Goal: Task Accomplishment & Management: Complete application form

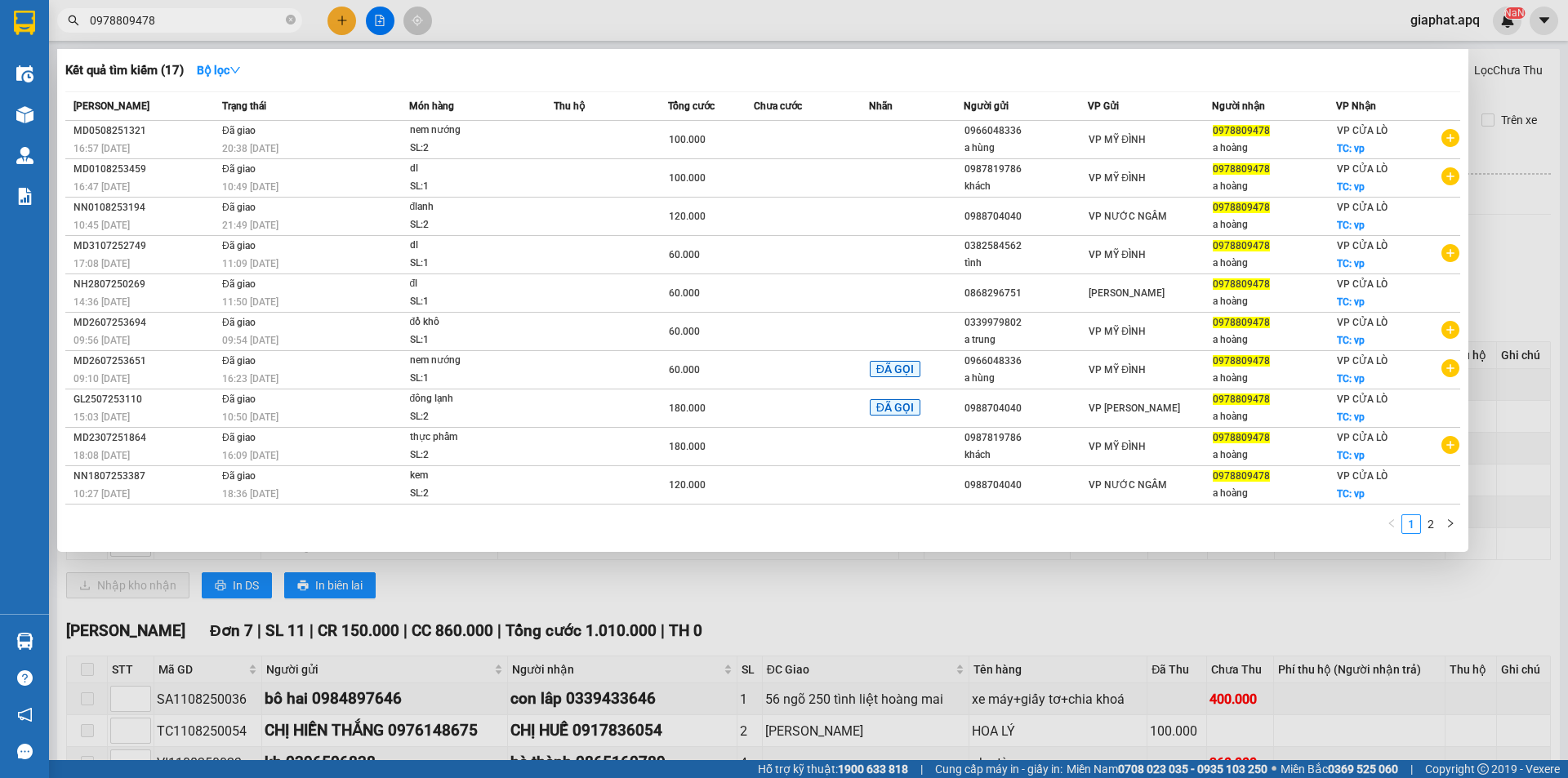
click at [1206, 653] on div at bounding box center [784, 389] width 1568 height 778
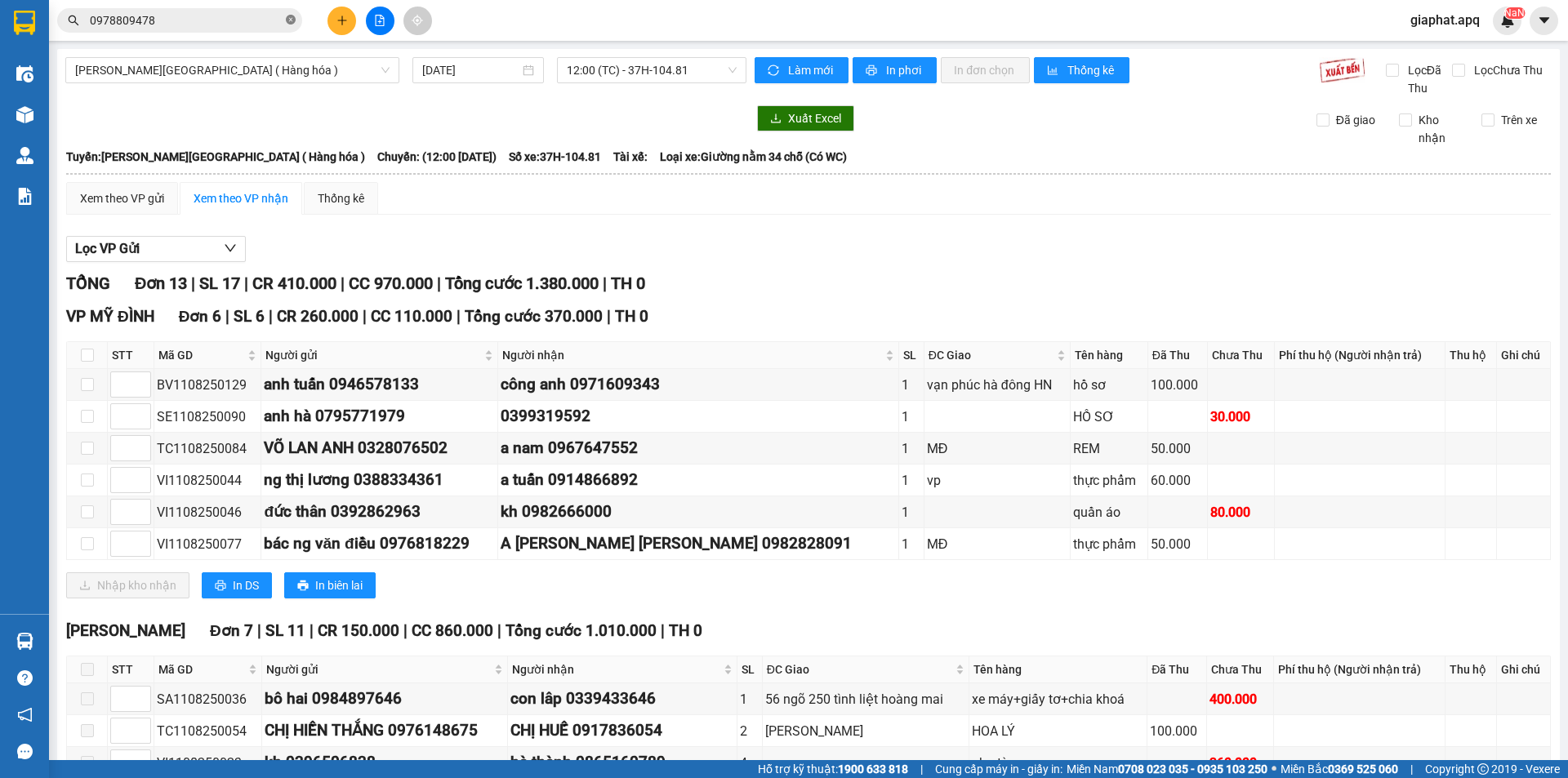
click at [292, 15] on span at bounding box center [291, 21] width 9 height 16
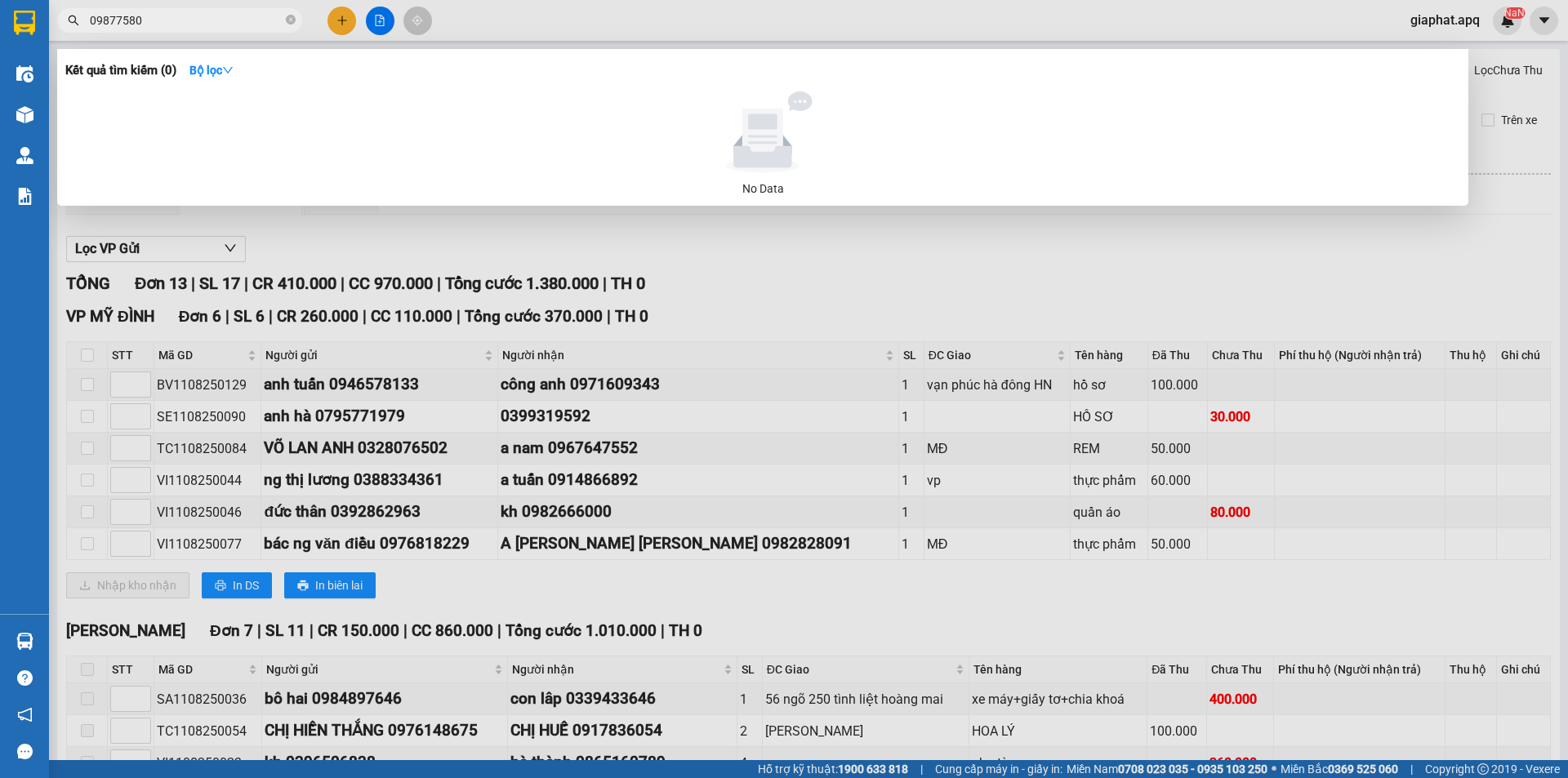
click at [107, 16] on input "09877580" at bounding box center [186, 20] width 192 height 18
click at [211, 16] on input "098877580" at bounding box center [186, 20] width 192 height 18
click at [110, 12] on input "098877580" at bounding box center [186, 20] width 192 height 18
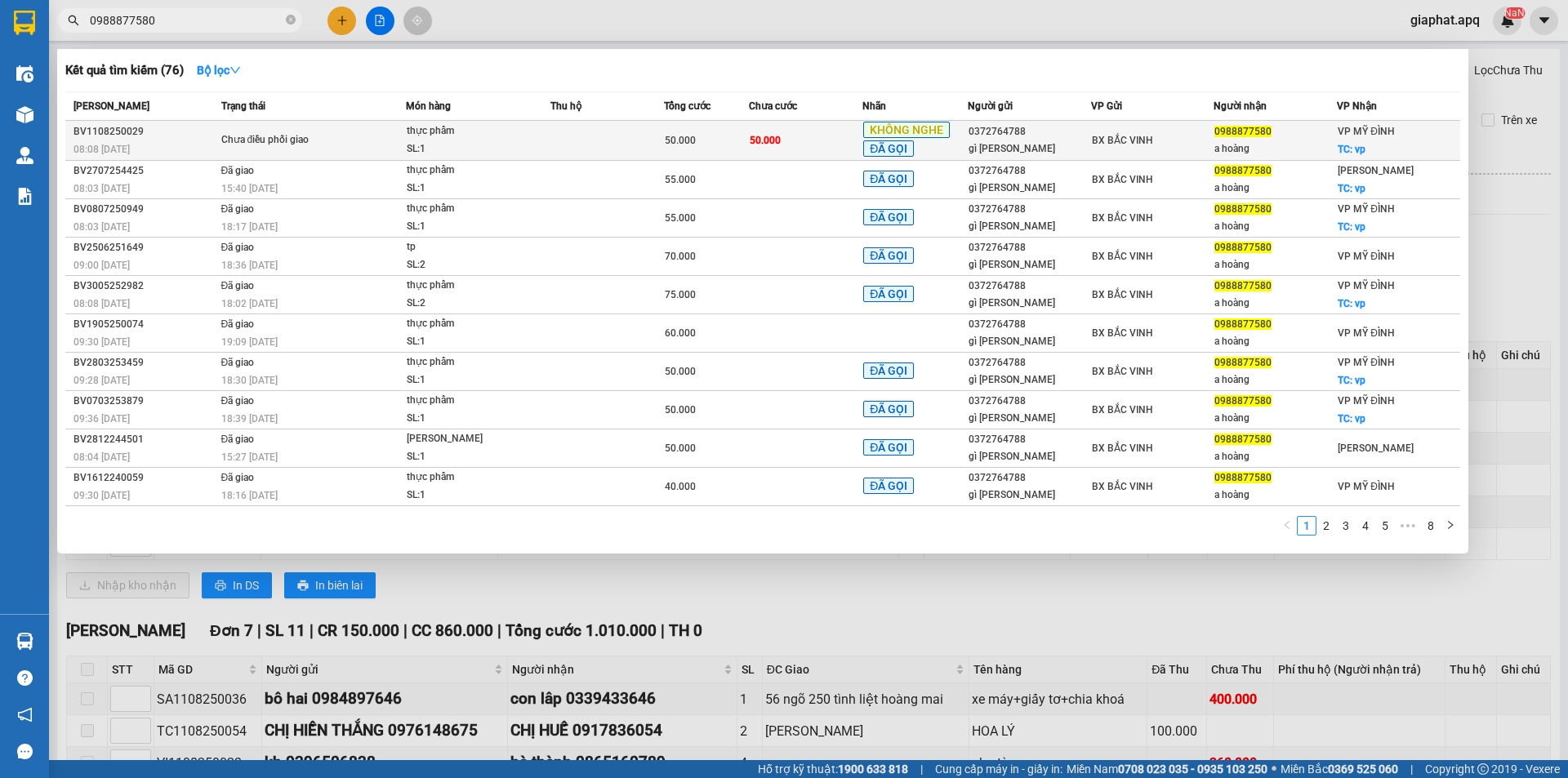
type input "0988877580"
click at [786, 132] on td "50.000" at bounding box center [805, 141] width 114 height 40
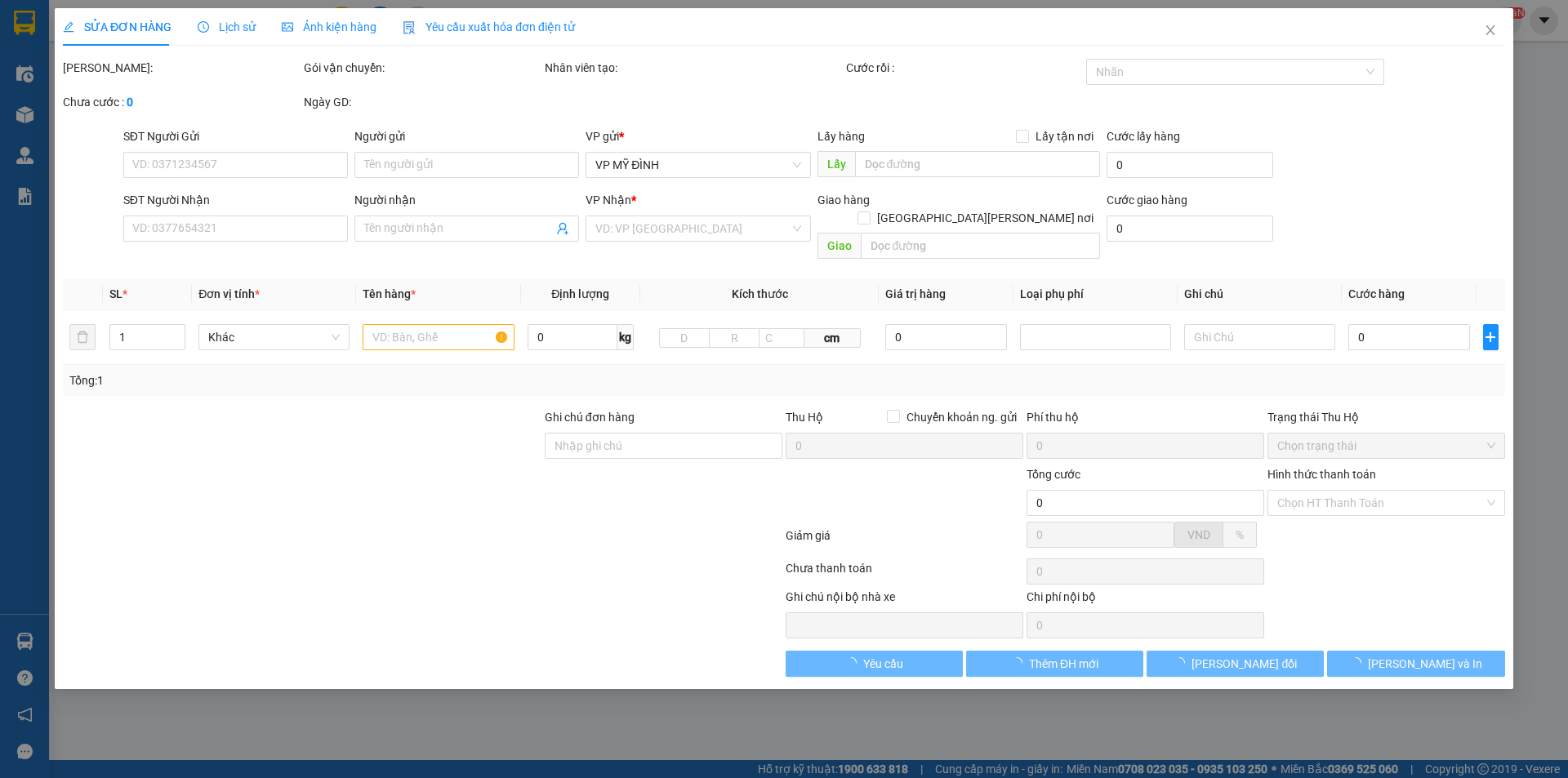
type input "0372764788"
type input "gì [PERSON_NAME]"
type input "0988877580"
type input "a hoàng"
checkbox input "true"
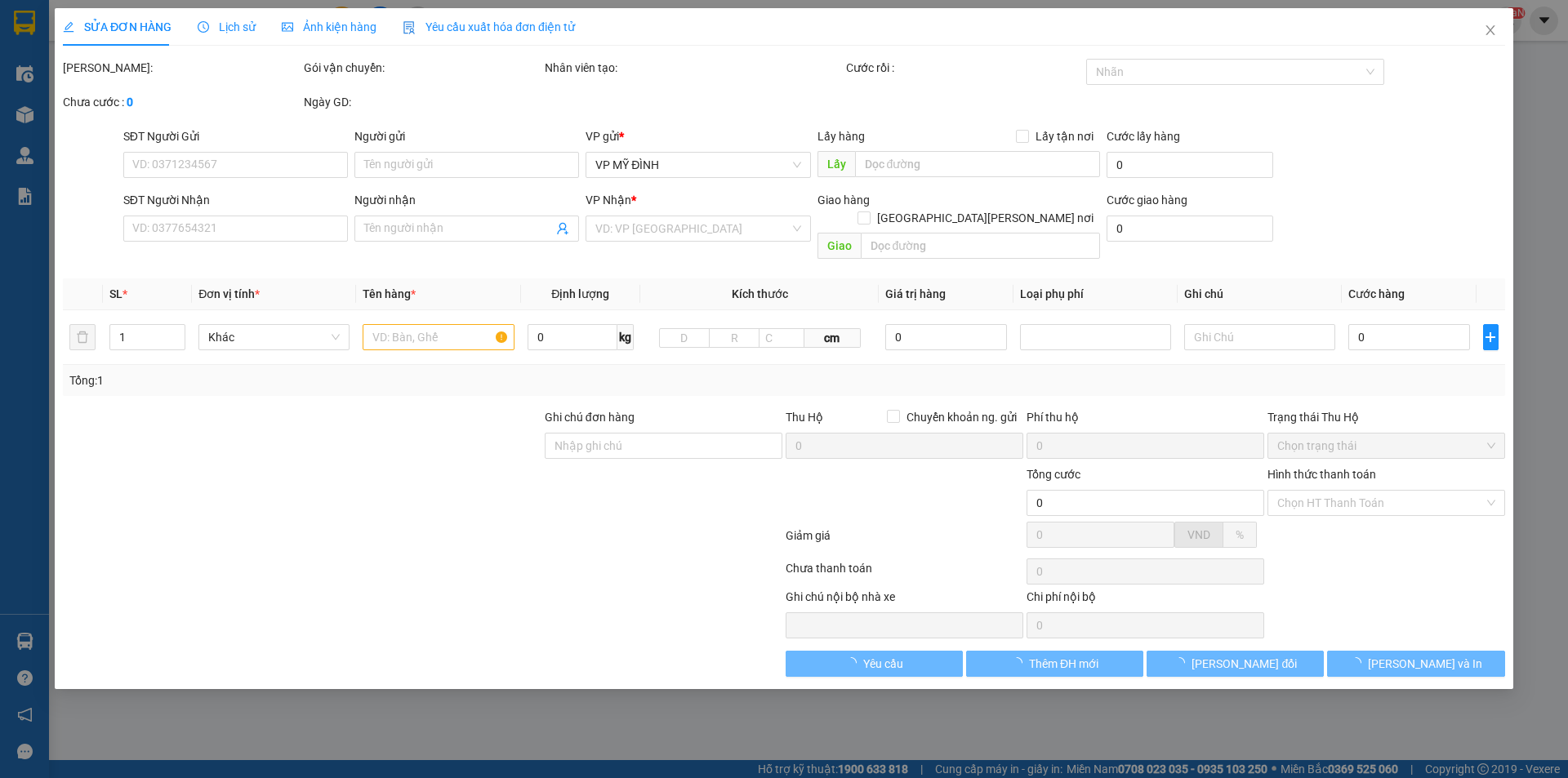
type input "vp"
type input "50.000"
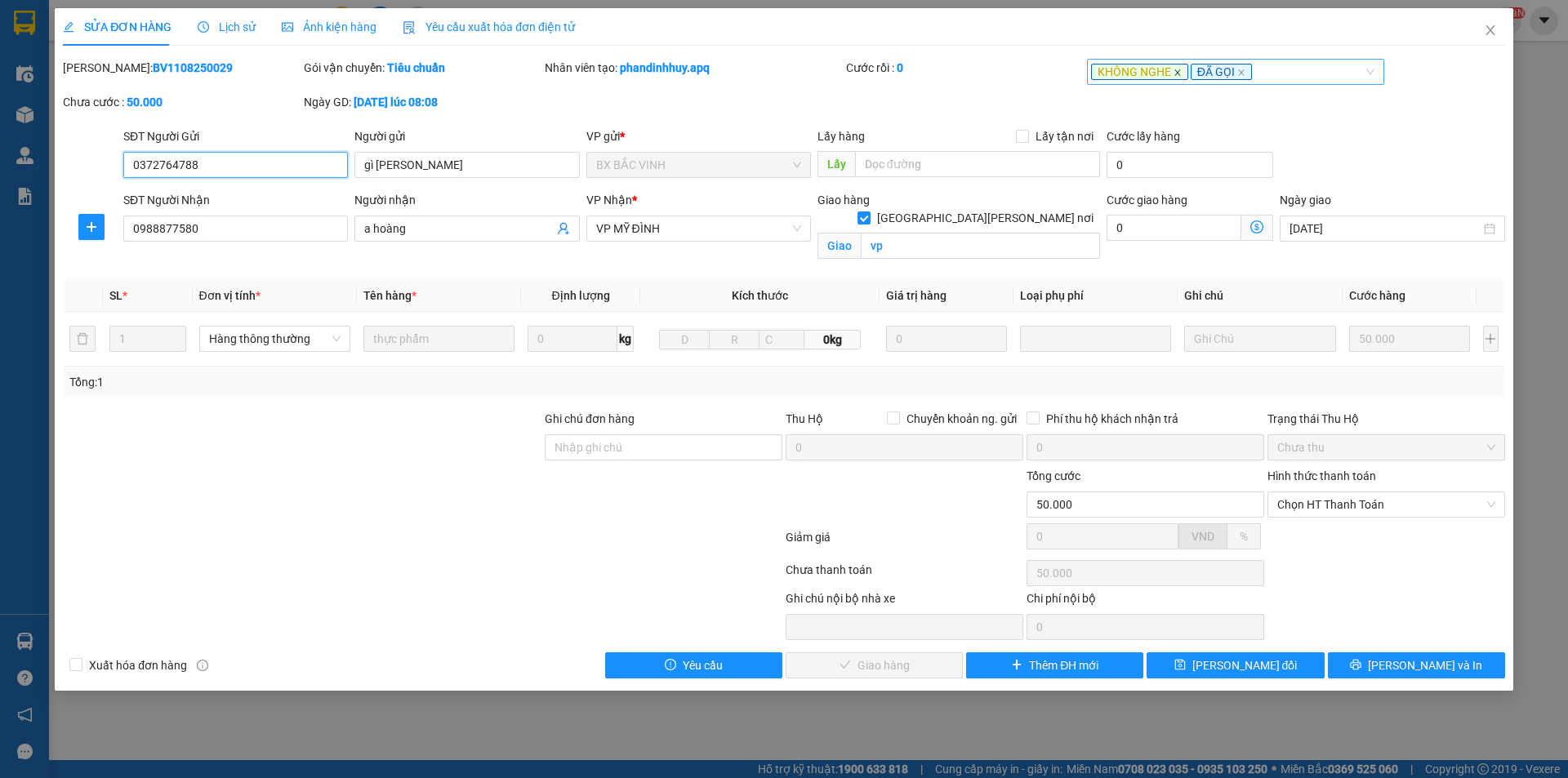
click at [1177, 69] on icon "close" at bounding box center [1178, 72] width 8 height 8
click at [290, 558] on div at bounding box center [422, 573] width 723 height 33
click at [1340, 507] on span "Chọn HT Thanh Toán" at bounding box center [1386, 505] width 218 height 24
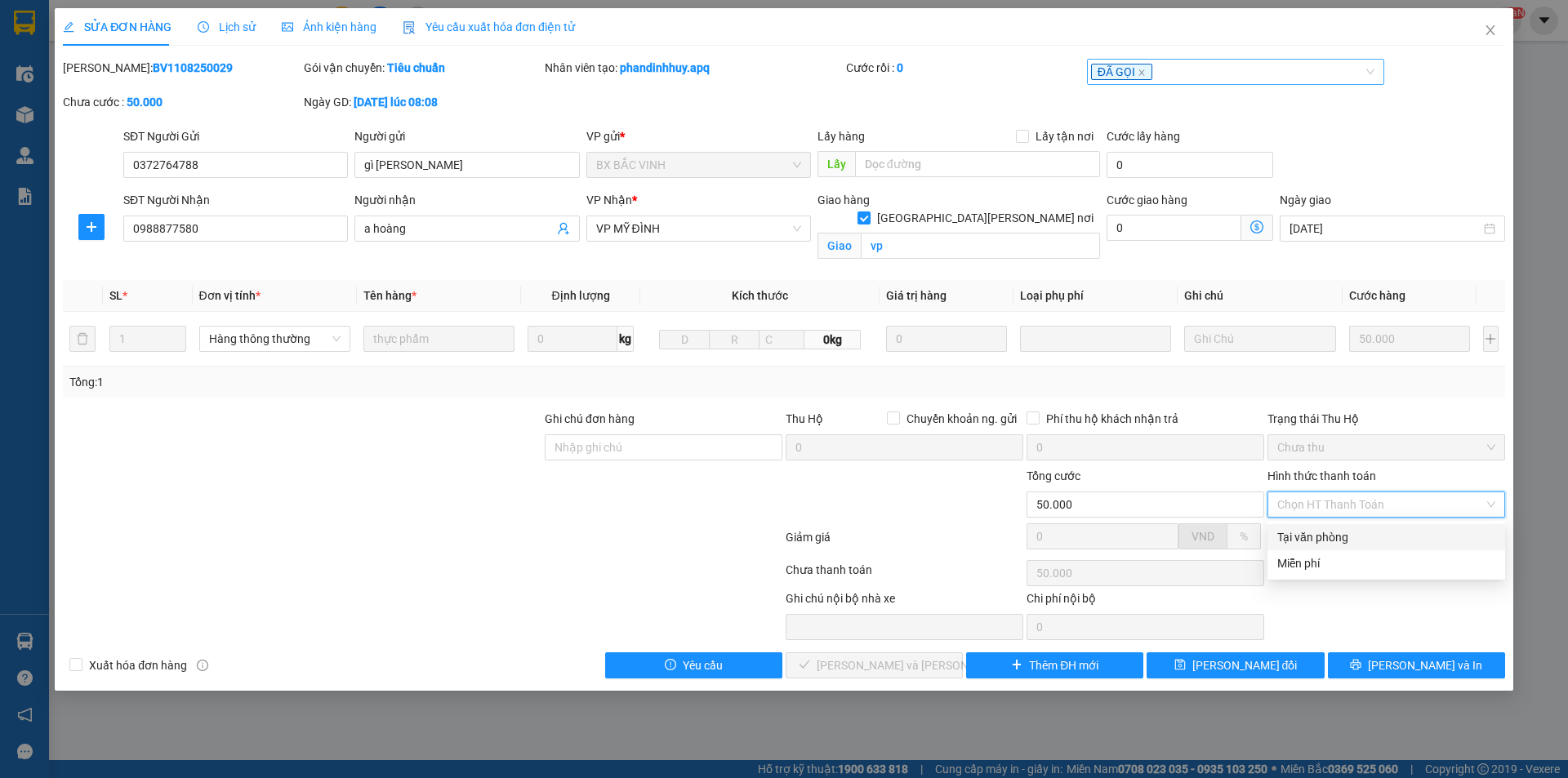
click at [1319, 532] on div "Tại văn phòng" at bounding box center [1386, 537] width 218 height 18
type input "0"
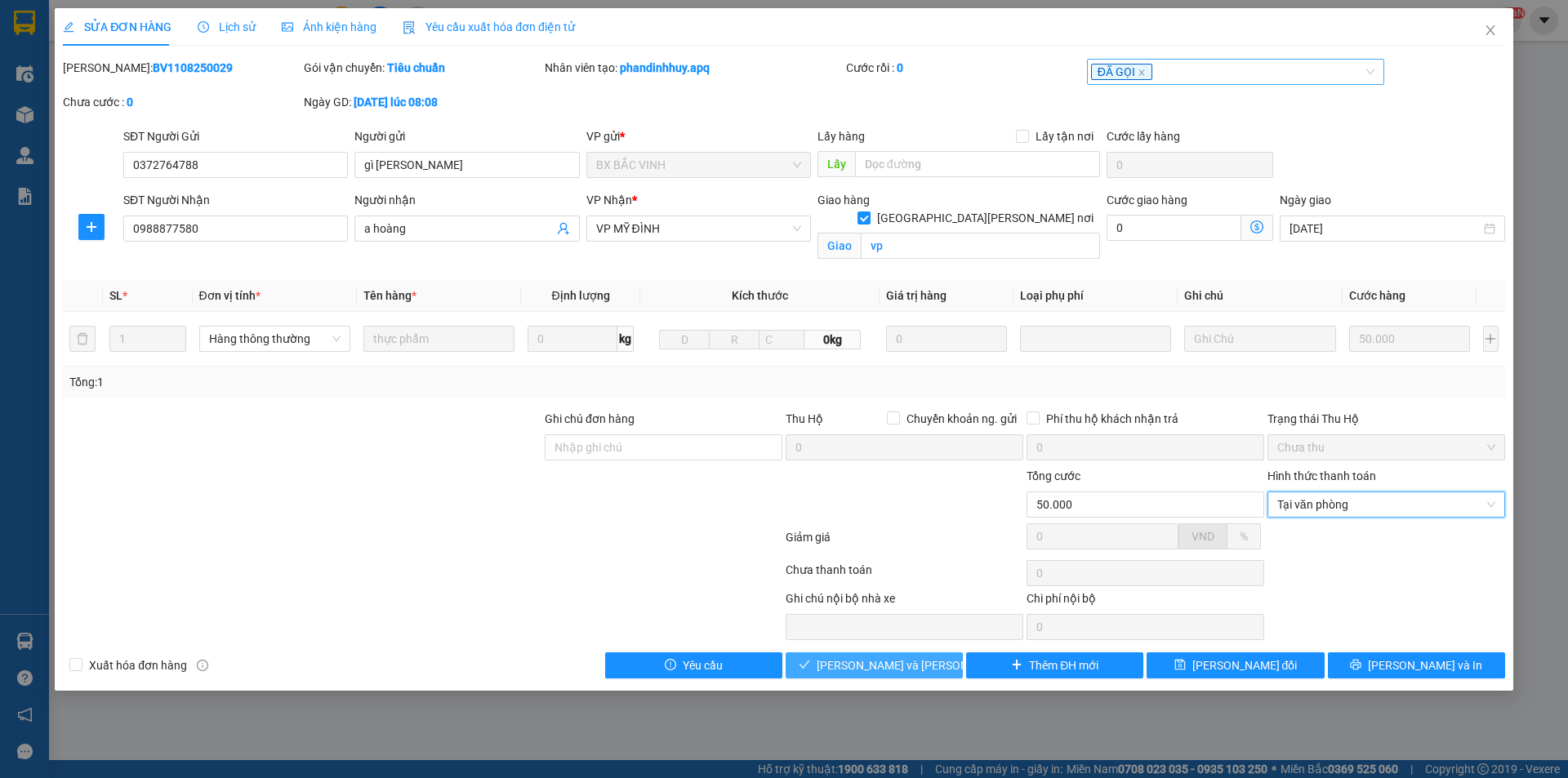
click at [928, 663] on button "[PERSON_NAME] và [PERSON_NAME] hàng" at bounding box center [874, 665] width 177 height 26
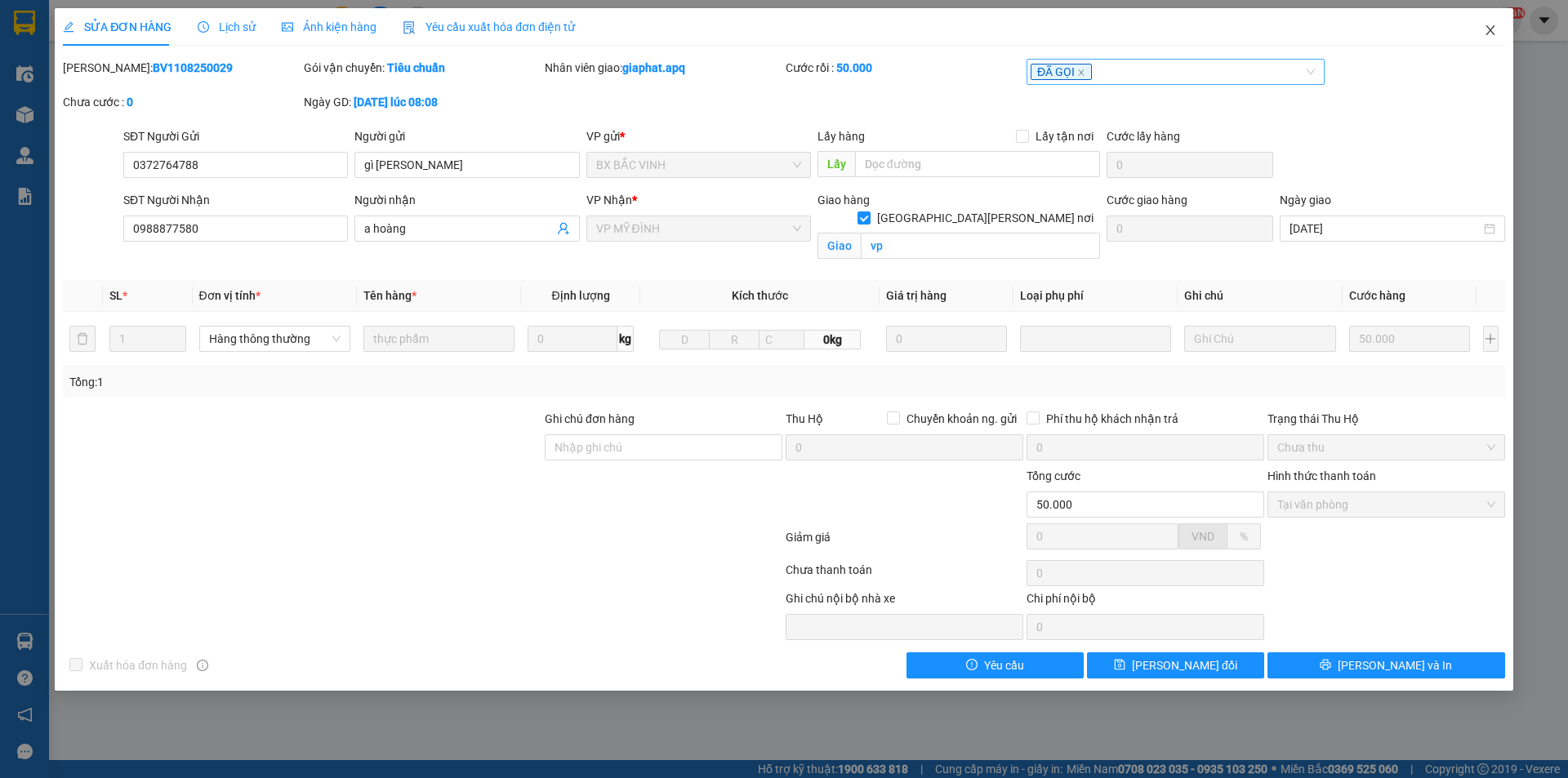
click at [1491, 41] on span "Close" at bounding box center [1490, 31] width 46 height 46
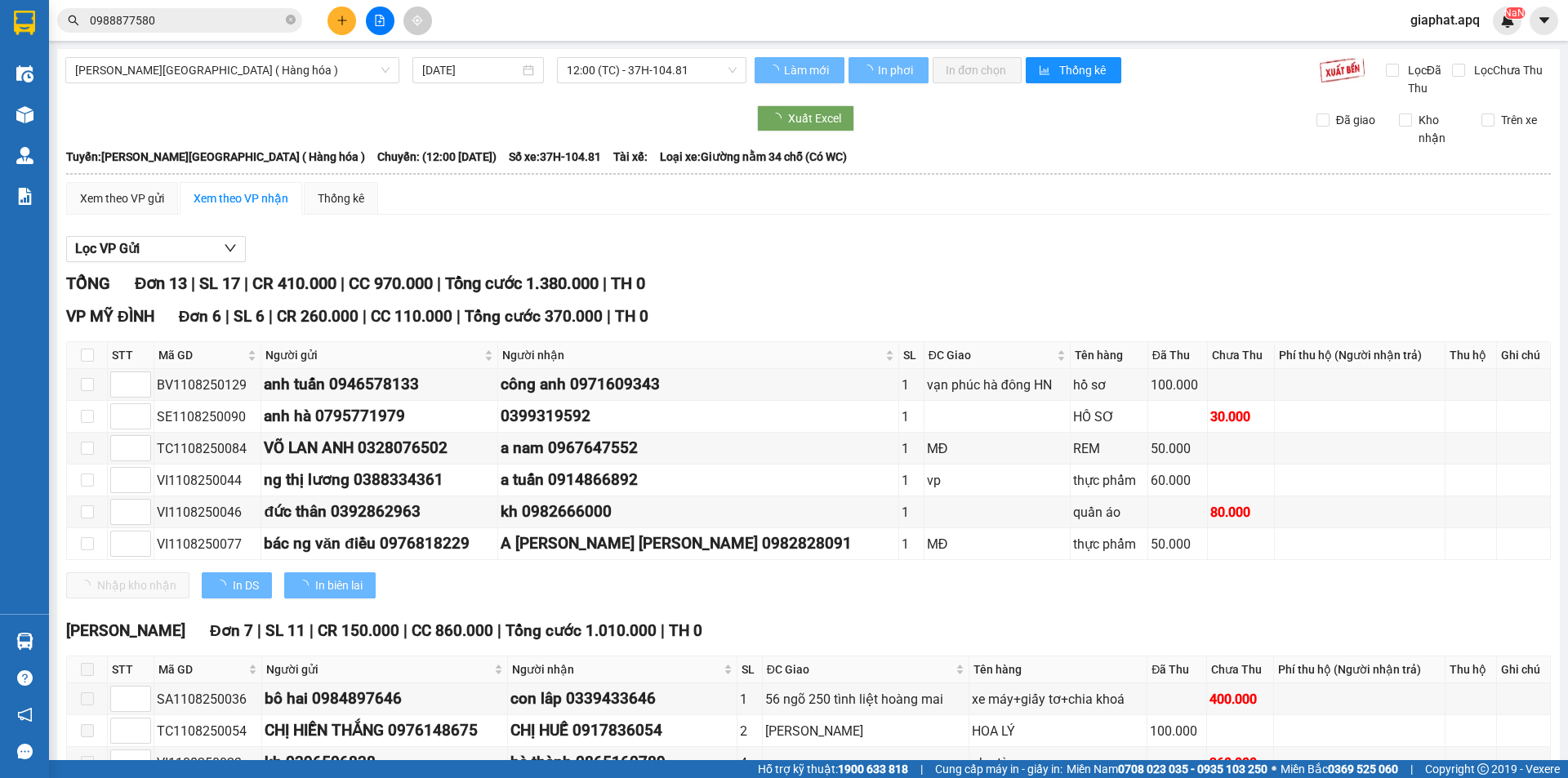
click at [1283, 99] on div "[PERSON_NAME][GEOGRAPHIC_DATA] ( Hàng hóa ) [DATE] 12:00 (TC) - 37H-104.81 [PER…" at bounding box center [808, 515] width 1502 height 934
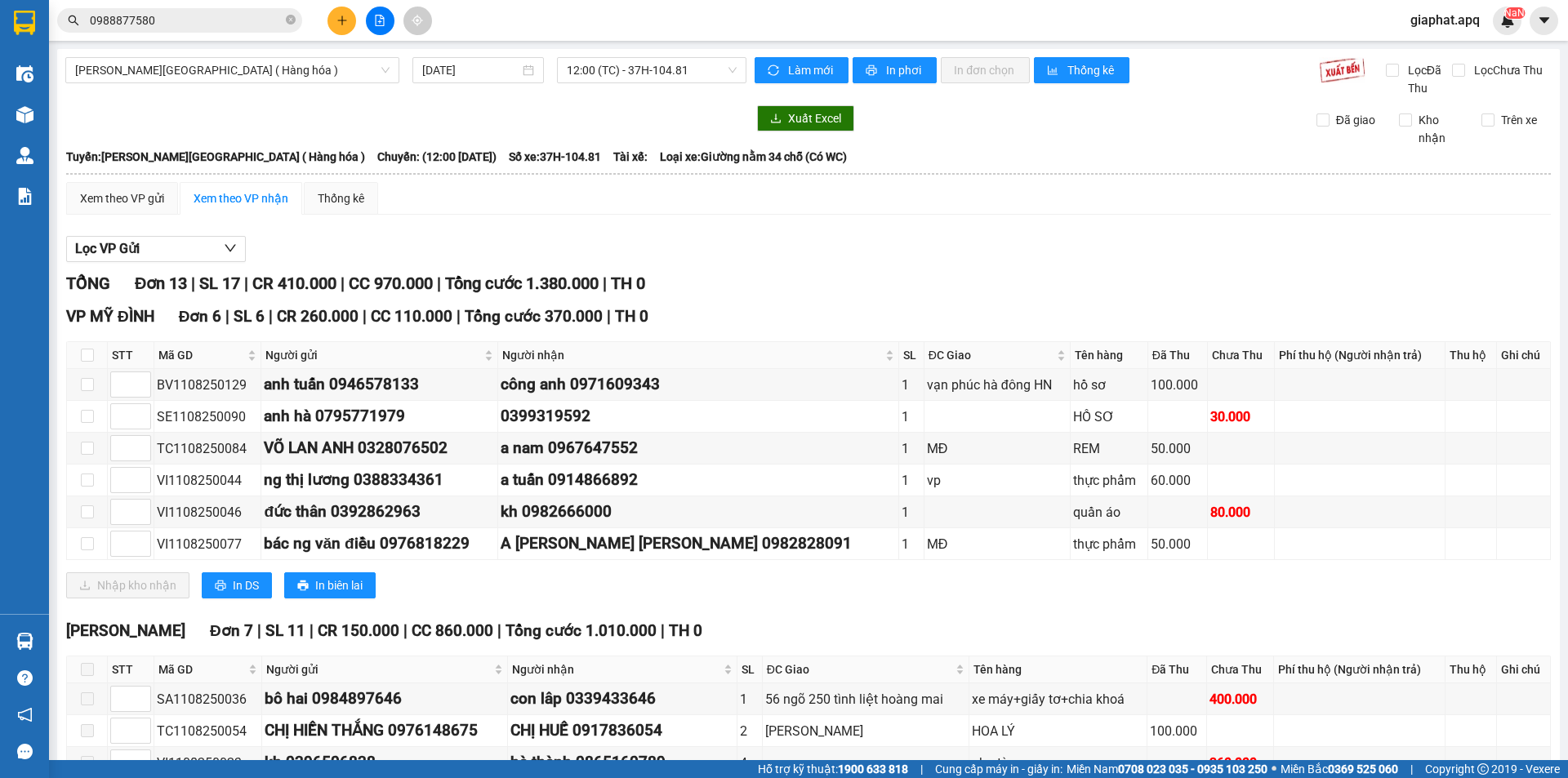
click at [341, 12] on button at bounding box center [342, 21] width 28 height 28
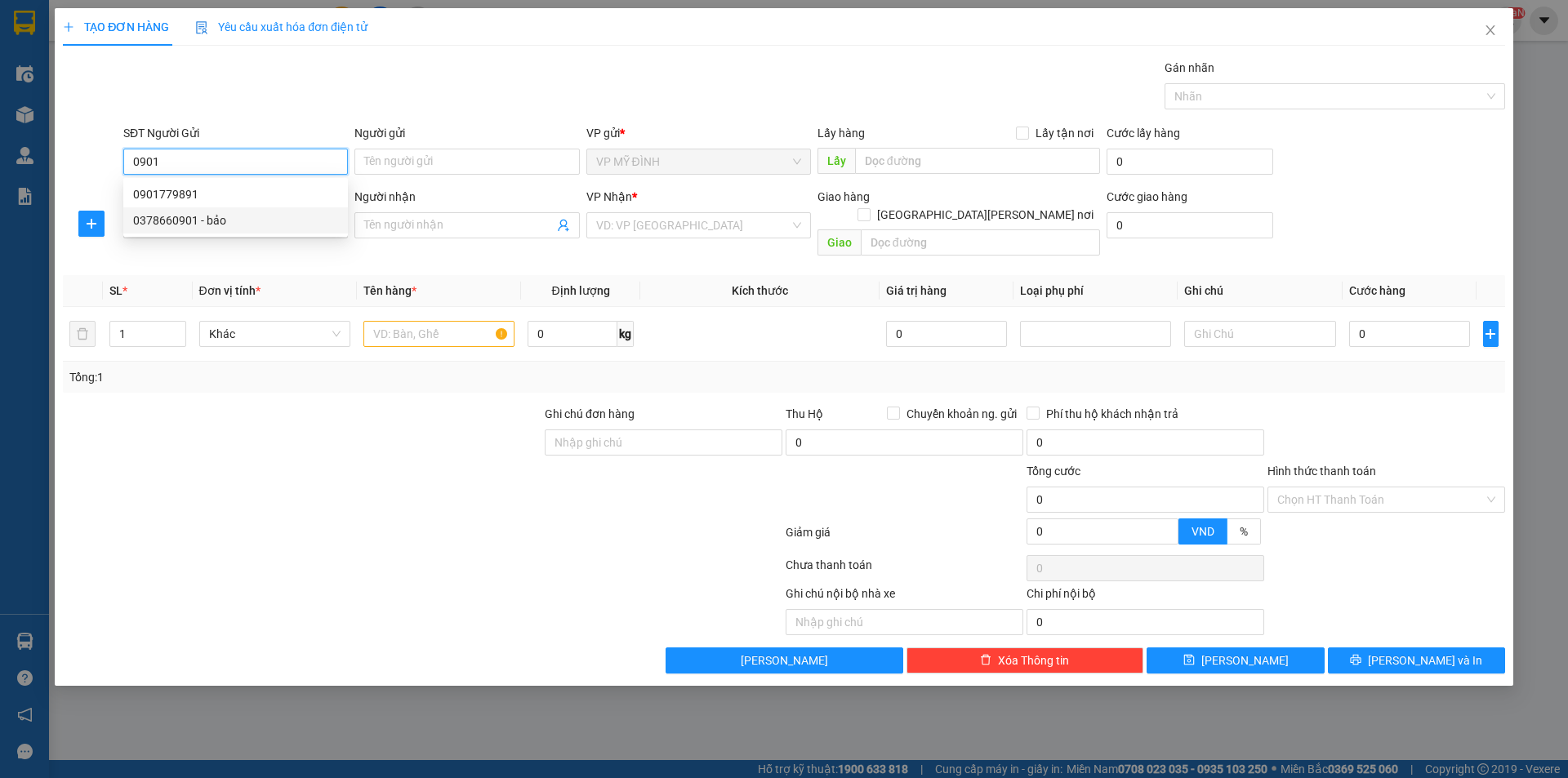
click at [205, 223] on div "0378660901 - bảo" at bounding box center [236, 220] width 205 height 18
type input "0378660901"
type input "bảo"
type input "0378660901"
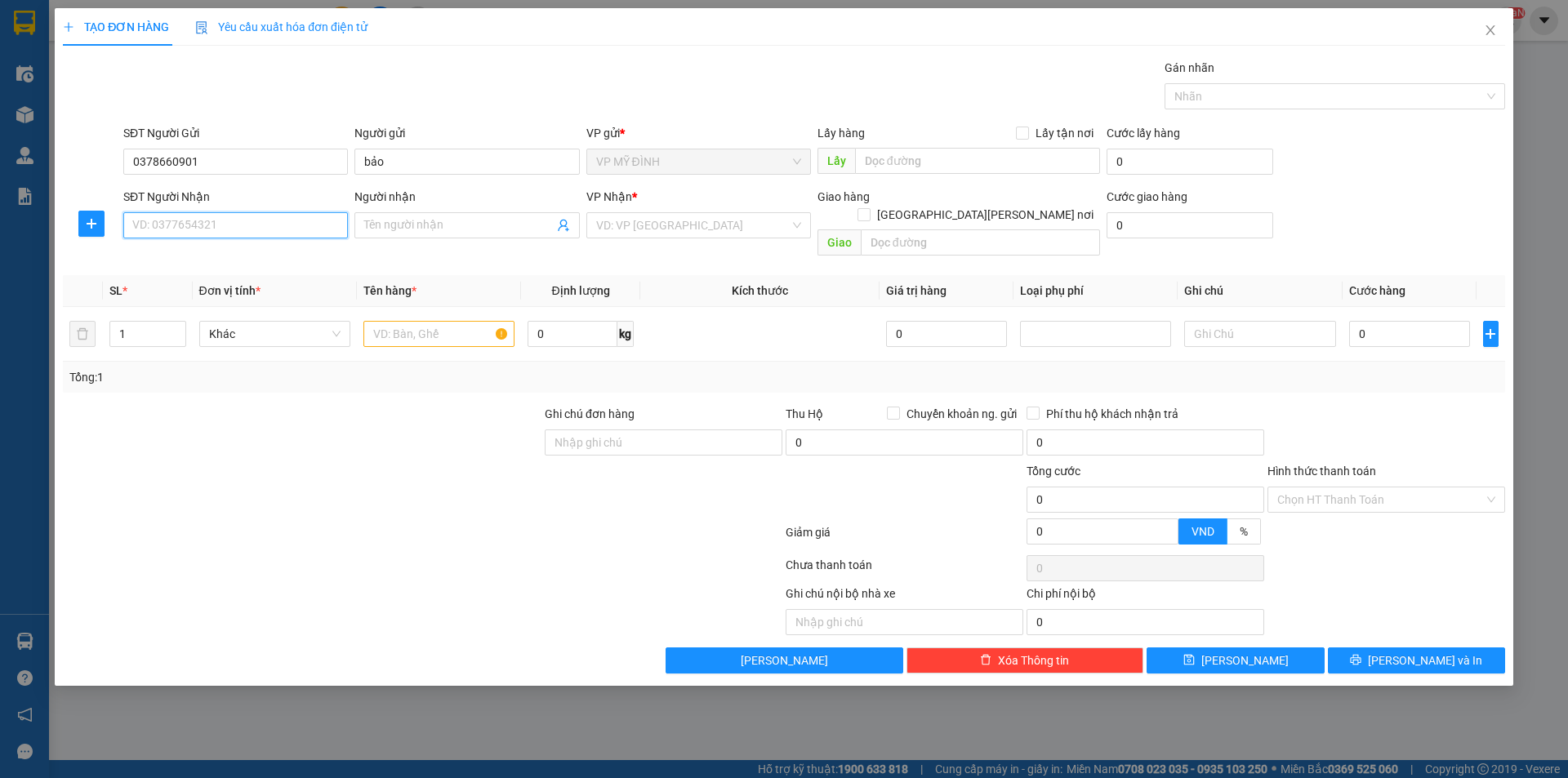
click at [236, 233] on input "SĐT Người Nhận" at bounding box center [235, 225] width 224 height 26
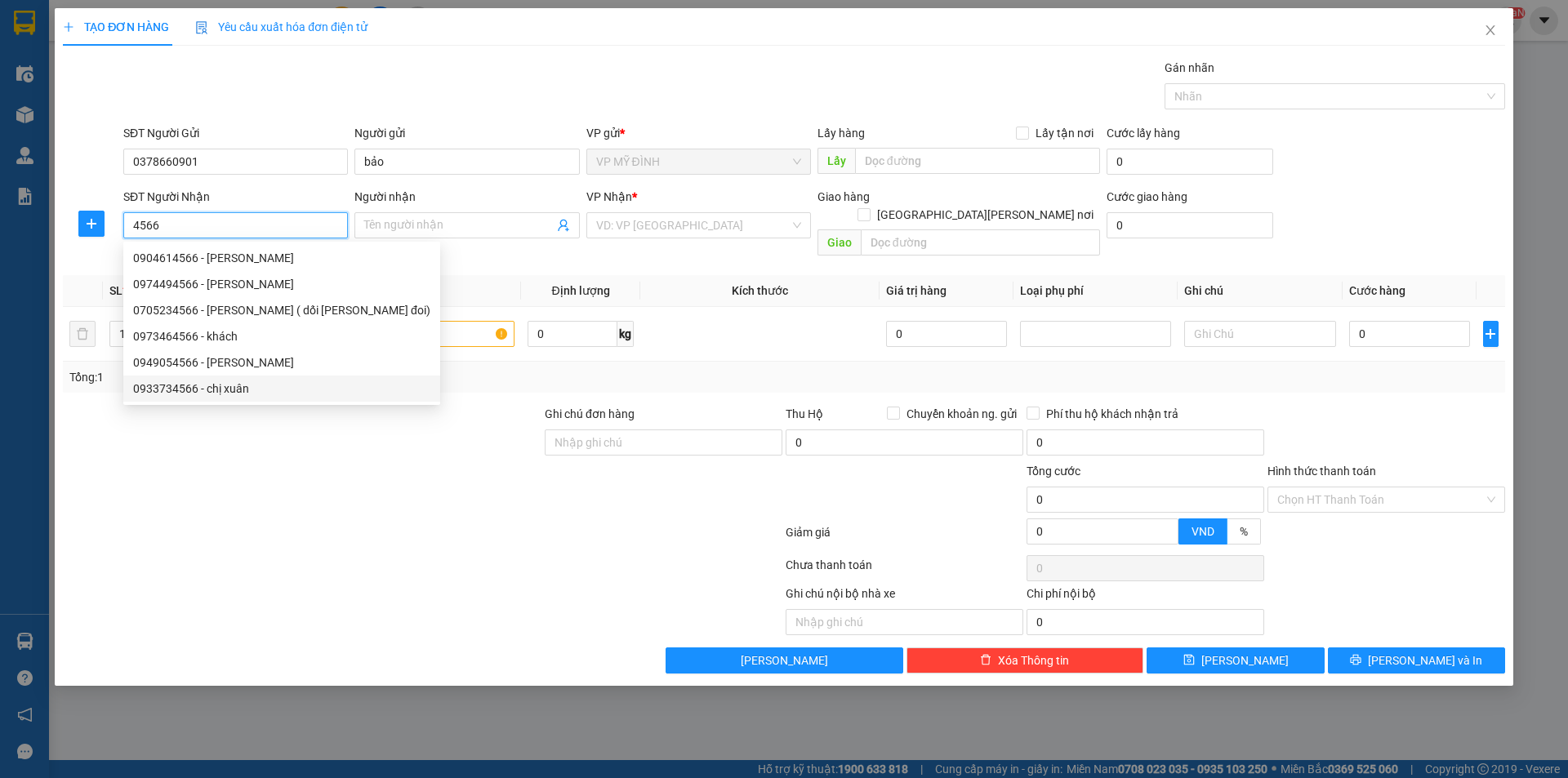
click at [229, 390] on div "0933734566 - chị xuân" at bounding box center [282, 389] width 297 height 18
type input "0933734566"
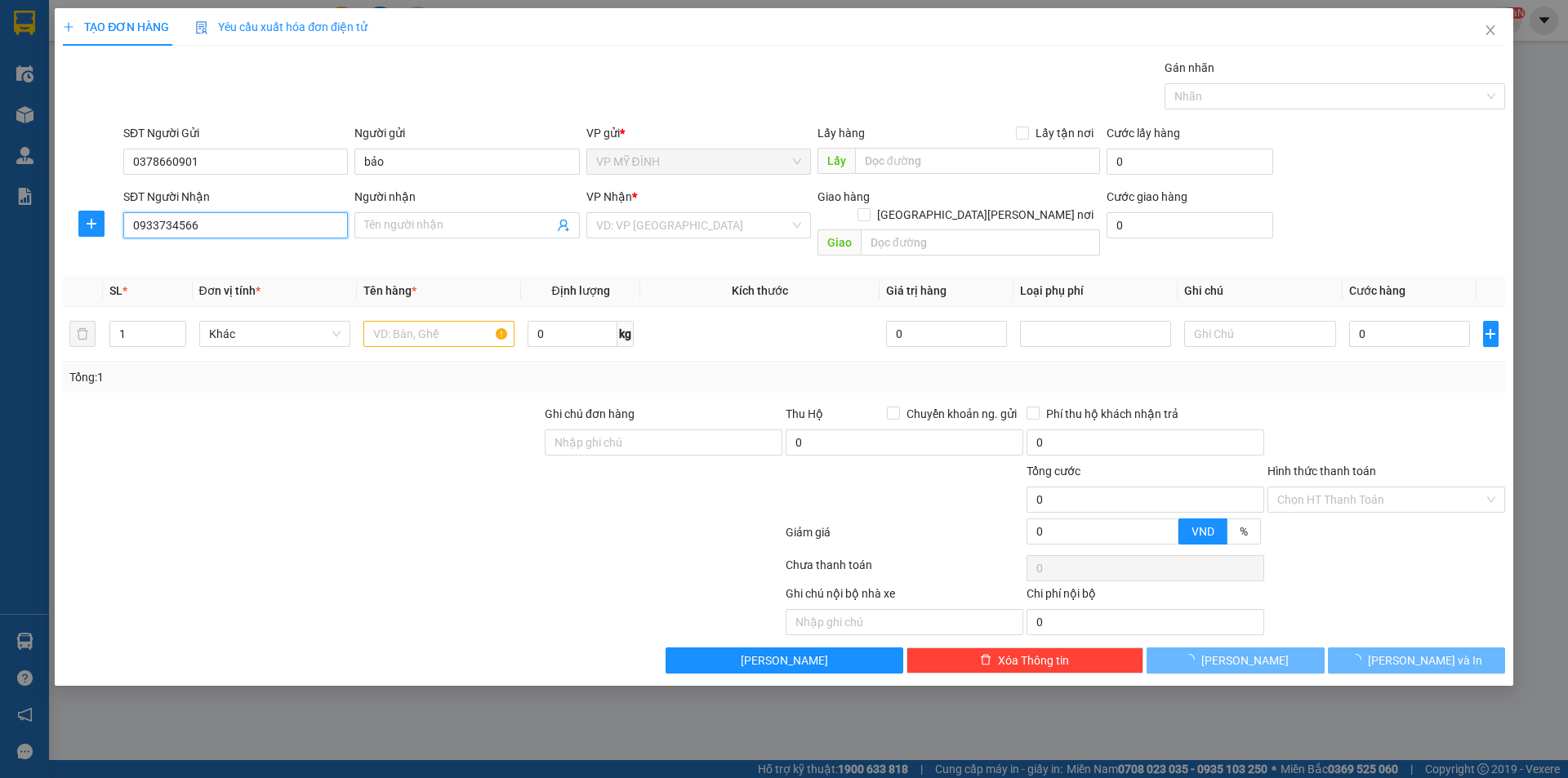
type input "[PERSON_NAME]"
checkbox input "true"
type input "số 14,kdt [PERSON_NAME]"
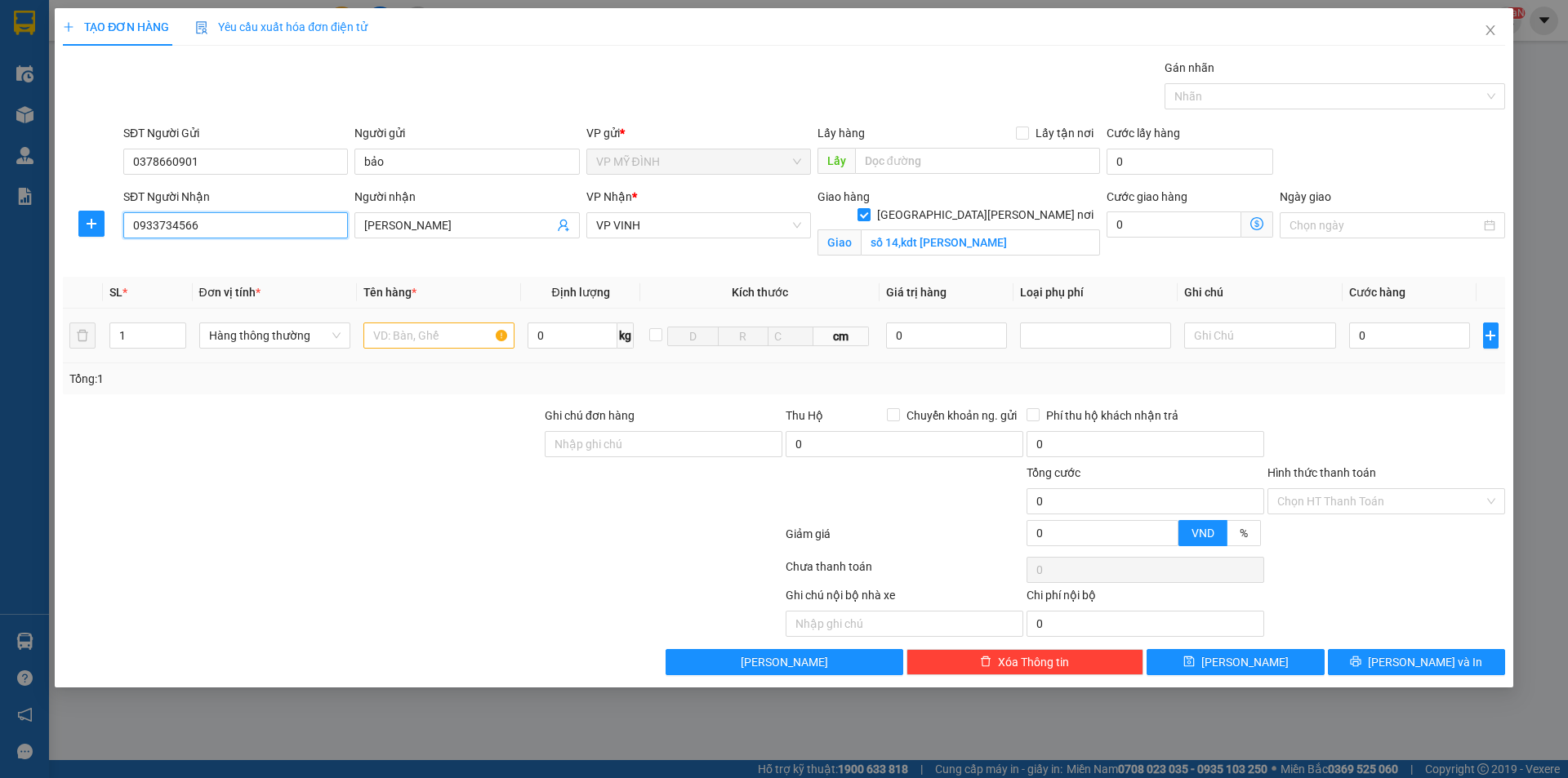
type input "0933734566"
click at [456, 334] on input "text" at bounding box center [438, 336] width 151 height 26
type input "hoa"
click at [1420, 341] on input "0" at bounding box center [1410, 336] width 122 height 26
type input "80"
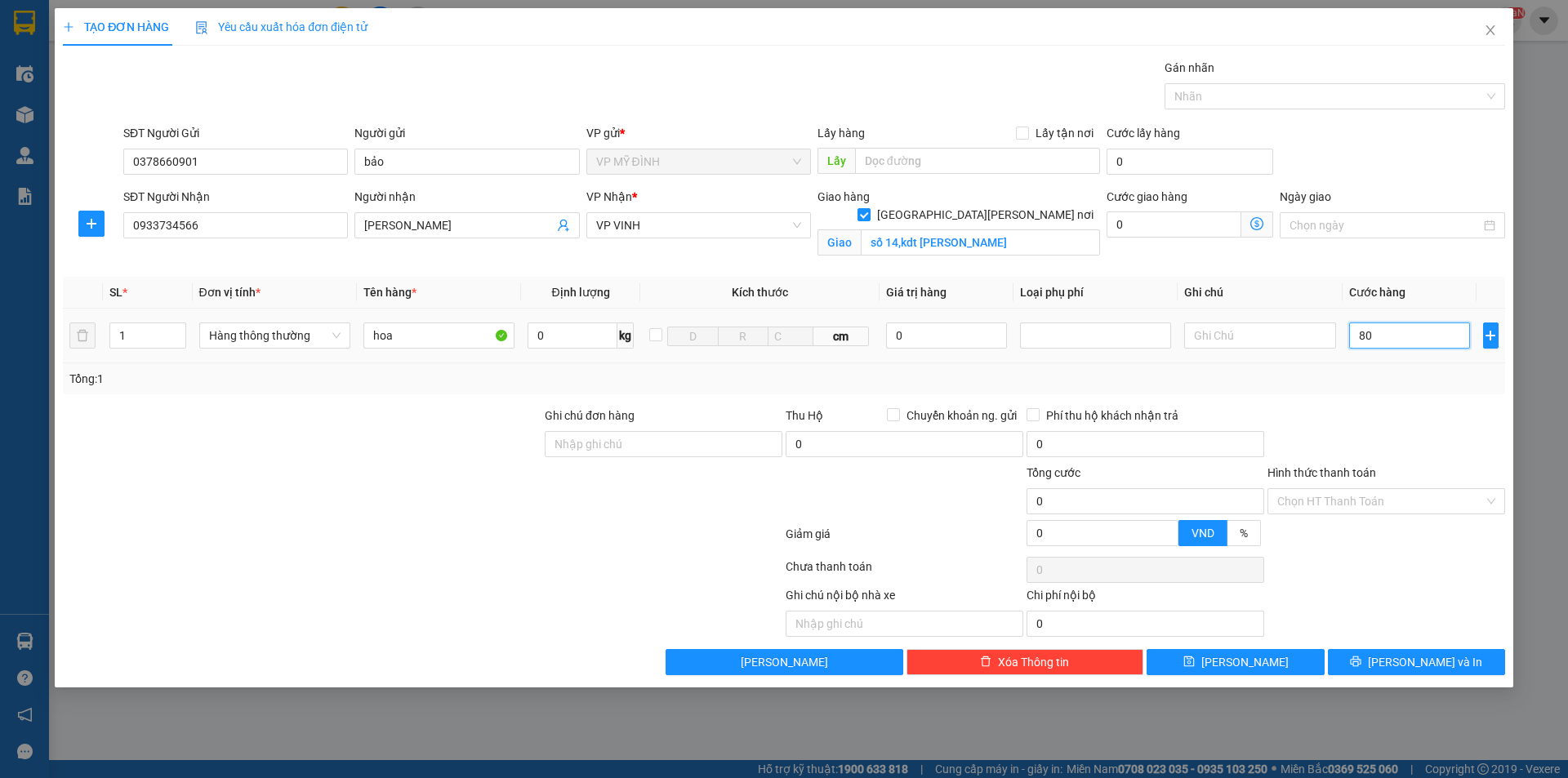
type input "80"
type input "80.000"
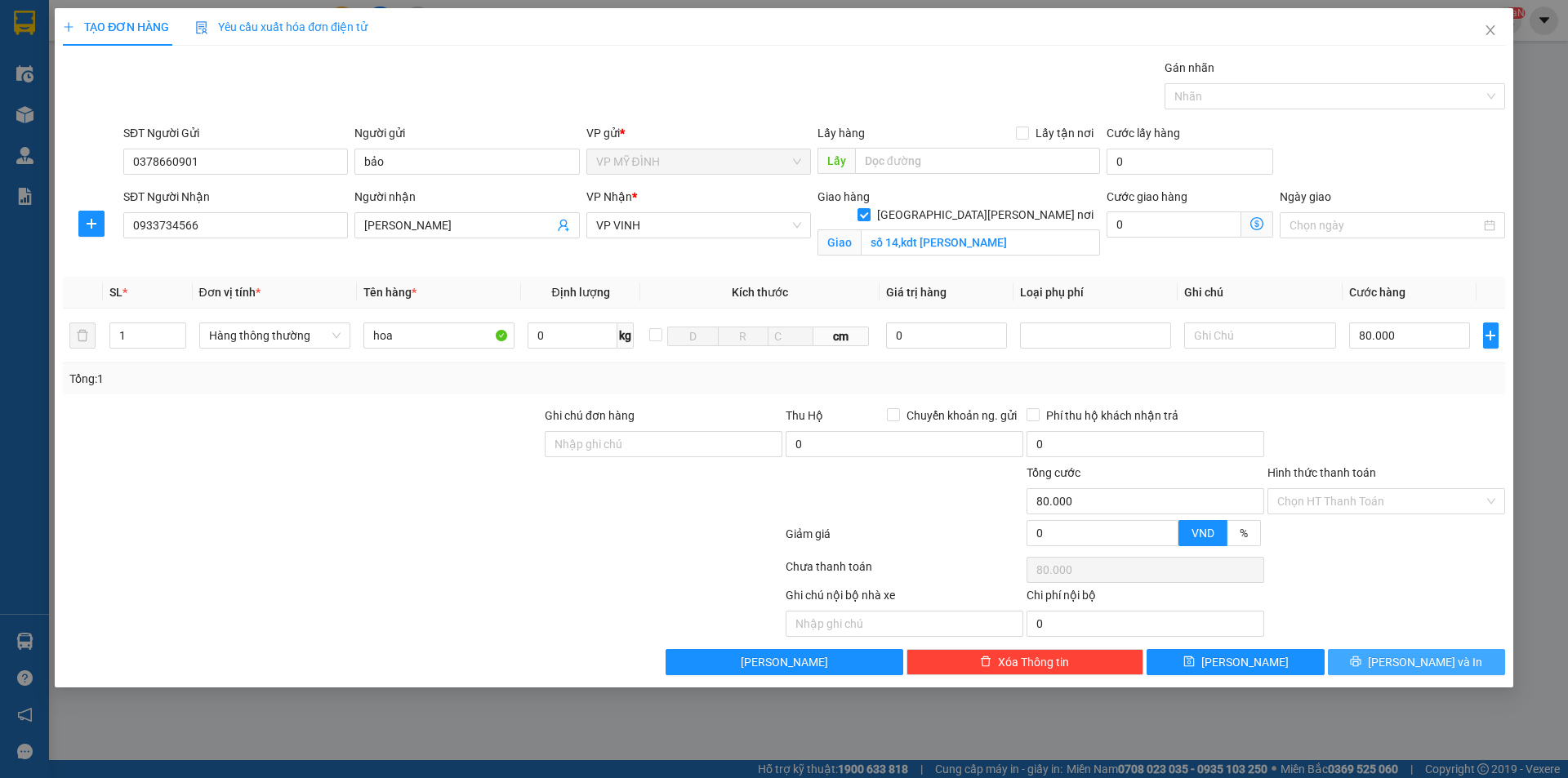
click at [1437, 653] on span "[PERSON_NAME] và In" at bounding box center [1425, 662] width 114 height 18
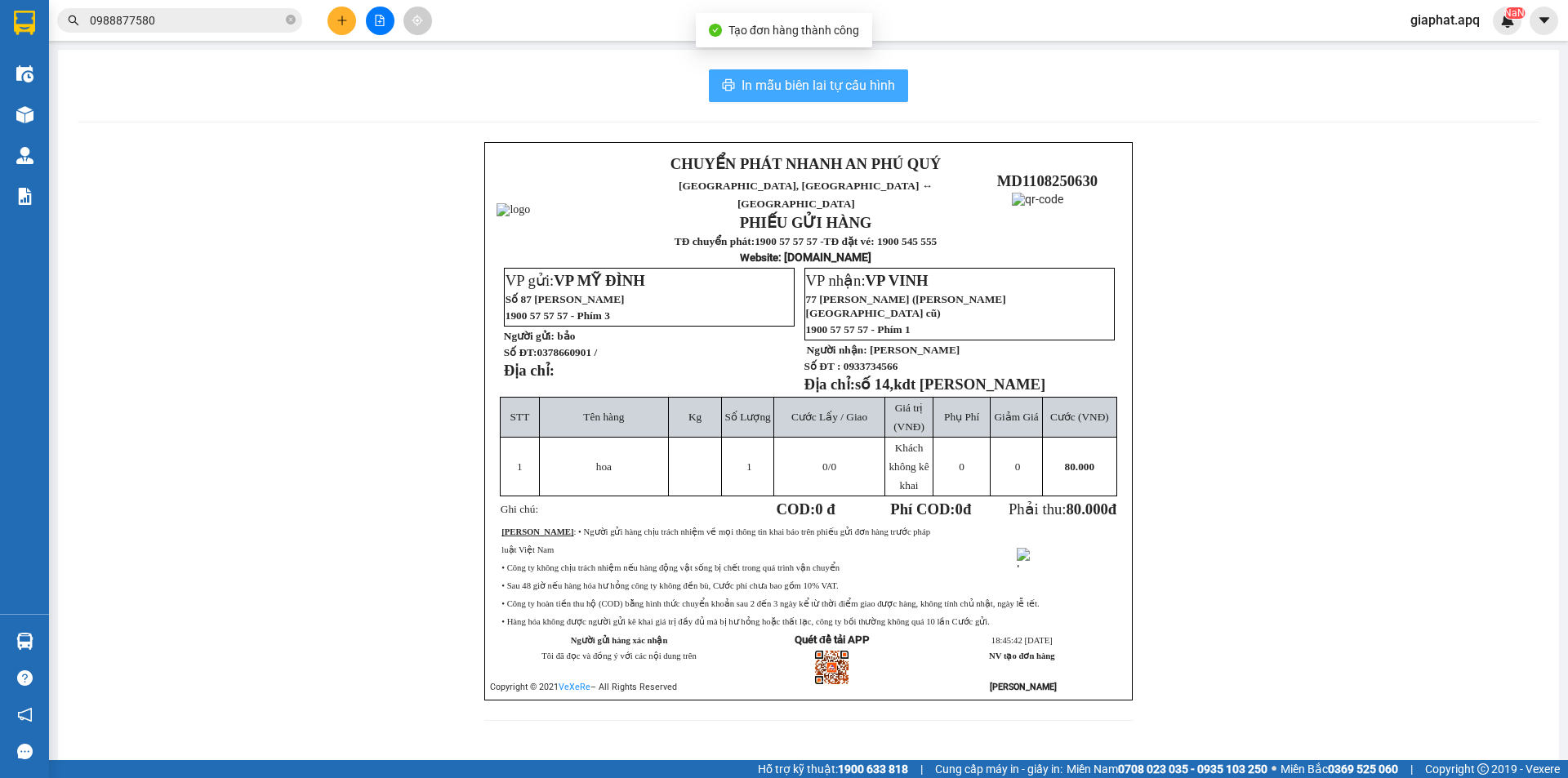
click at [785, 72] on button "In mẫu biên lai tự cấu hình" at bounding box center [808, 85] width 199 height 33
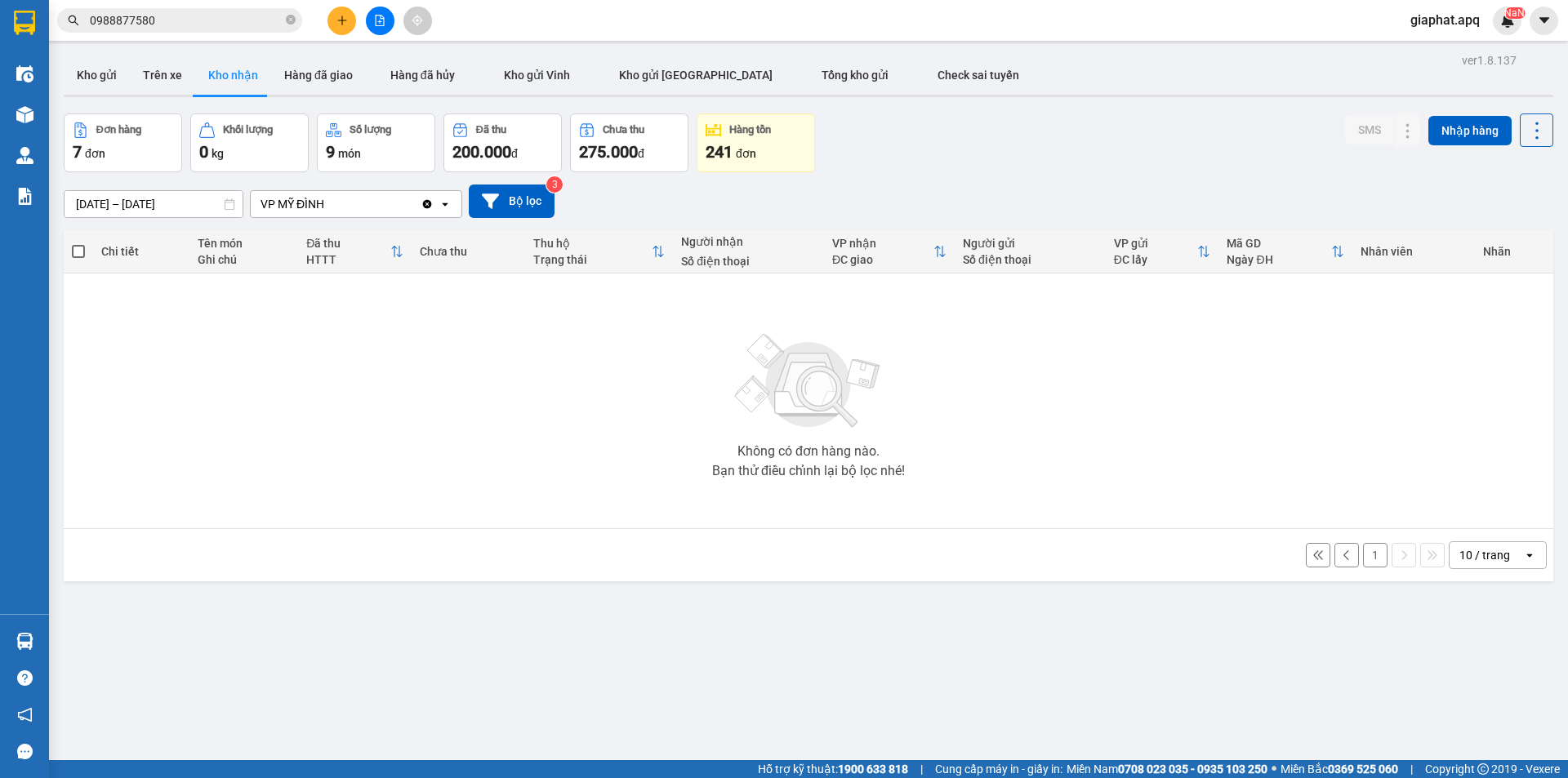
click at [246, 17] on input "0988877580" at bounding box center [186, 20] width 192 height 18
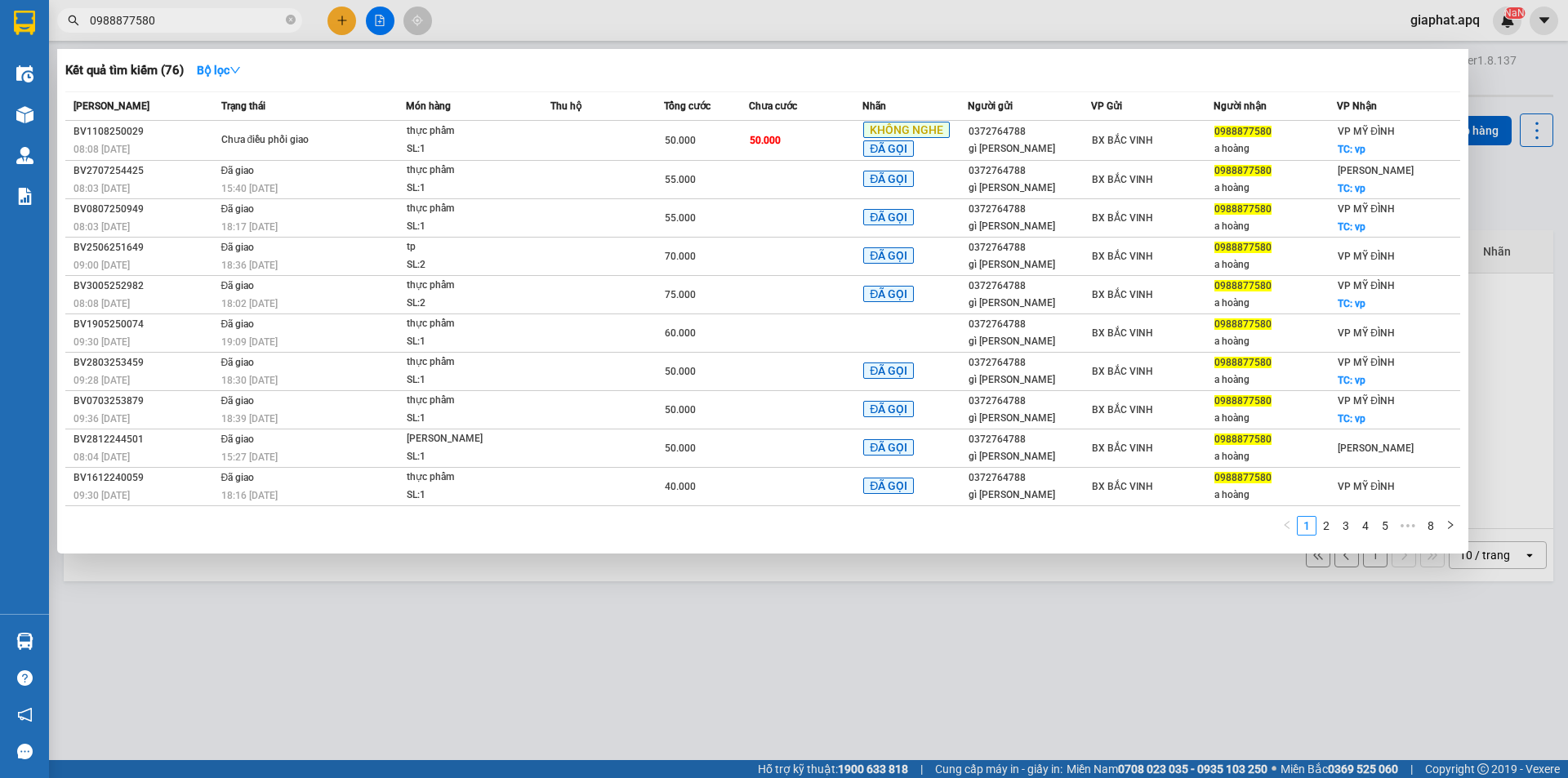
click at [245, 17] on input "0988877580" at bounding box center [186, 20] width 192 height 18
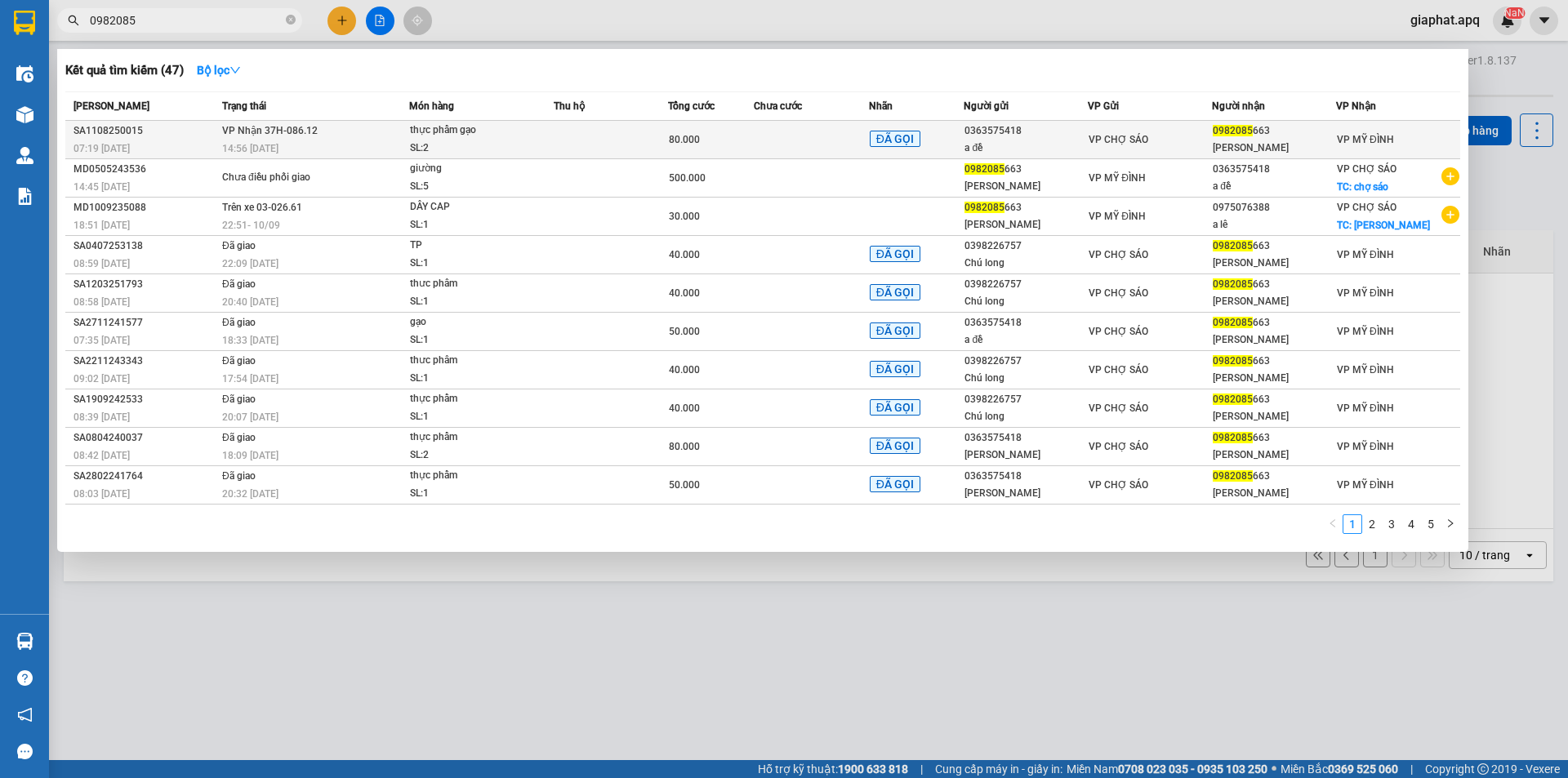
type input "0982085"
click at [610, 136] on td at bounding box center [611, 140] width 114 height 38
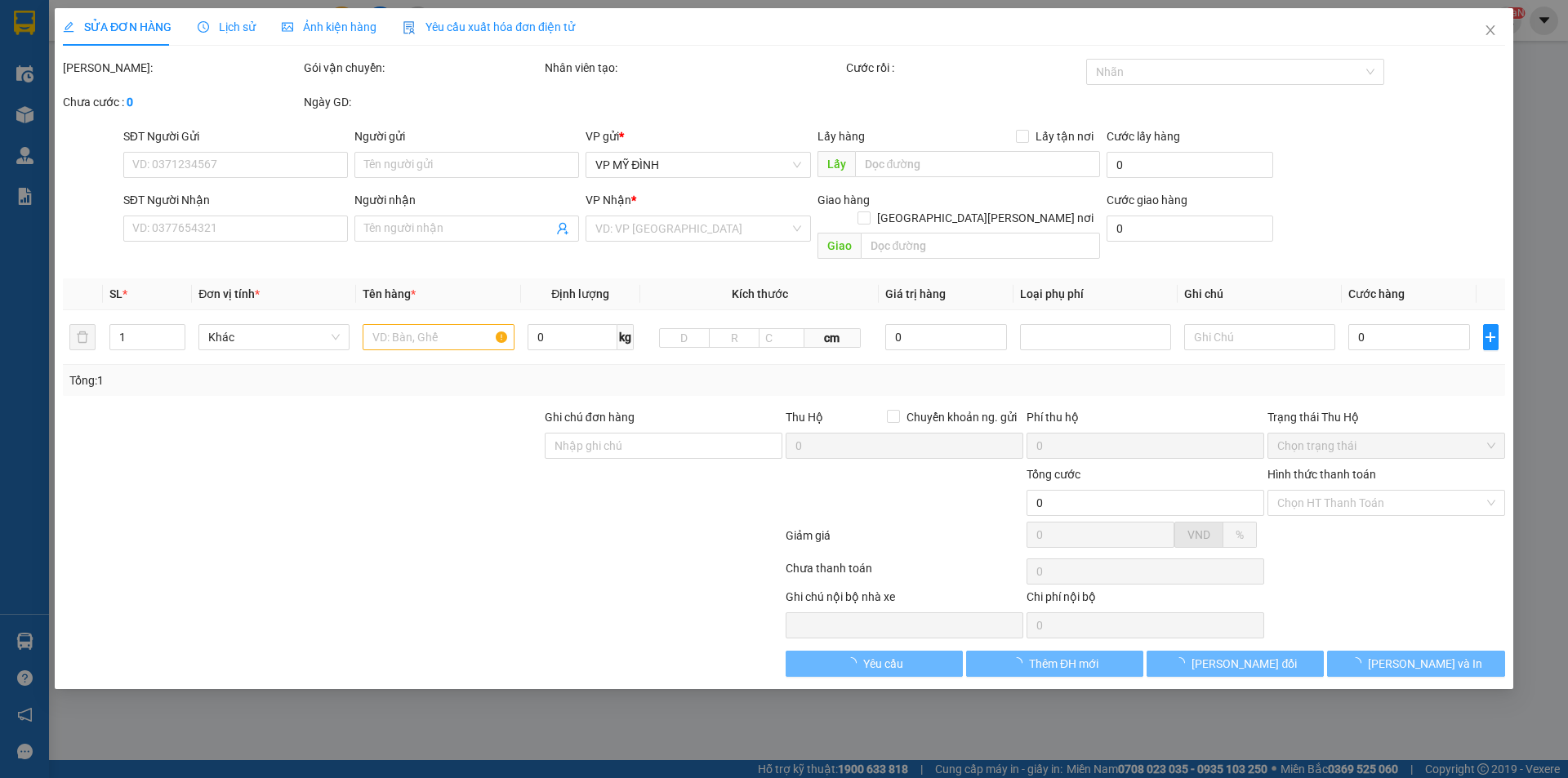
type input "0363575418"
type input "a đề"
type input "0982085663"
type input "[PERSON_NAME]"
type input "80.000"
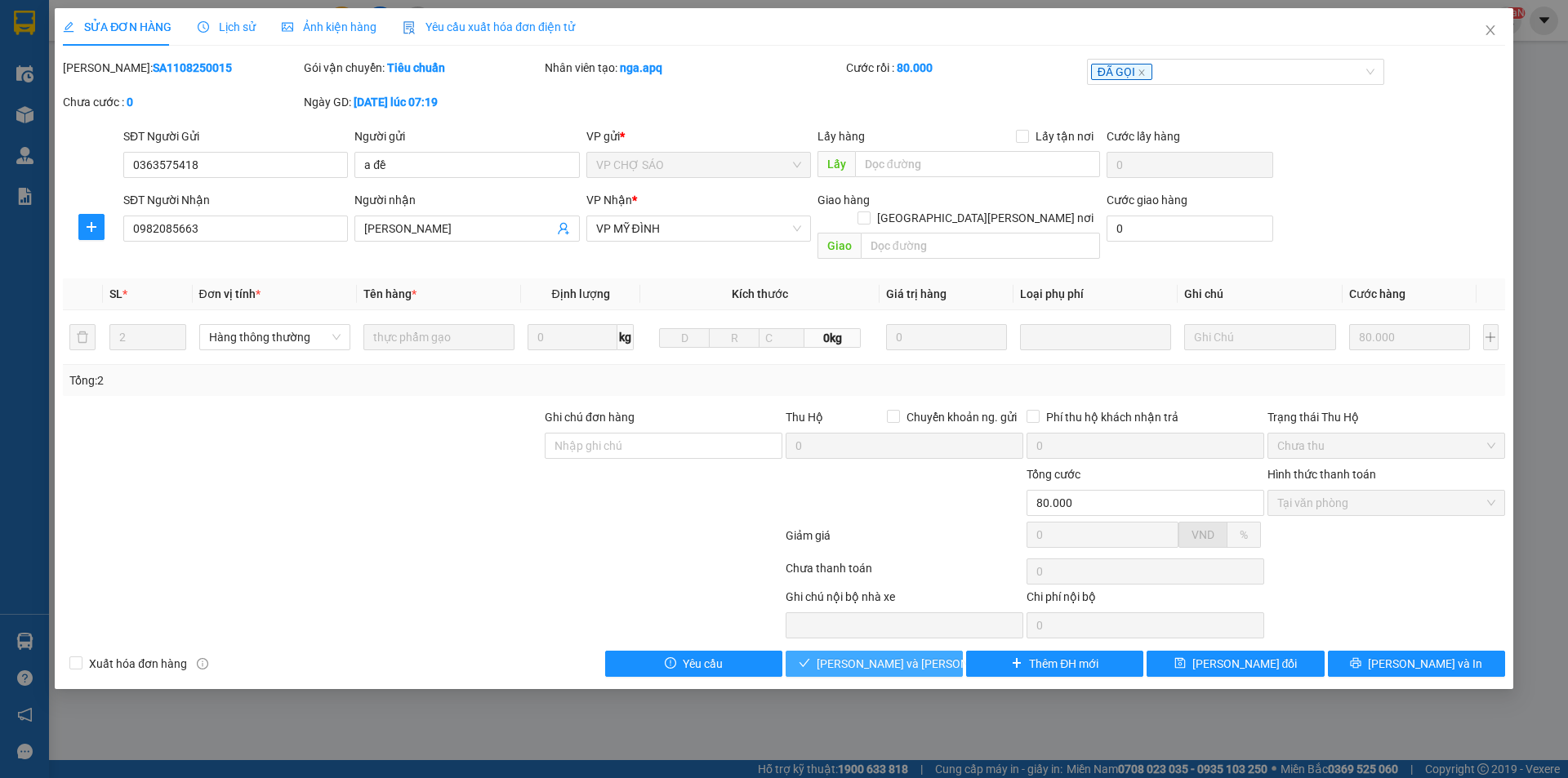
click at [899, 655] on span "[PERSON_NAME] và [PERSON_NAME] hàng" at bounding box center [926, 664] width 221 height 18
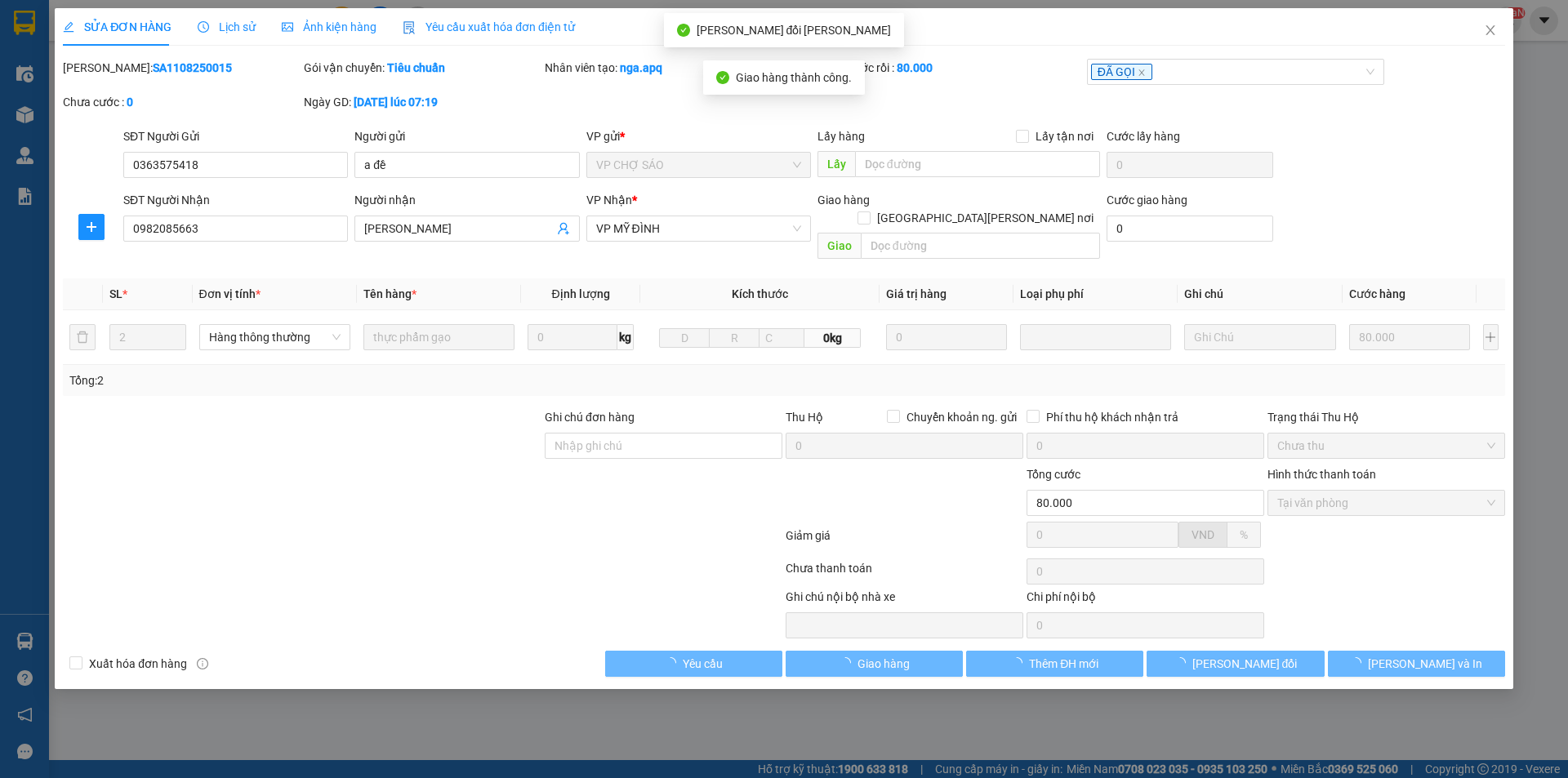
click at [396, 588] on div at bounding box center [271, 614] width 421 height 51
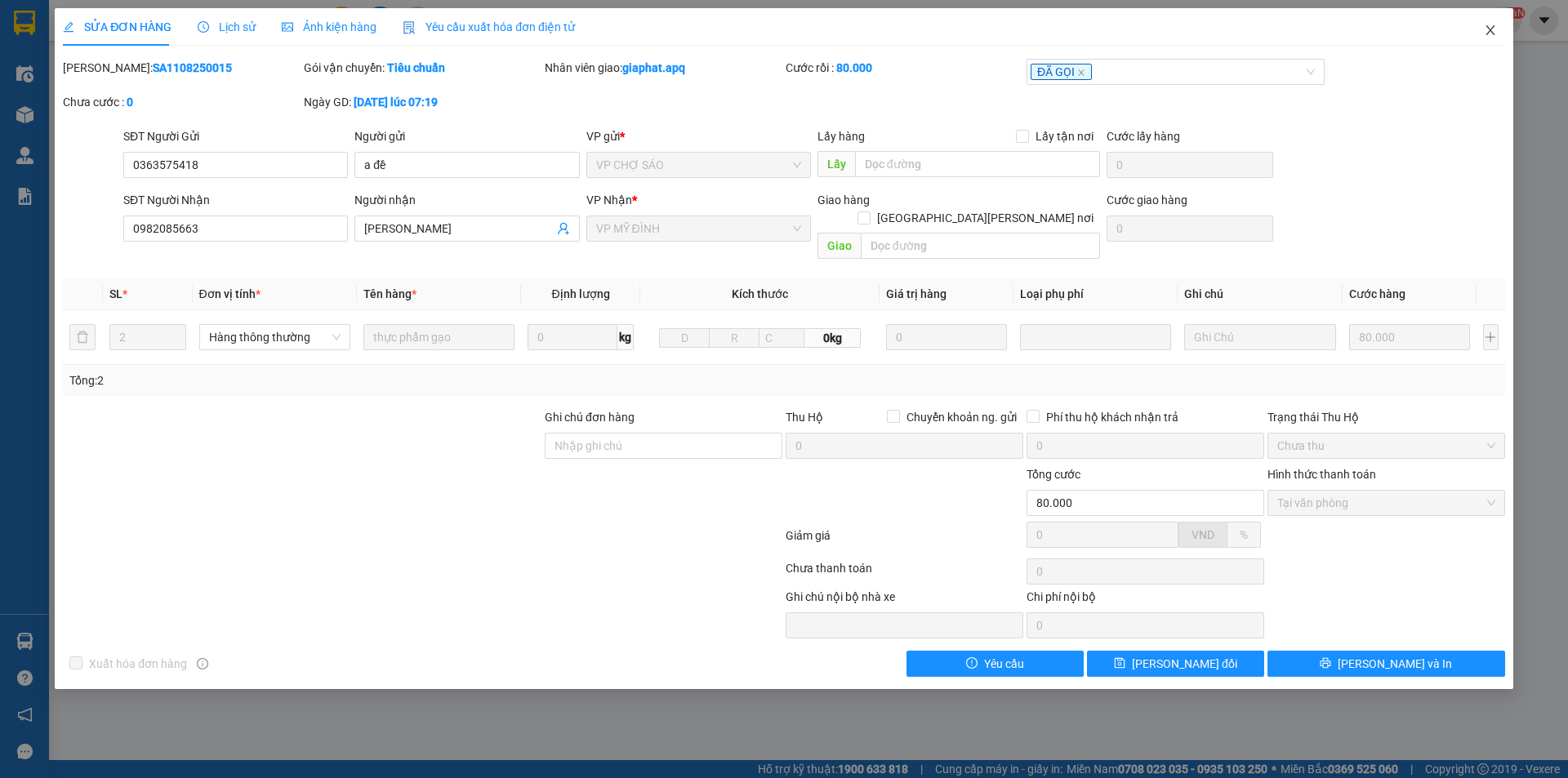
click at [1495, 30] on icon "close" at bounding box center [1490, 30] width 13 height 13
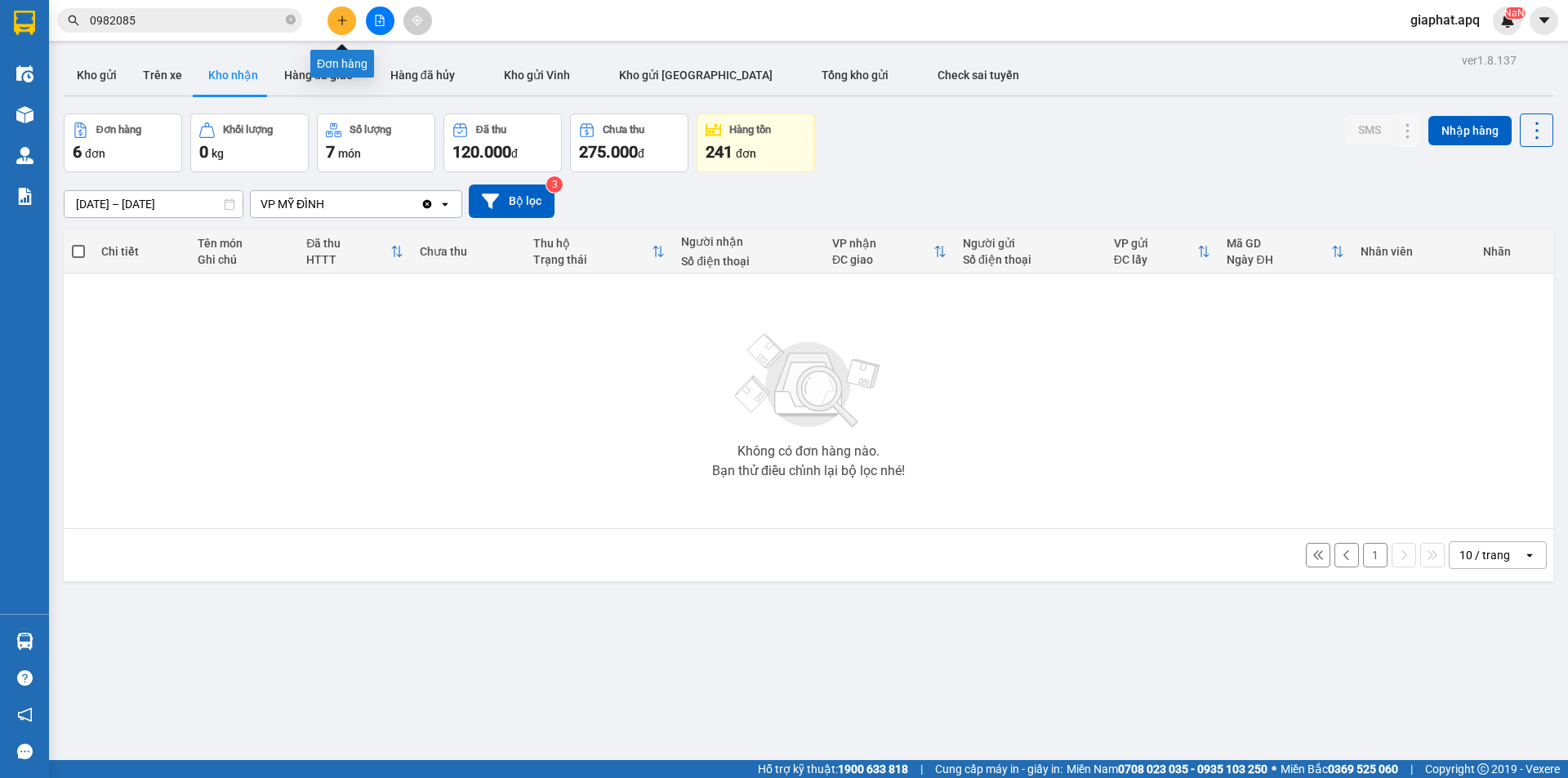
click at [345, 22] on icon "plus" at bounding box center [343, 21] width 11 height 11
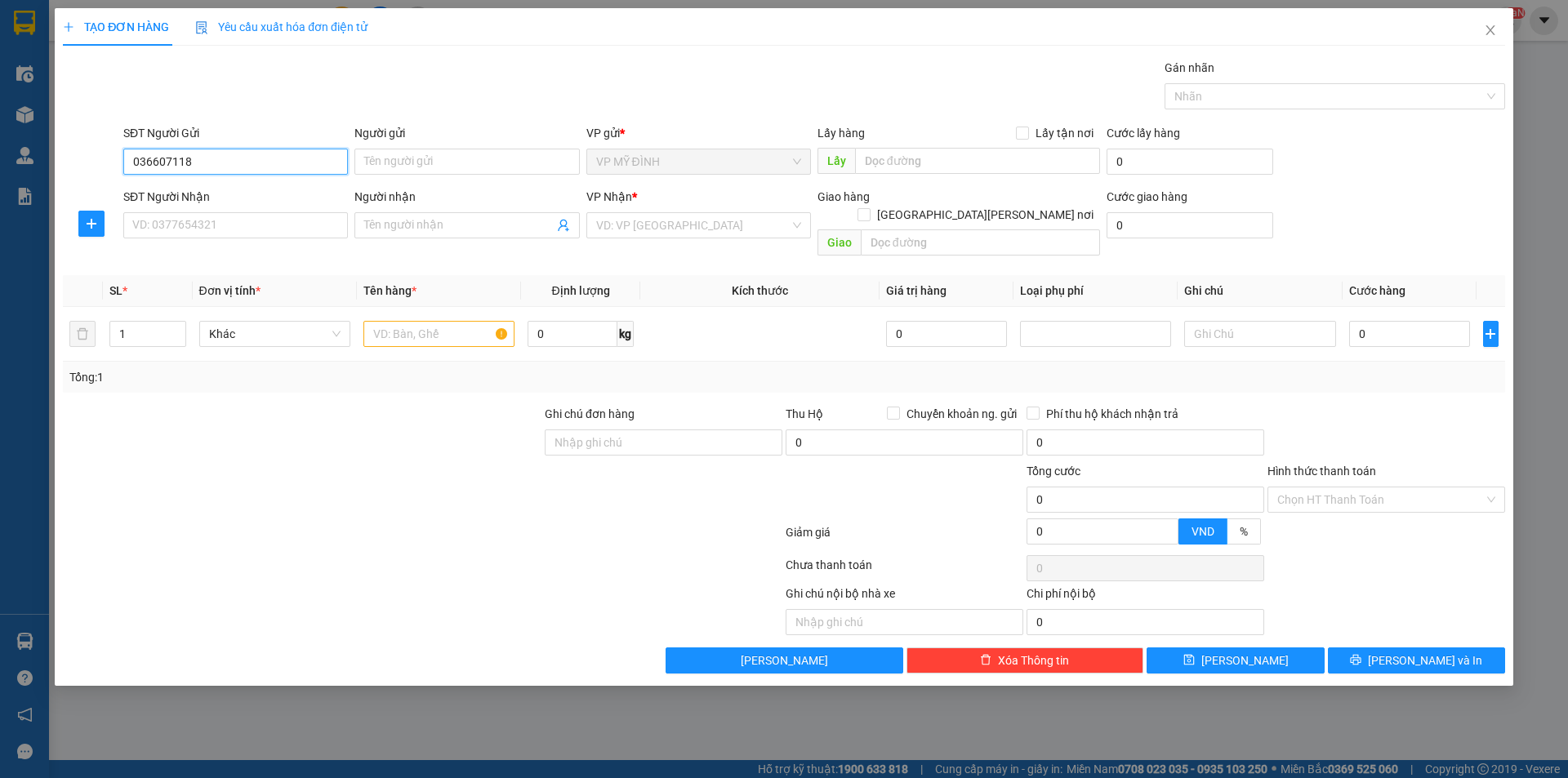
type input "0366071188"
click at [276, 195] on div "0366071188 - [PERSON_NAME]" at bounding box center [236, 194] width 205 height 18
type input "LABO VINH QUANG"
type input "0366071188"
click at [275, 222] on input "SĐT Người Nhận" at bounding box center [235, 225] width 224 height 26
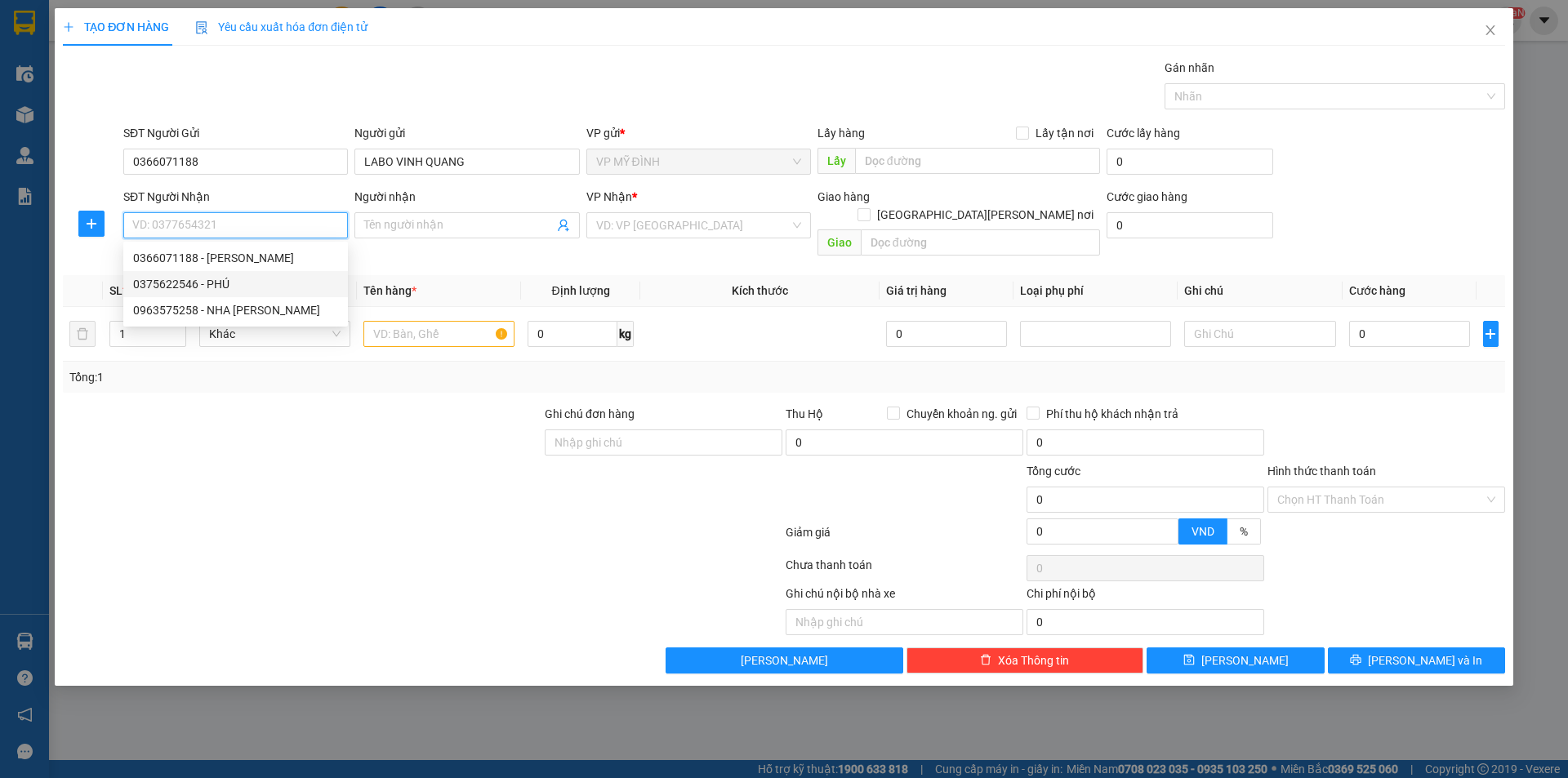
click at [274, 281] on div "0375622546 - PHÚ" at bounding box center [236, 283] width 205 height 18
type input "0375622546"
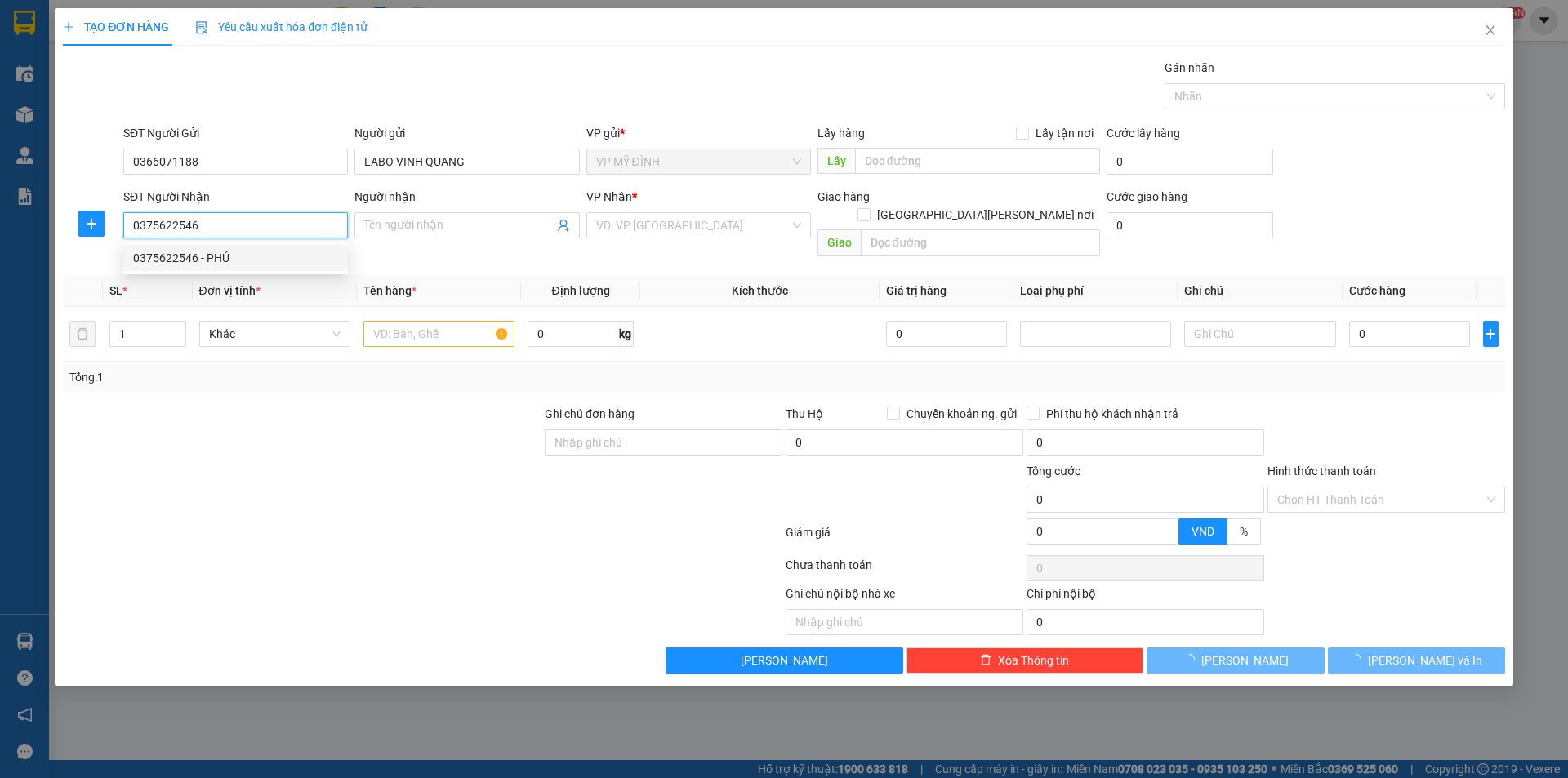
type input "PHÚ"
checkbox input "true"
type input "vp"
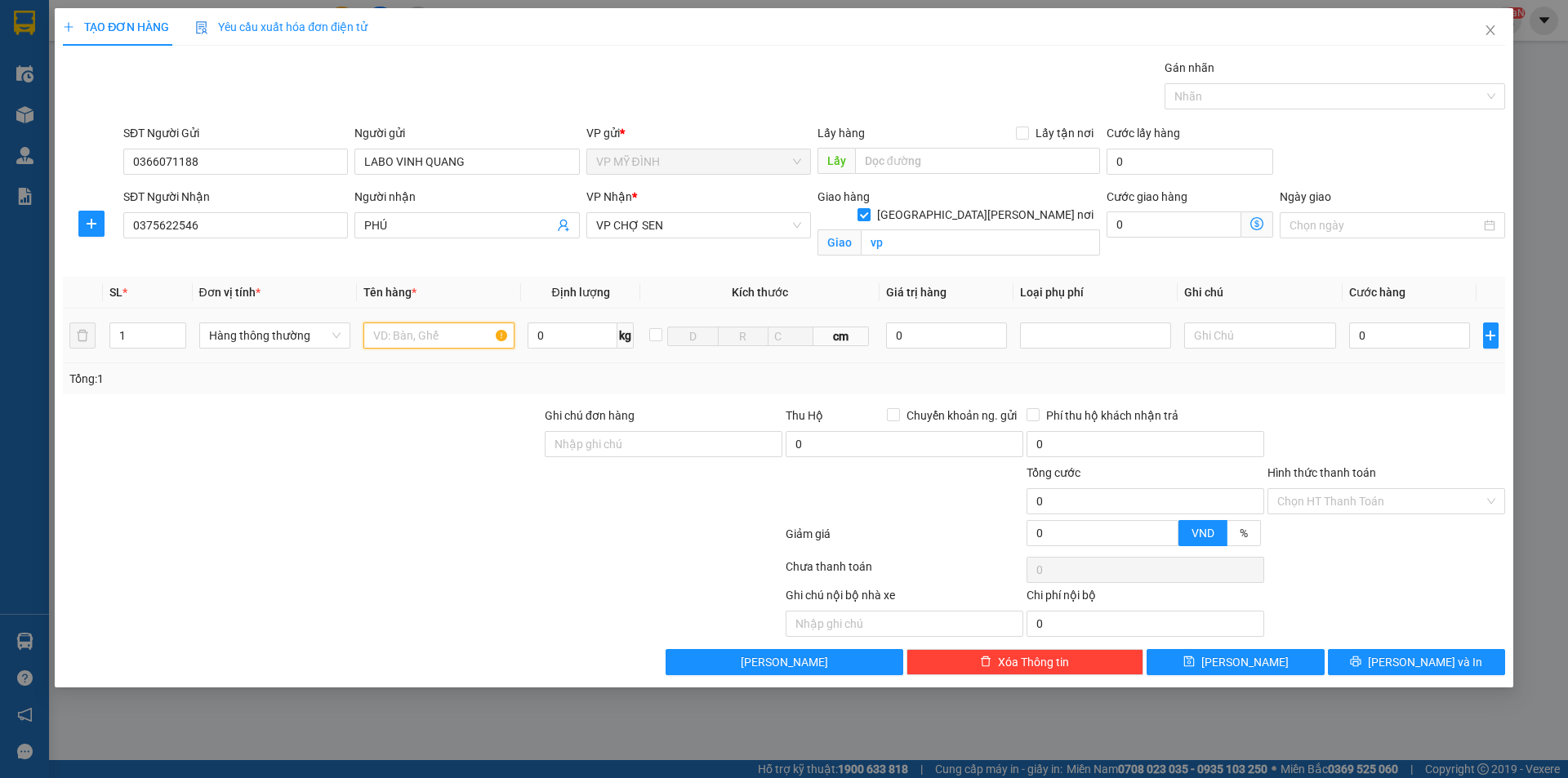
click at [439, 341] on input "text" at bounding box center [438, 336] width 151 height 26
type input "răng"
click at [1421, 336] on input "0" at bounding box center [1410, 336] width 122 height 26
type input "3"
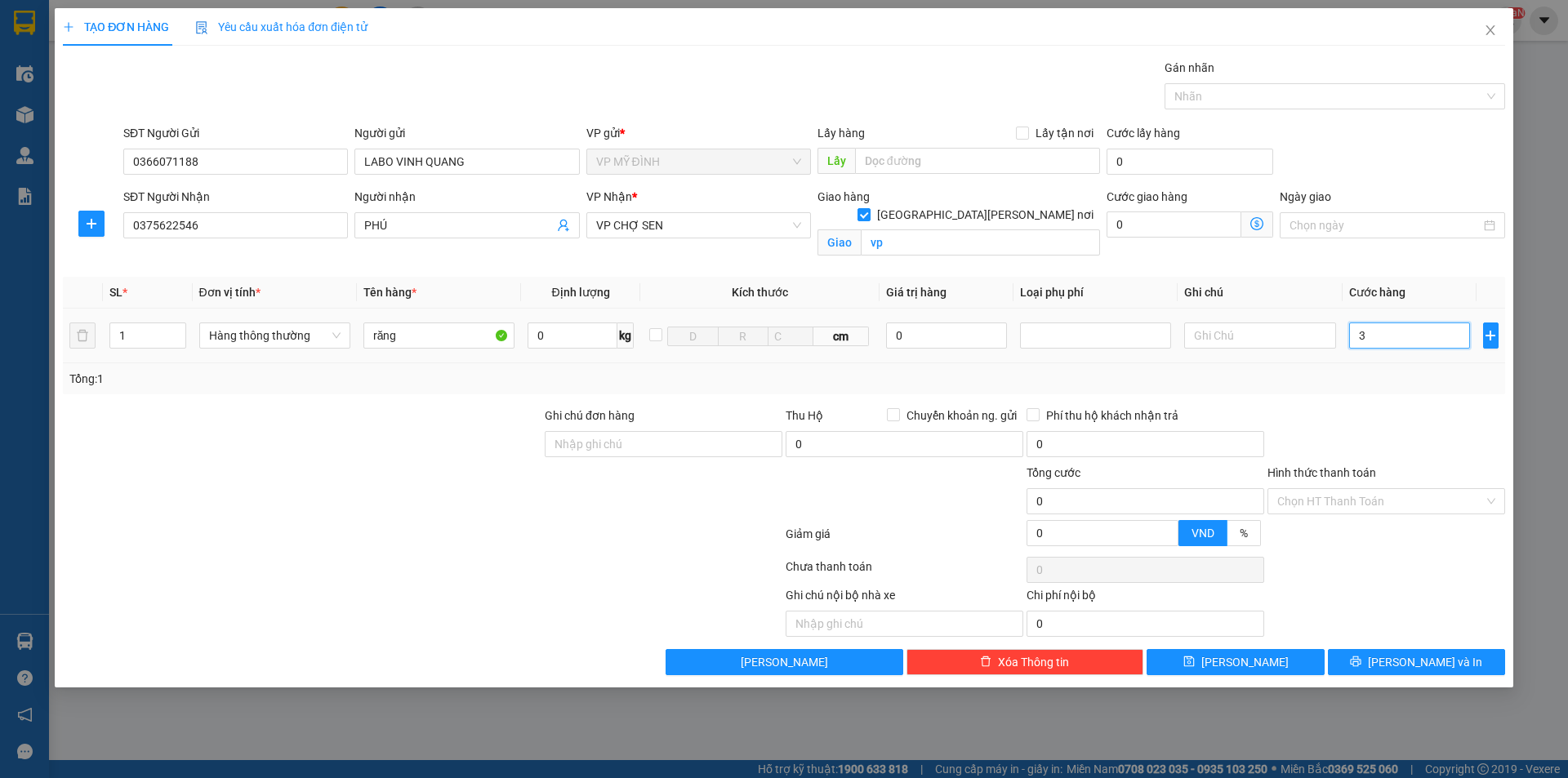
type input "3"
type input "30"
type input "30.000"
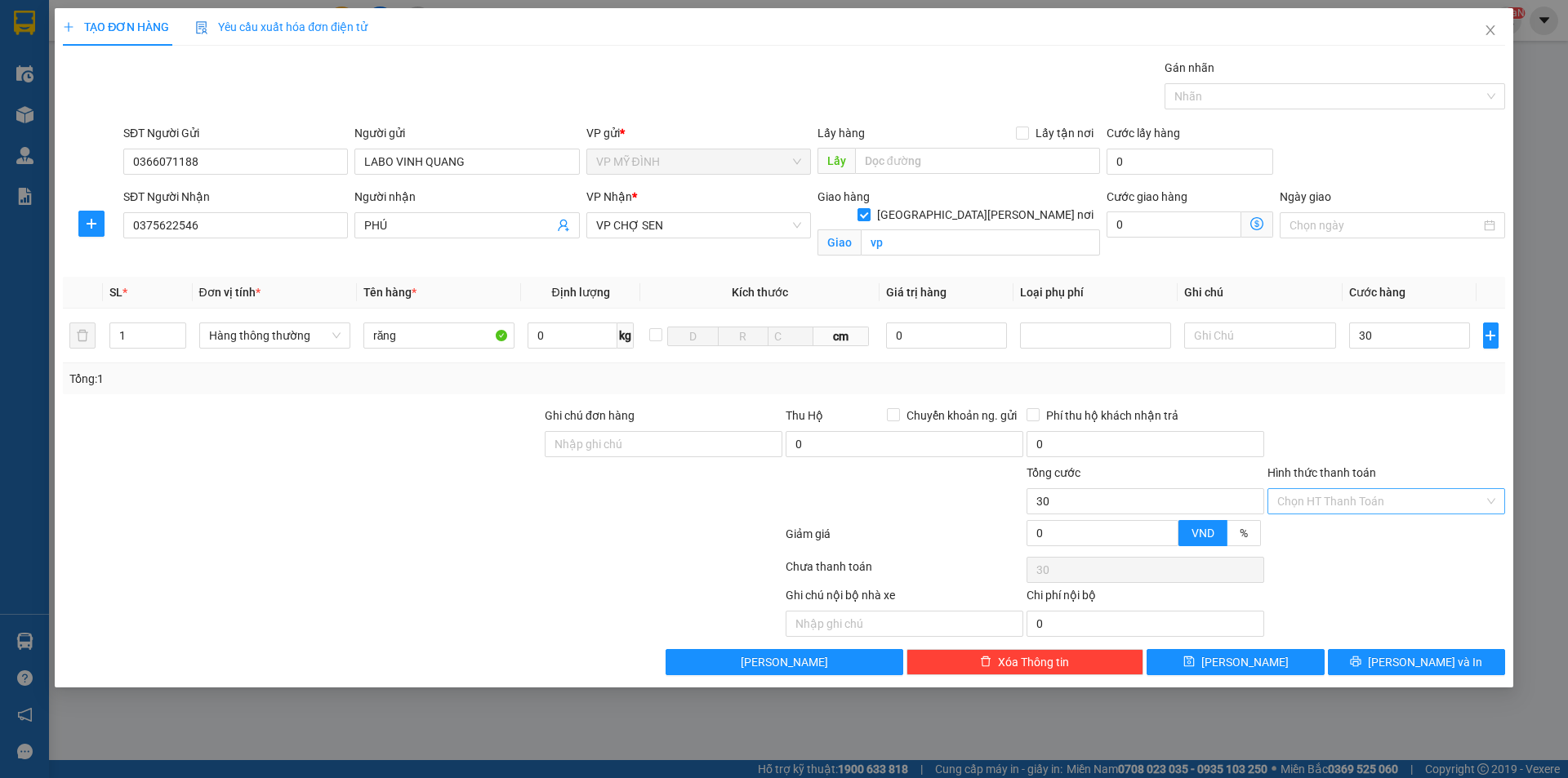
type input "30.000"
click at [1369, 499] on input "Hình thức thanh toán" at bounding box center [1380, 501] width 206 height 24
click at [1354, 539] on div "Tại văn phòng" at bounding box center [1386, 534] width 218 height 18
type input "0"
drag, startPoint x: 1411, startPoint y: 669, endPoint x: 1401, endPoint y: 660, distance: 13.5
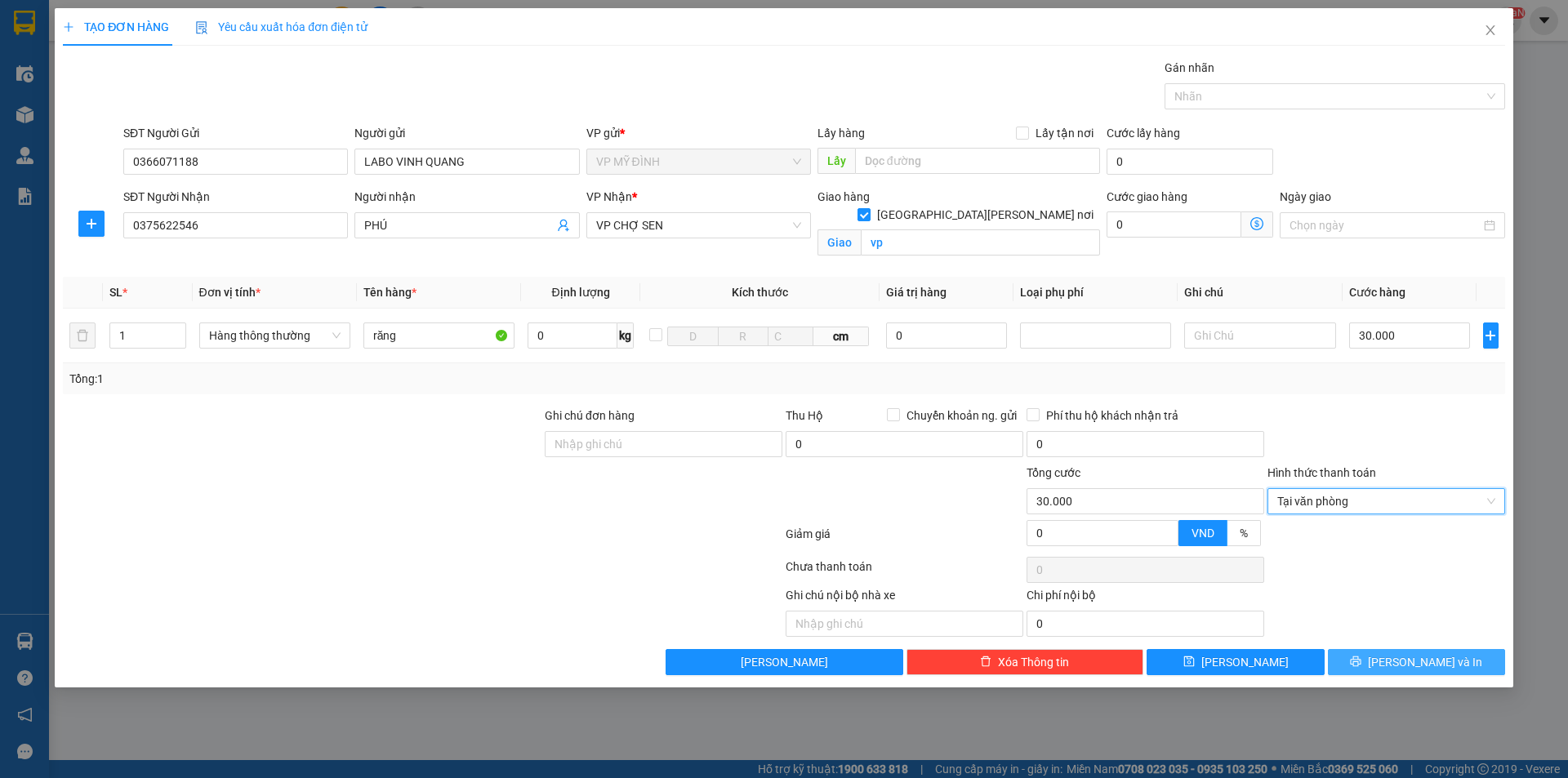
click at [1410, 669] on span "[PERSON_NAME] và In" at bounding box center [1425, 662] width 114 height 18
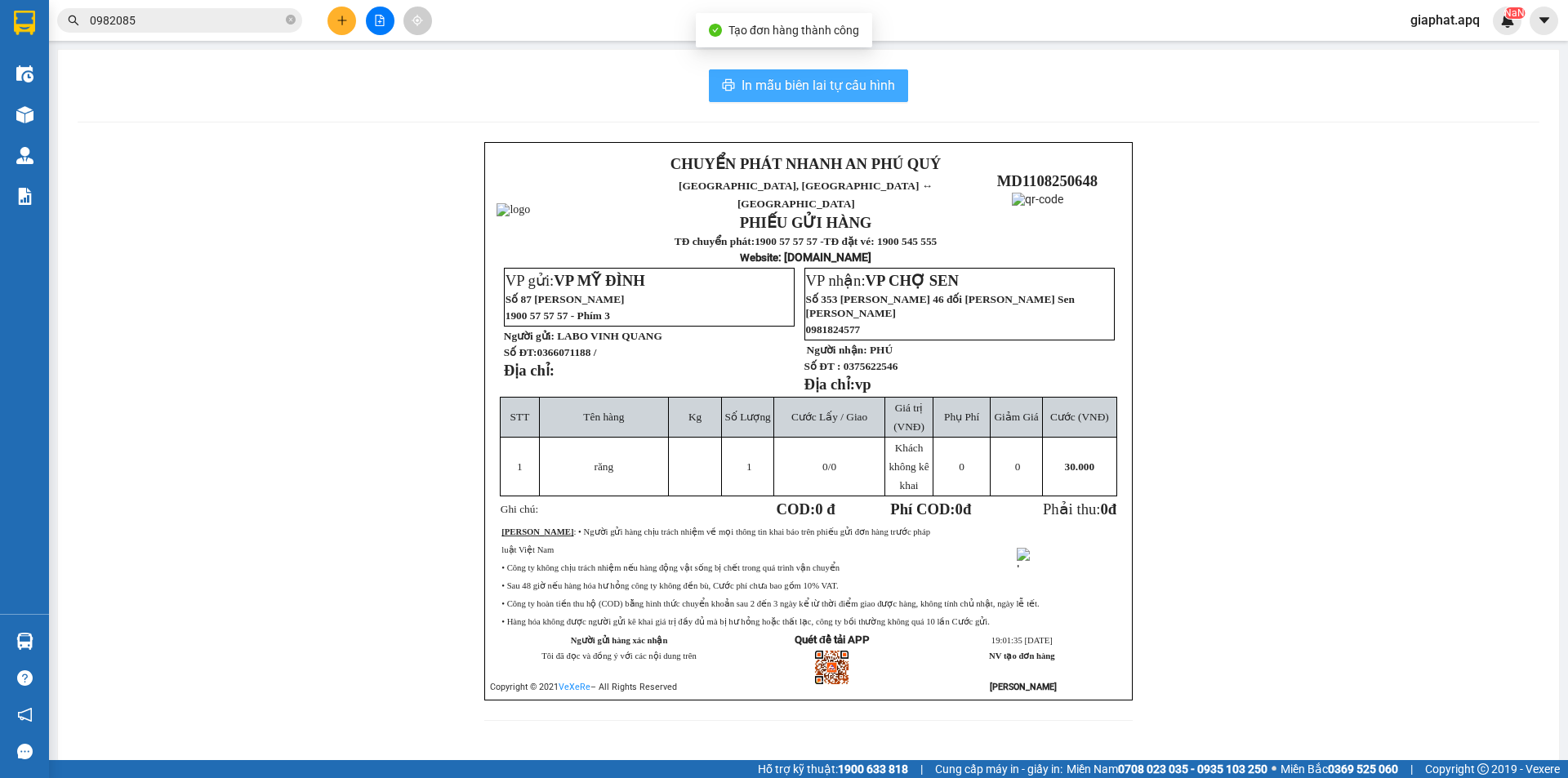
click at [784, 88] on span "In mẫu biên lai tự cấu hình" at bounding box center [818, 85] width 154 height 21
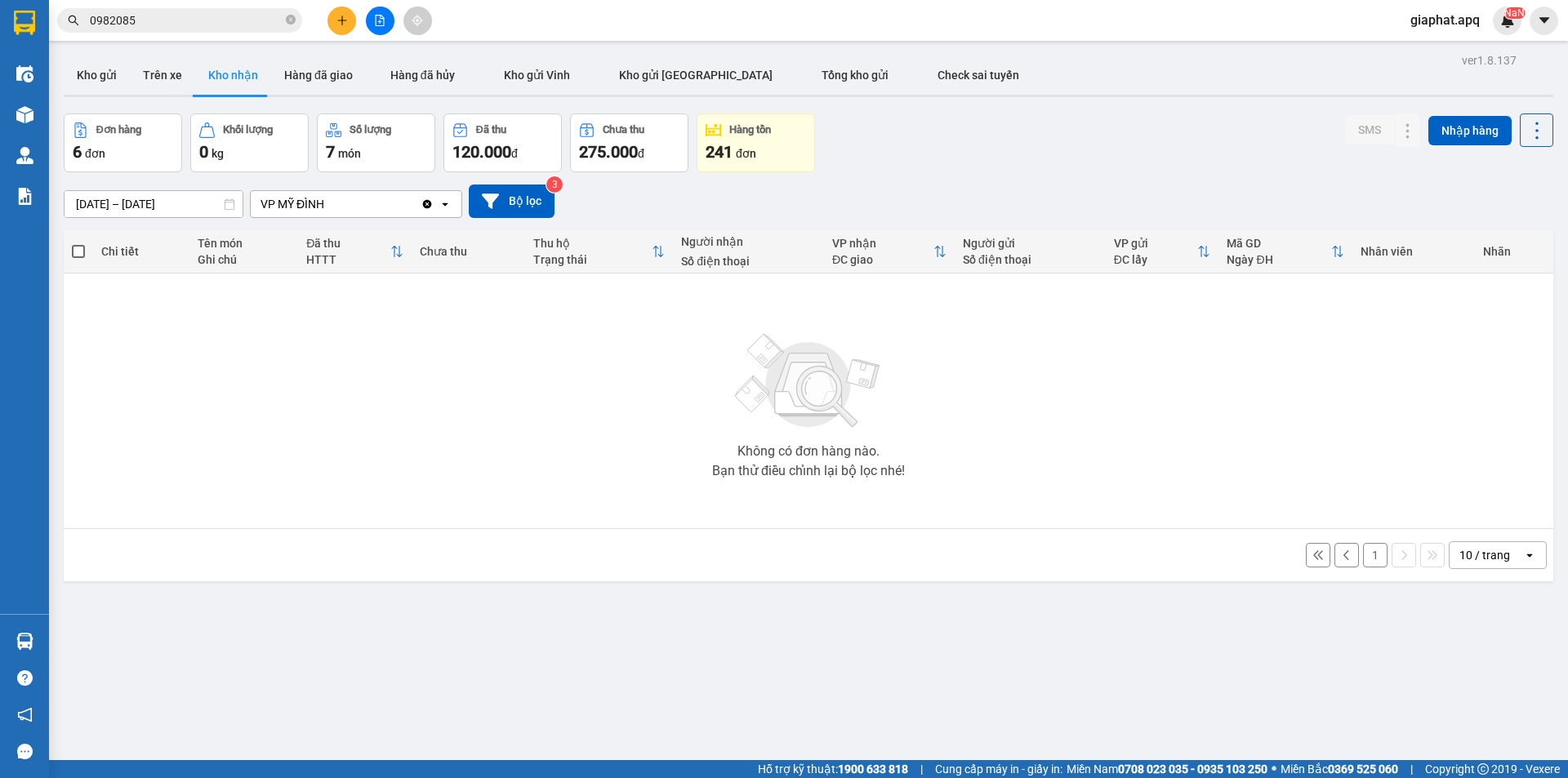
click at [342, 17] on icon "plus" at bounding box center [343, 21] width 11 height 11
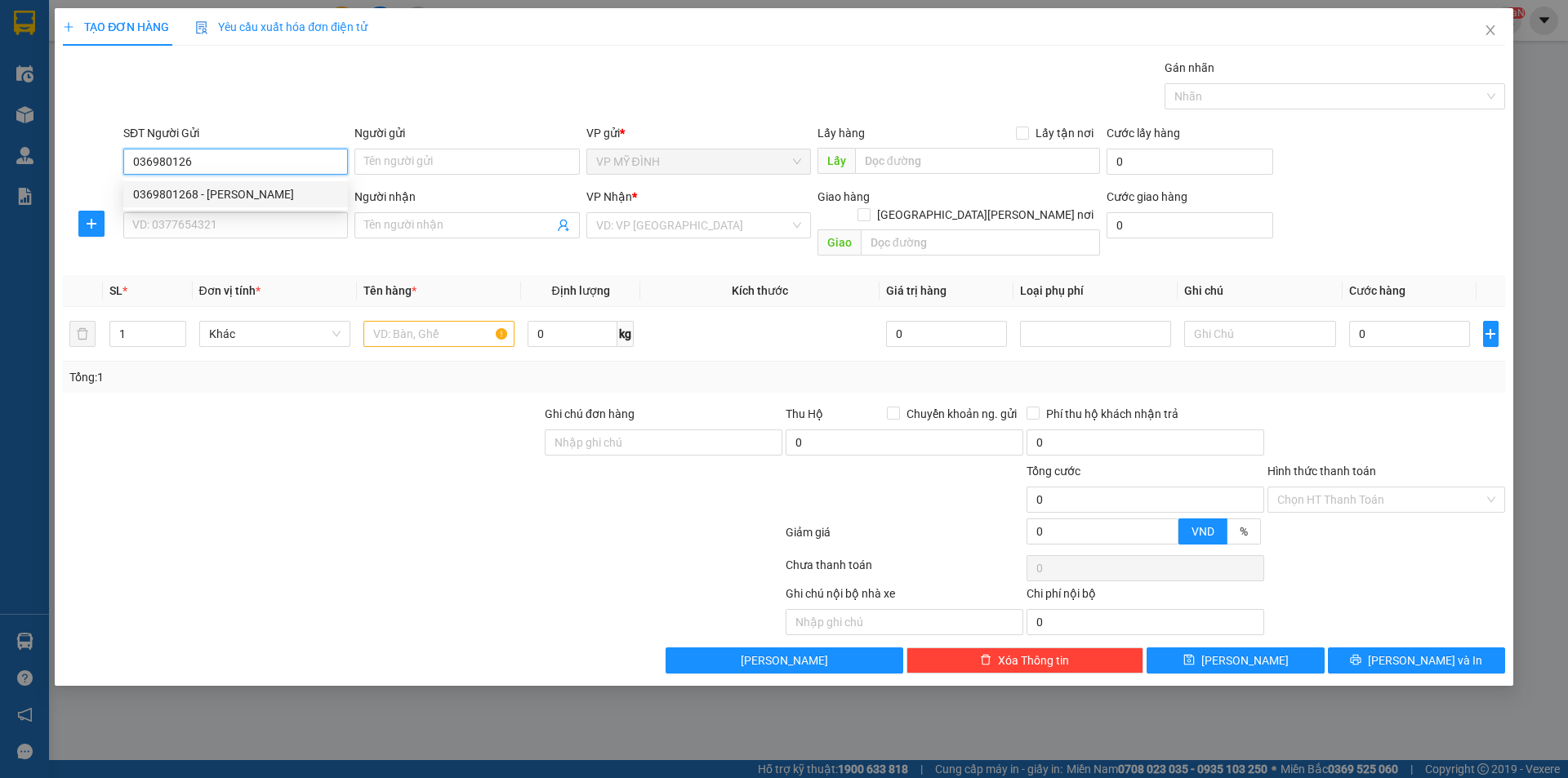
click at [206, 186] on div "0369801268 - [PERSON_NAME]" at bounding box center [236, 194] width 205 height 18
type input "0369801268"
type input "Chú Thiện"
type input "0369801268"
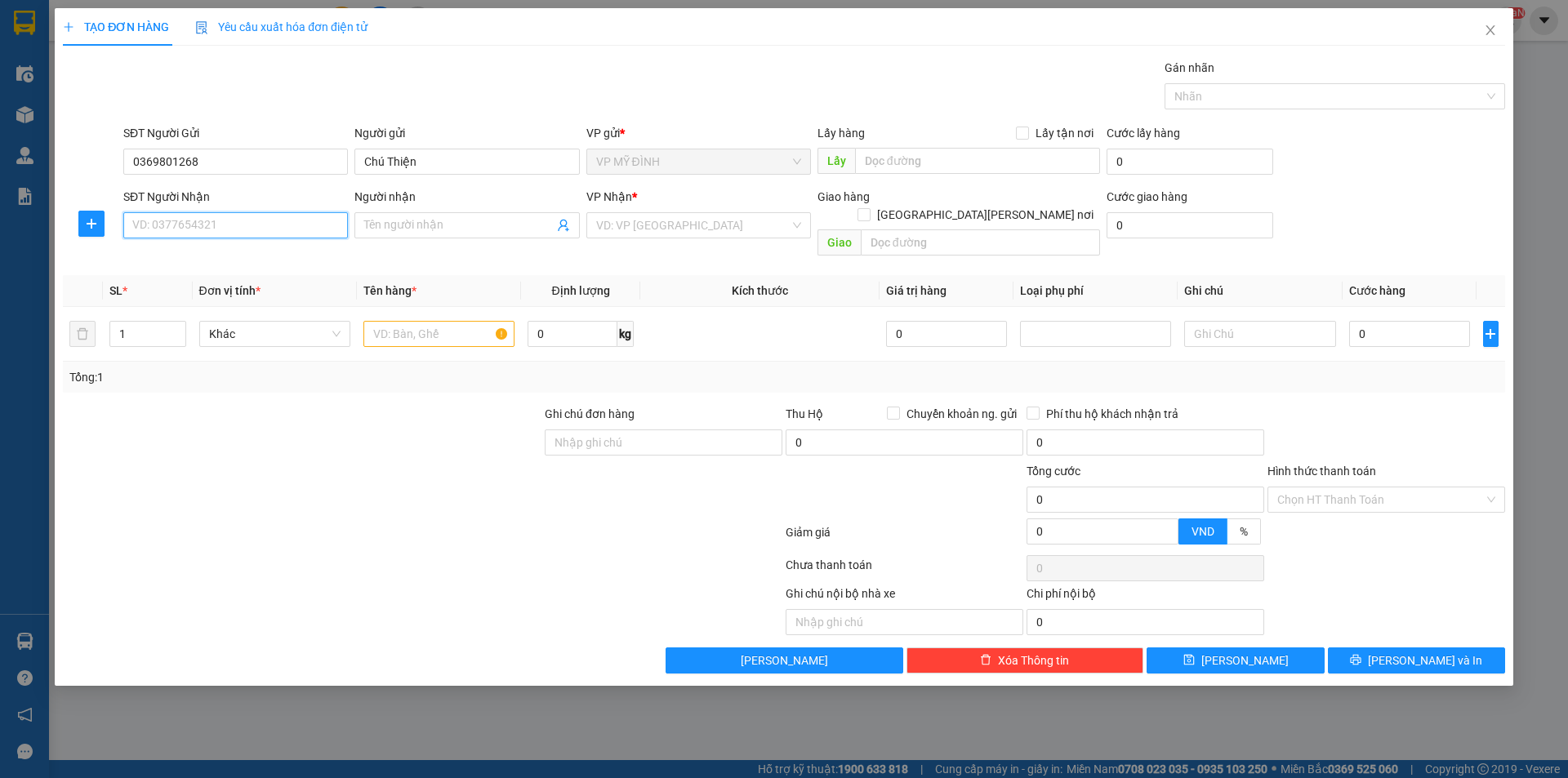
click at [225, 229] on input "SĐT Người Nhận" at bounding box center [235, 225] width 224 height 26
click at [251, 255] on div "0943744444 - [PERSON_NAME]" at bounding box center [236, 257] width 205 height 18
type input "0943744444"
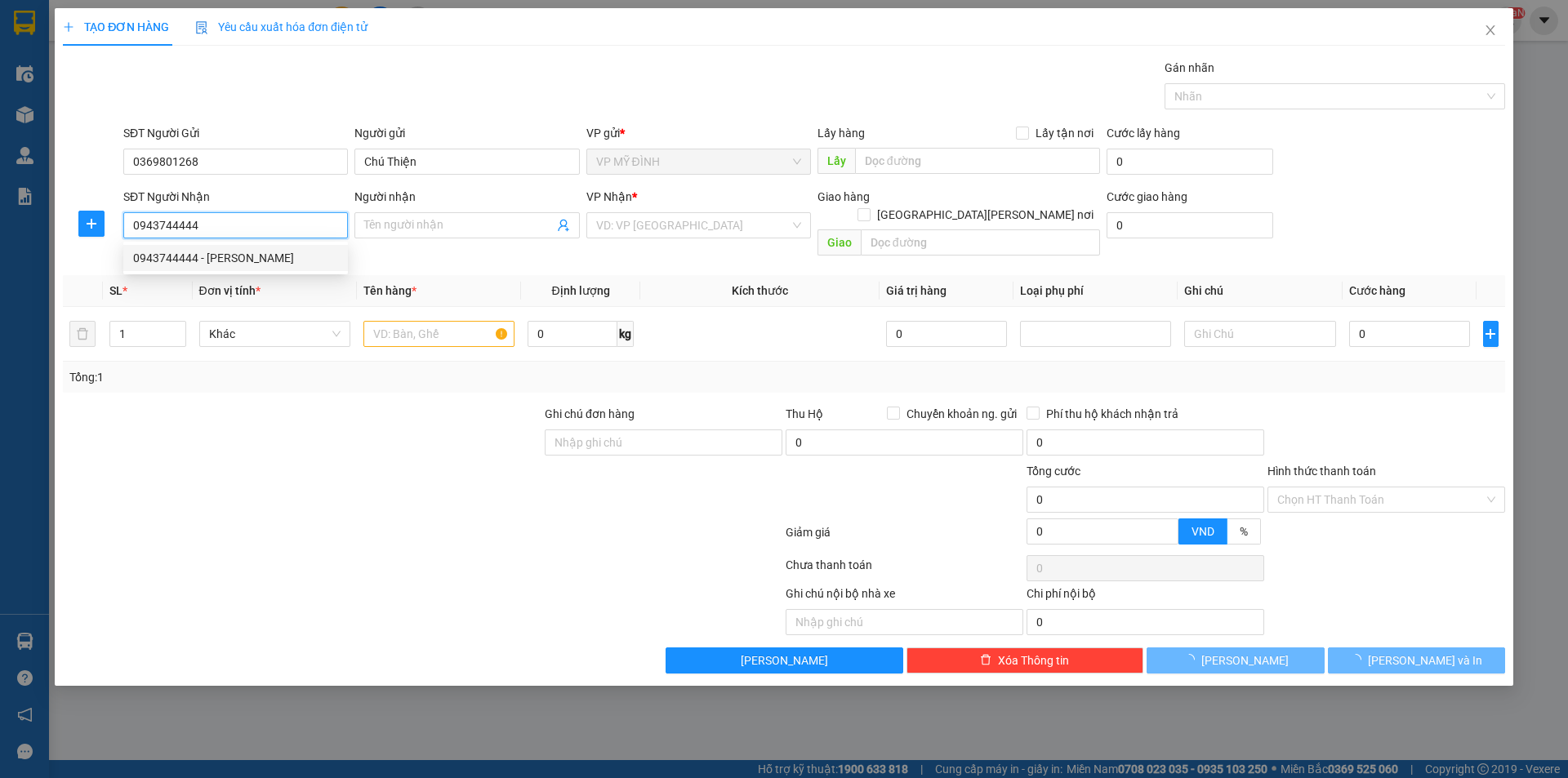
type input "[PERSON_NAME]"
checkbox input "true"
type input "Ngõ 94 nhà 6b ph [PERSON_NAME]"
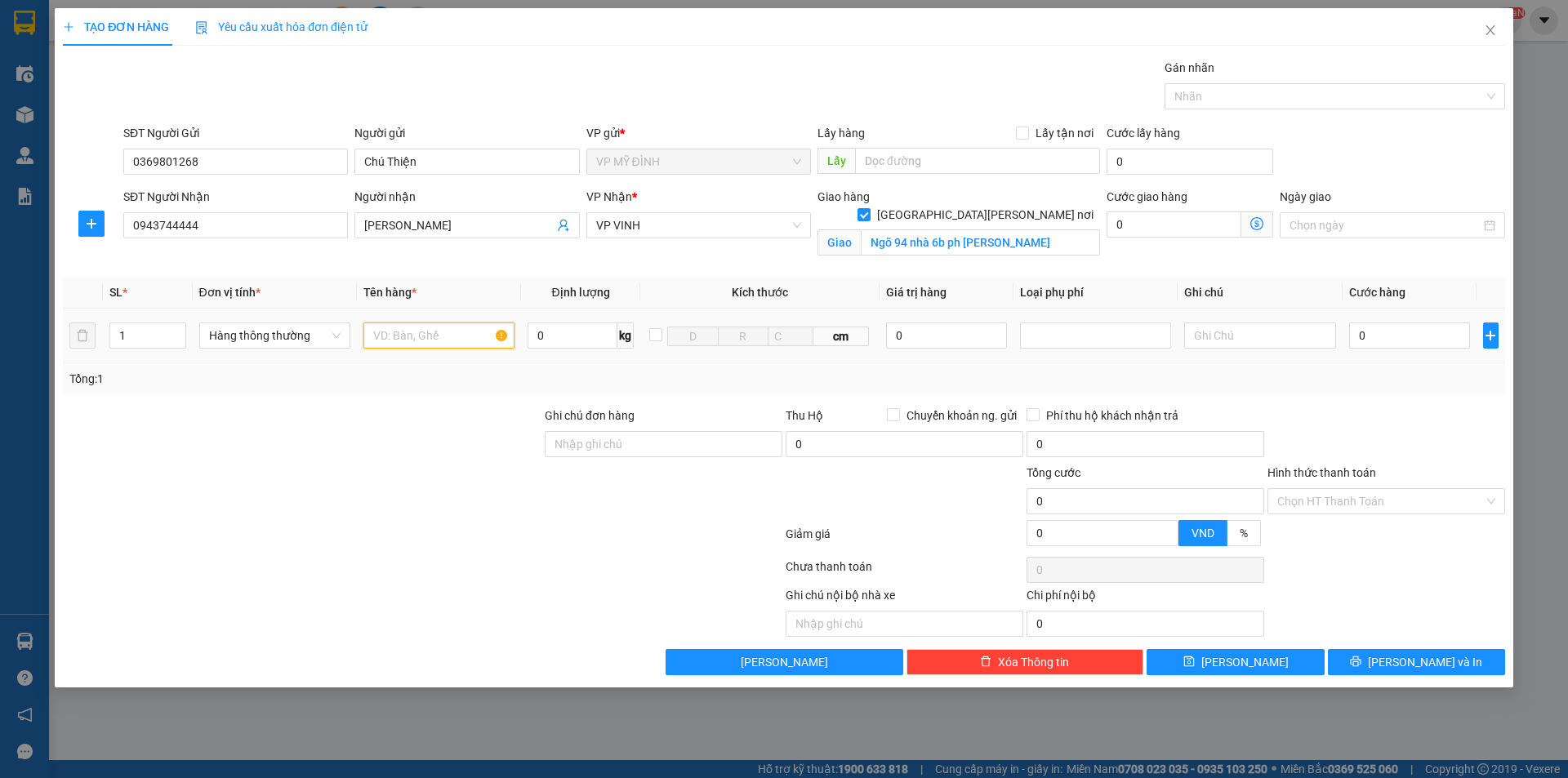
click at [409, 337] on input "text" at bounding box center [438, 336] width 151 height 26
type input "nem"
click at [1379, 333] on input "0" at bounding box center [1410, 336] width 122 height 26
type input "4"
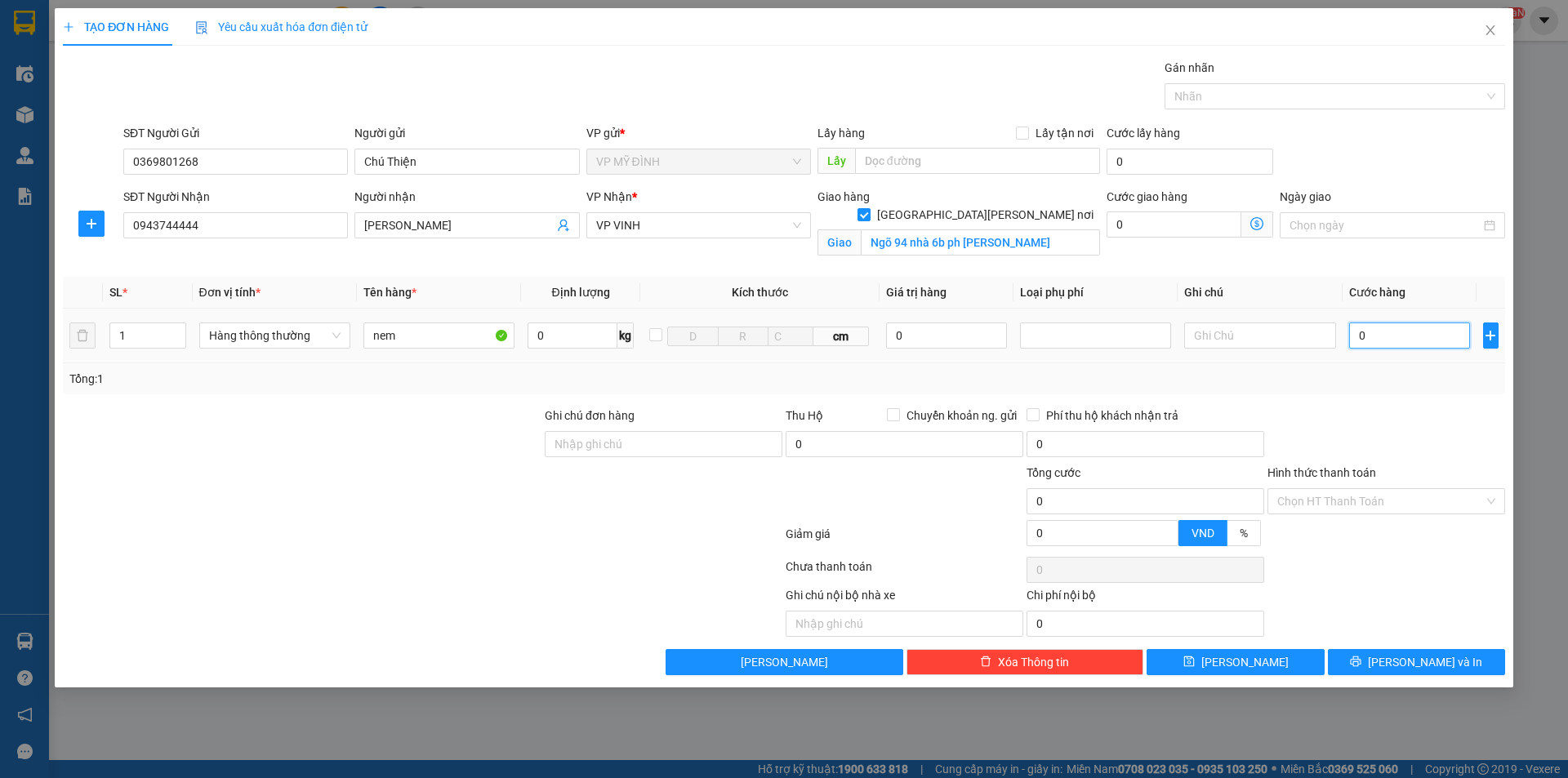
type input "4"
type input "40"
type input "40.000"
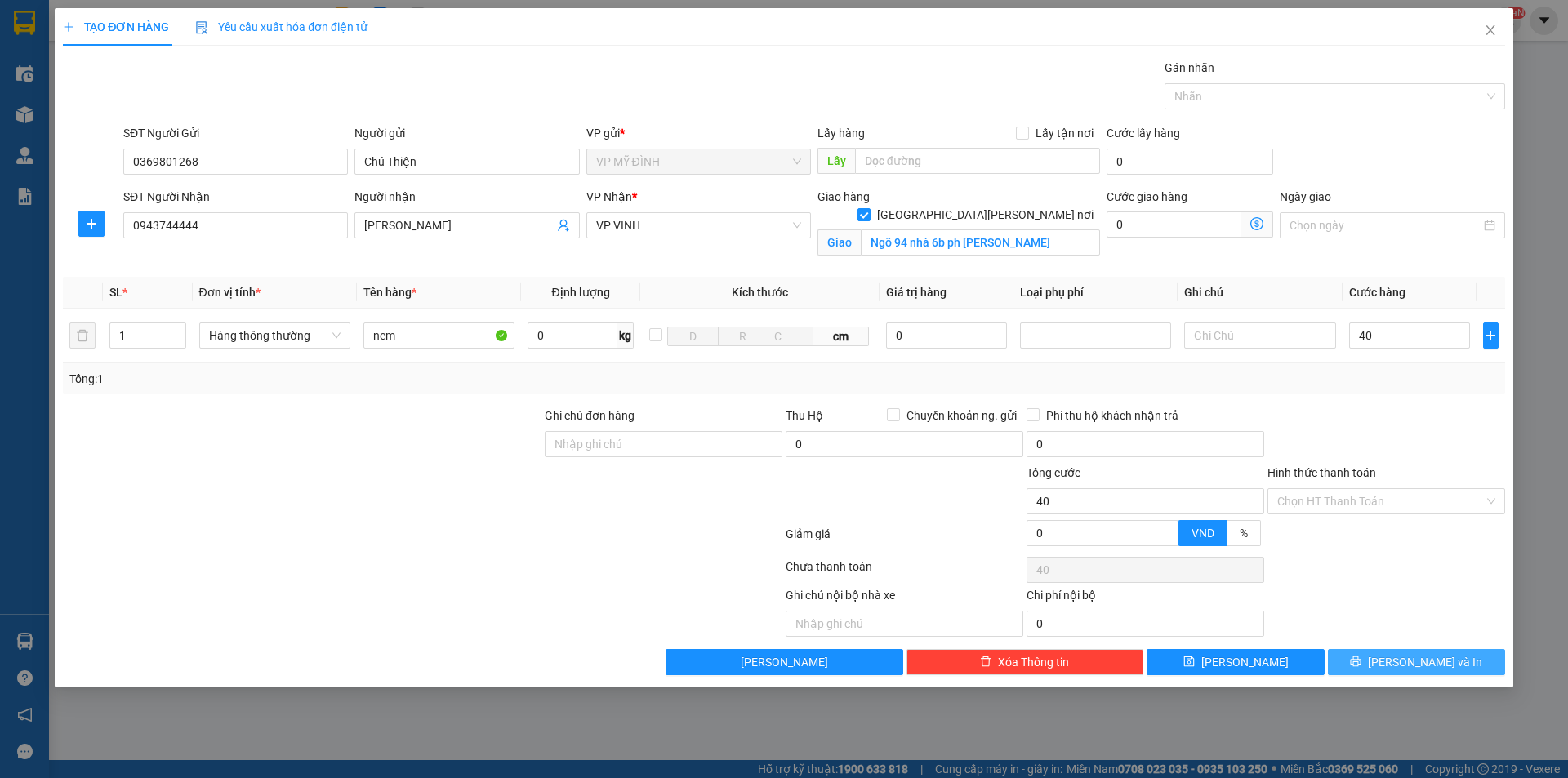
type input "40.000"
click at [1362, 664] on icon "printer" at bounding box center [1355, 662] width 10 height 10
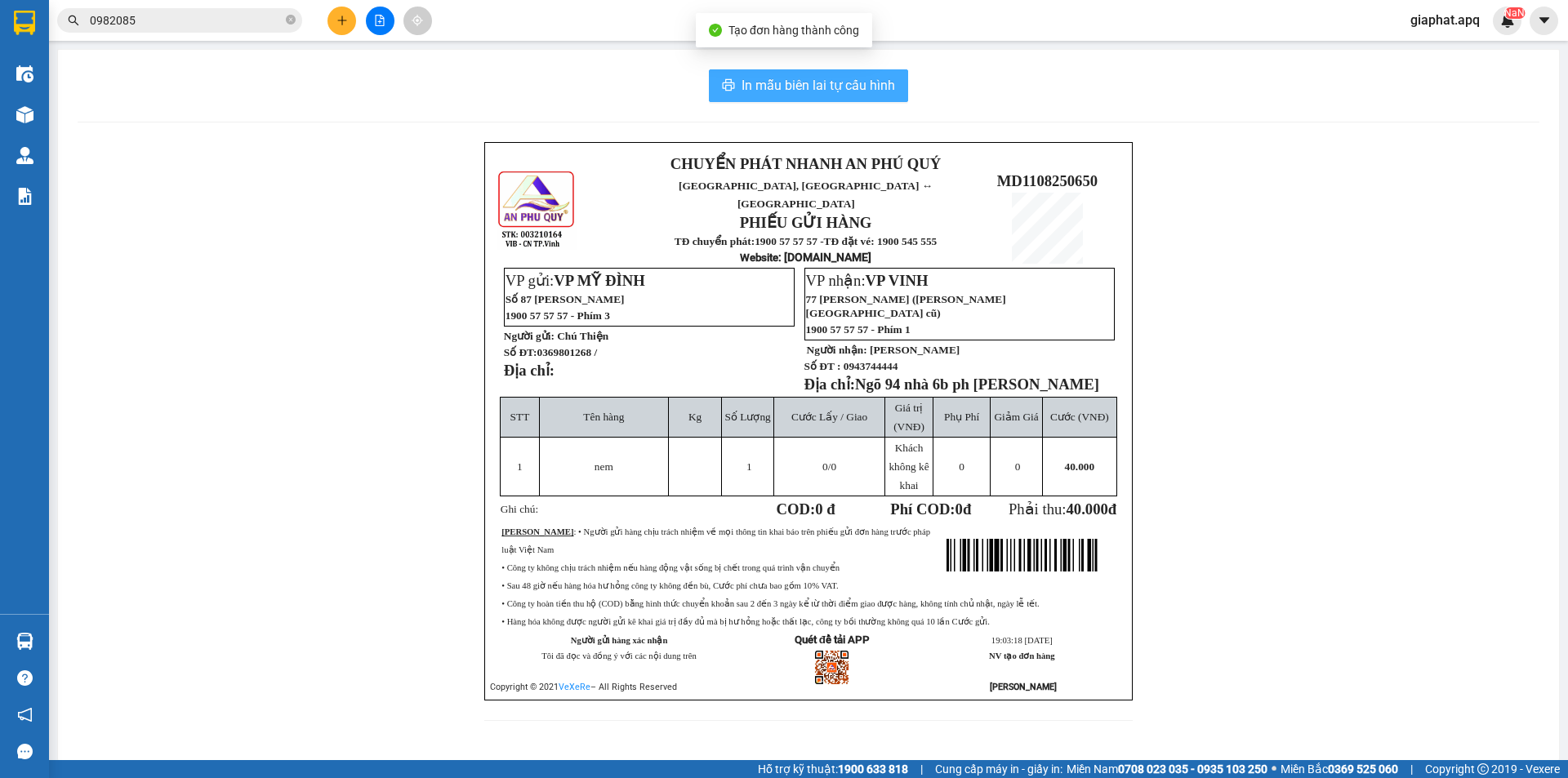
drag, startPoint x: 817, startPoint y: 87, endPoint x: 1119, endPoint y: 146, distance: 307.7
click at [816, 87] on span "In mẫu biên lai tự cấu hình" at bounding box center [818, 85] width 154 height 21
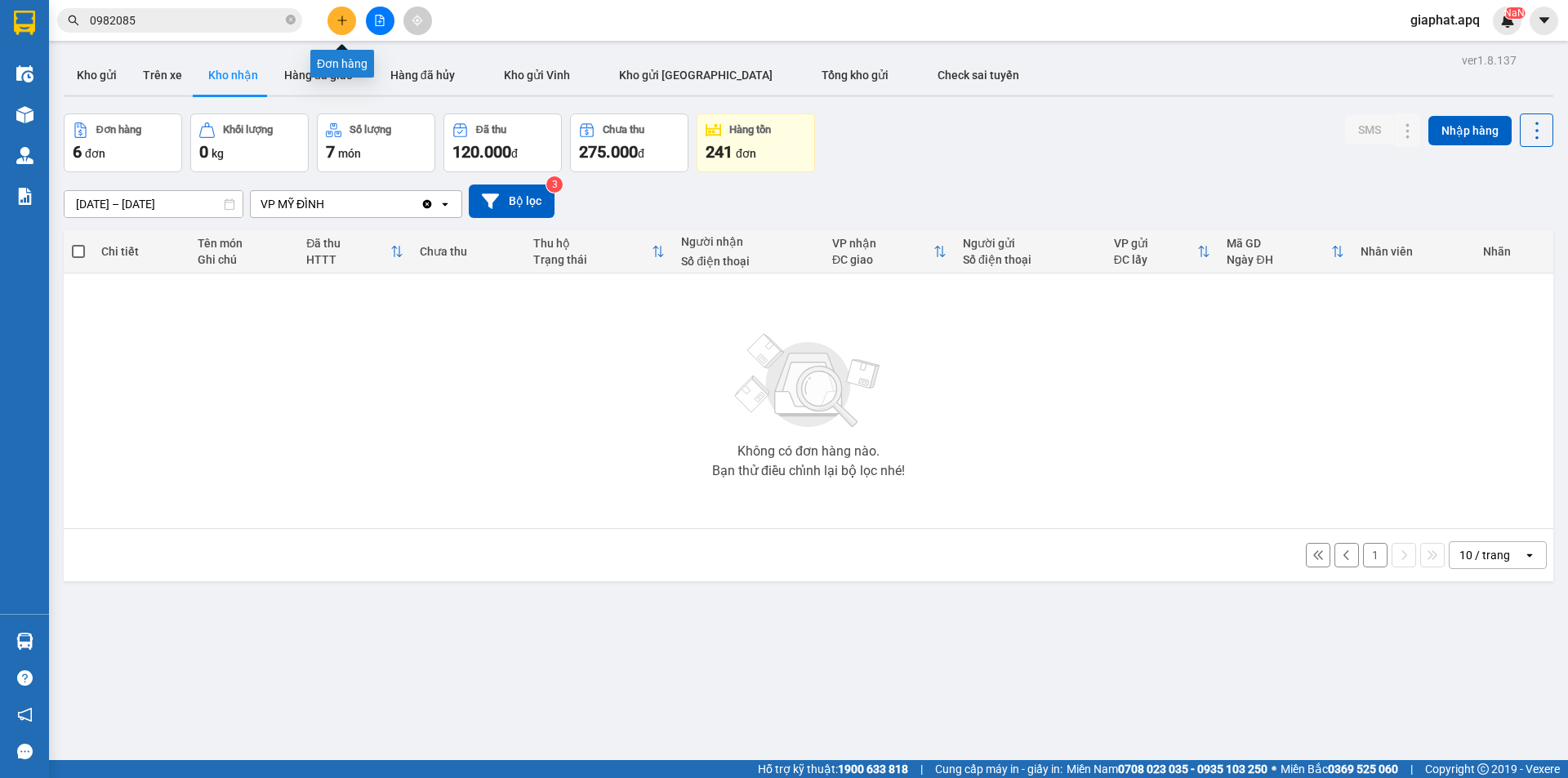
click at [345, 18] on icon "plus" at bounding box center [343, 21] width 11 height 11
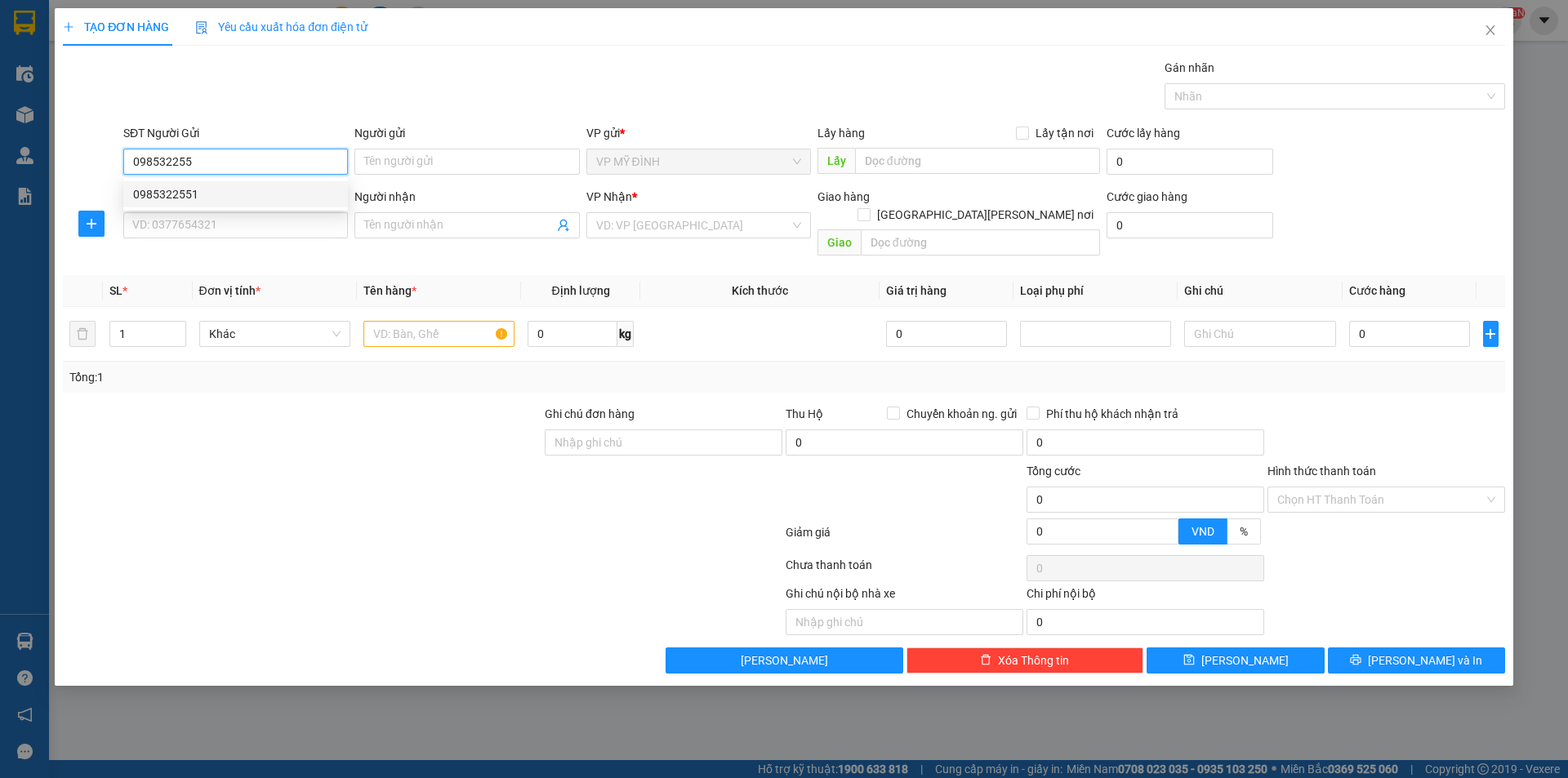
click at [281, 192] on div "0985322551" at bounding box center [236, 194] width 205 height 18
type input "0985322551"
checkbox input "true"
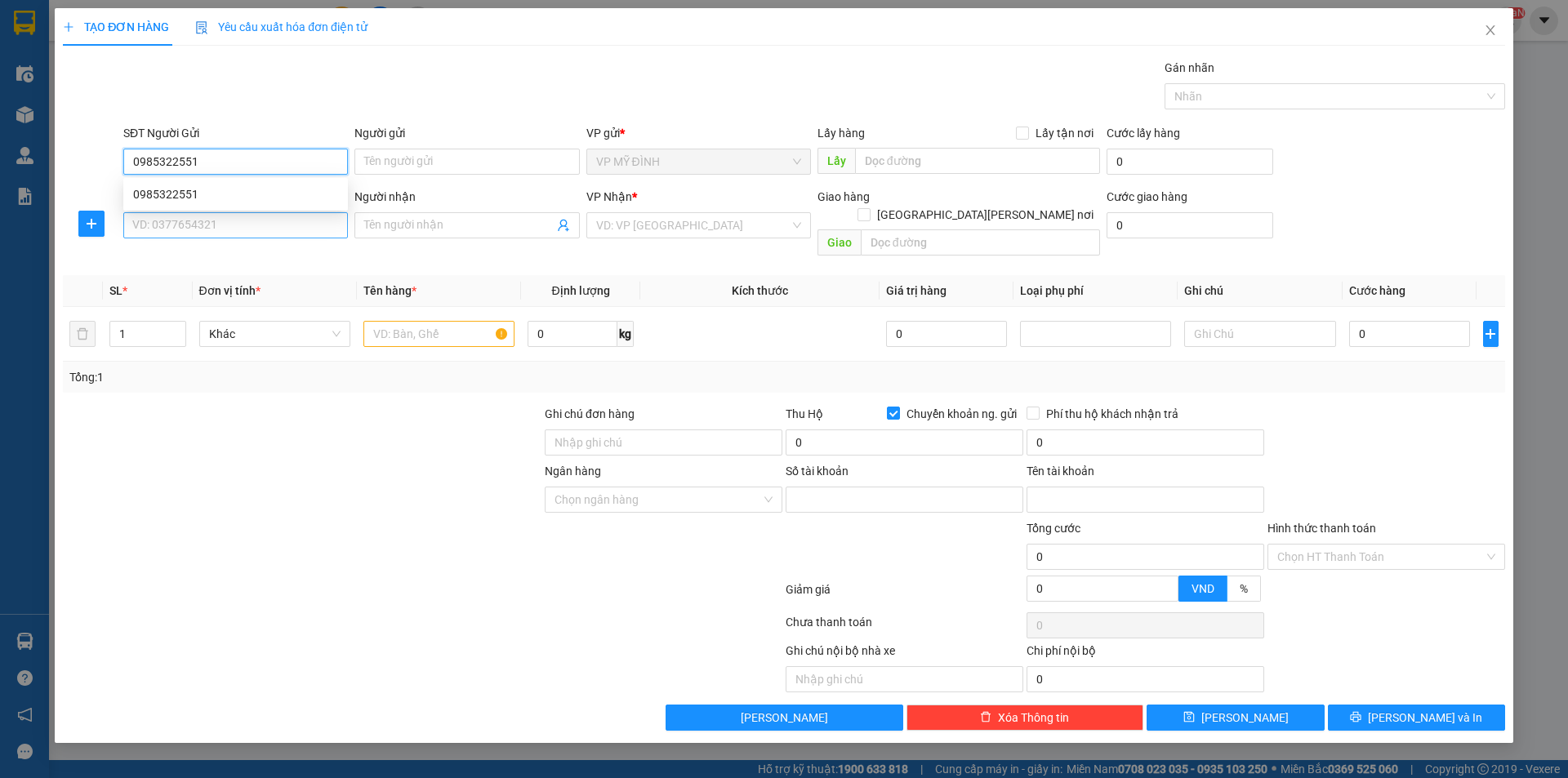
type input "0985322551"
type input "0051172666888"
type input "công ty [PERSON_NAME] đa [PERSON_NAME]"
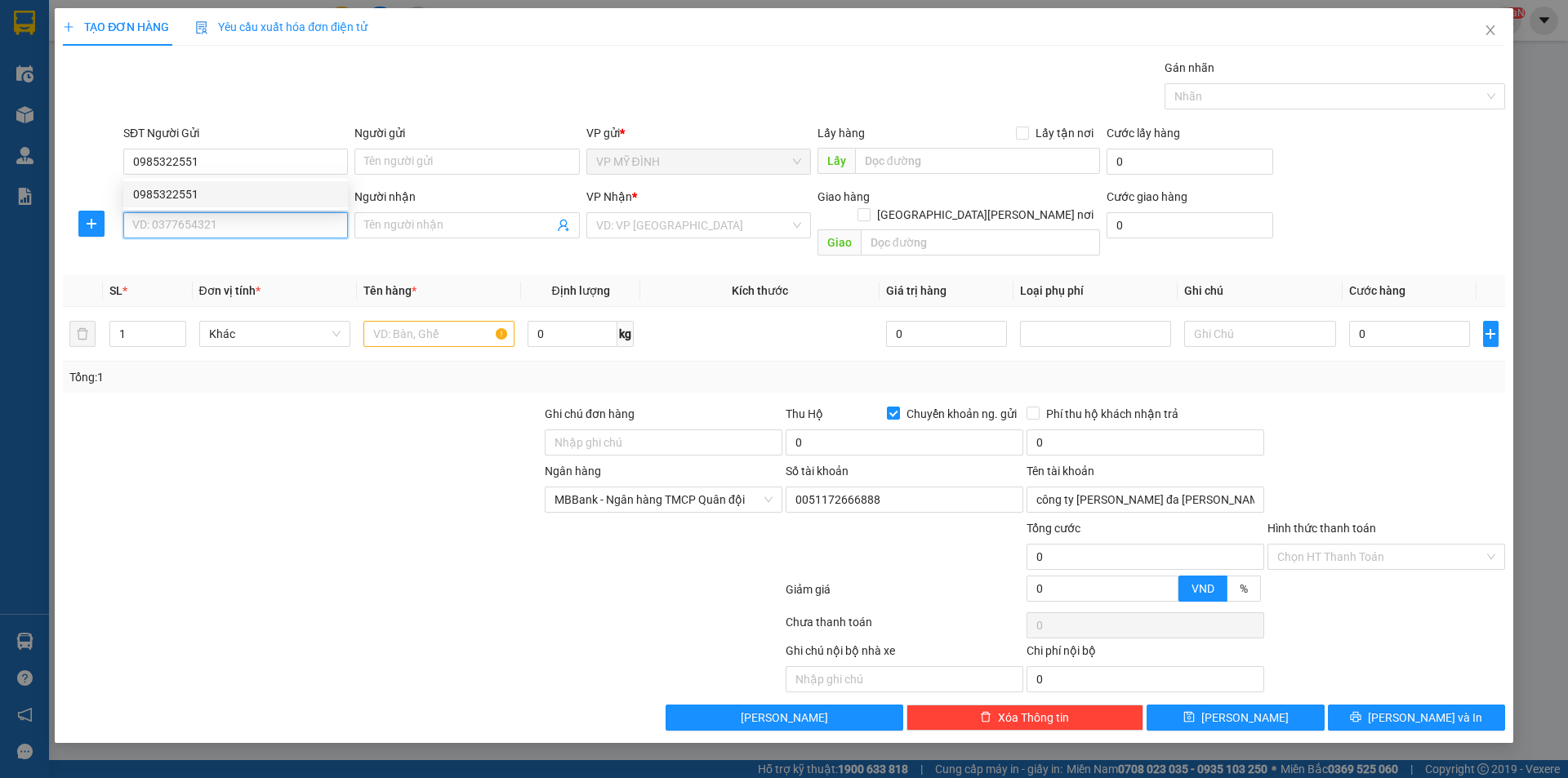
click at [269, 222] on input "SĐT Người Nhận" at bounding box center [235, 225] width 224 height 26
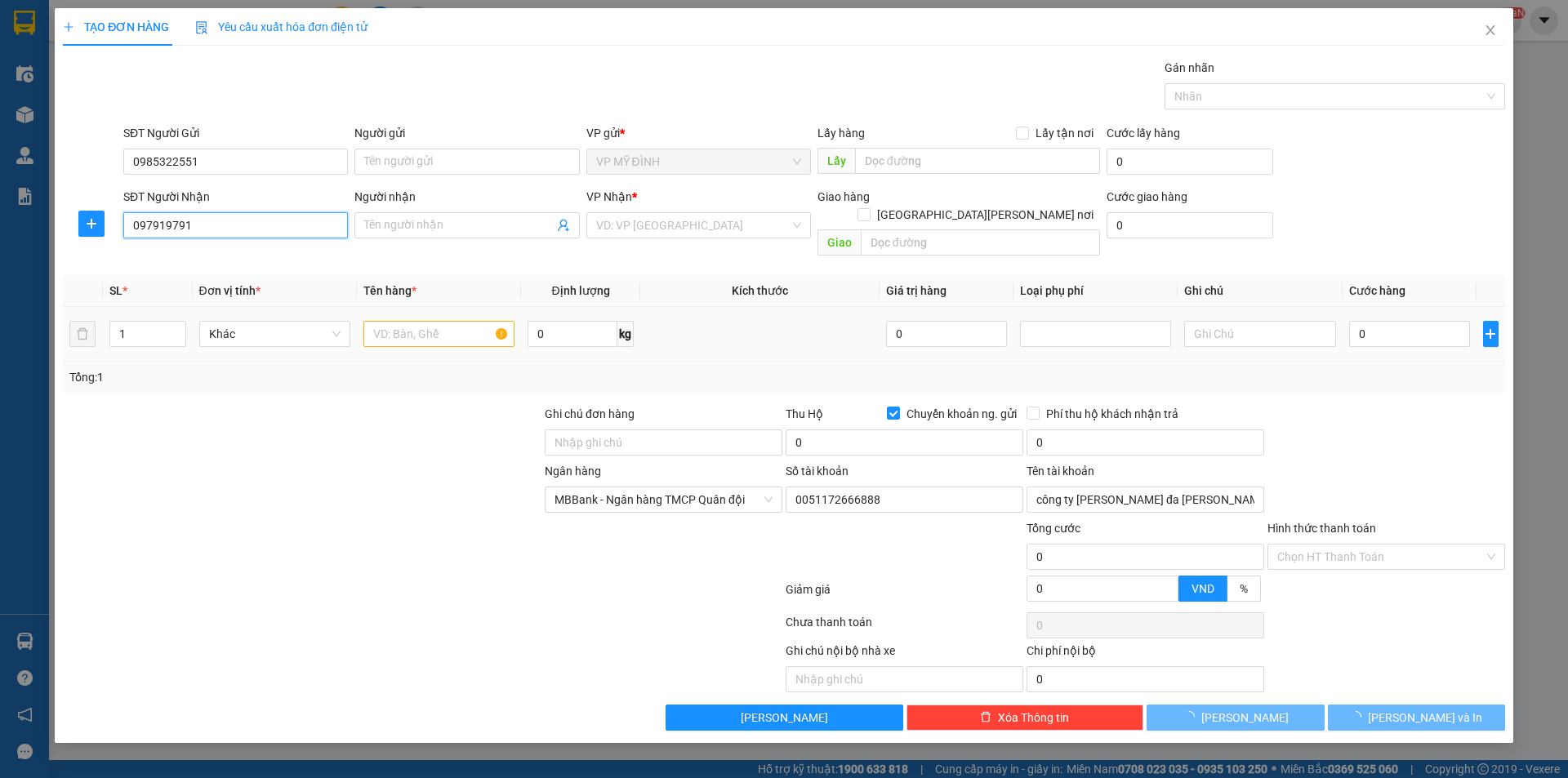
type input "0979197911"
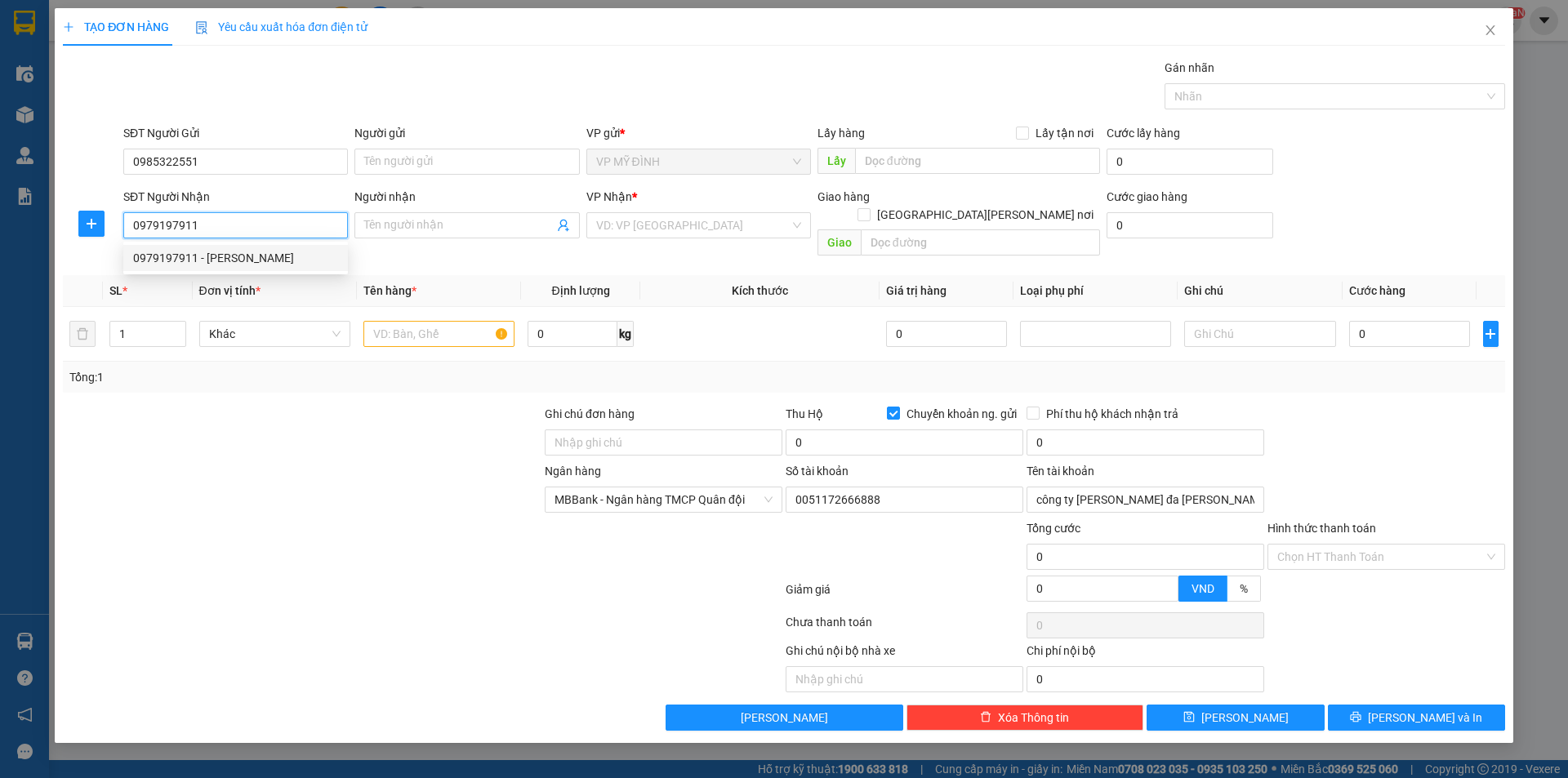
click at [253, 252] on div "0979197911 - [PERSON_NAME]" at bounding box center [236, 257] width 205 height 18
type input "[PERSON_NAME]"
checkbox input "true"
type input "vp"
checkbox input "false"
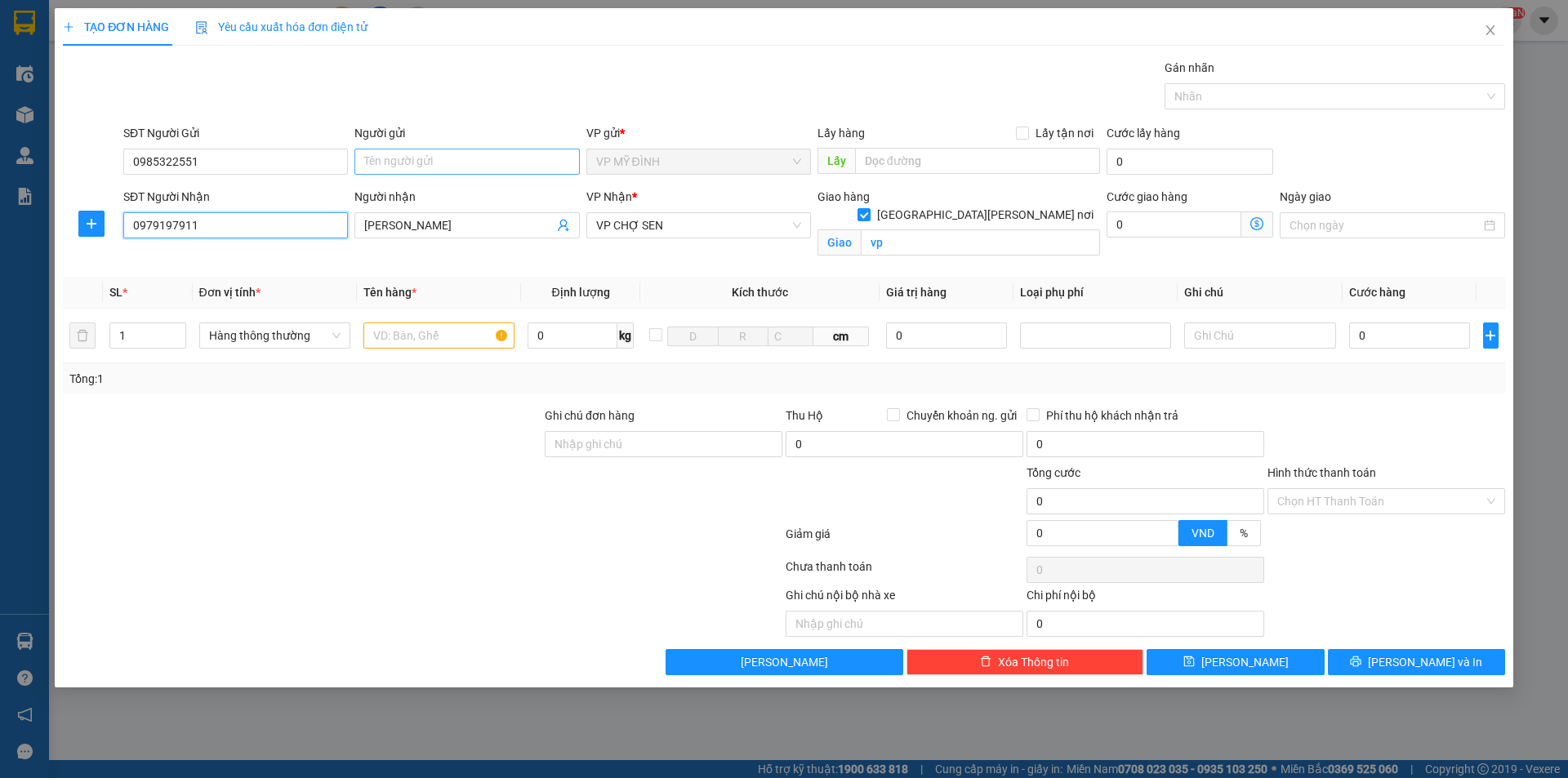
type input "0979197911"
click at [439, 163] on input "Người gửi" at bounding box center [466, 161] width 224 height 26
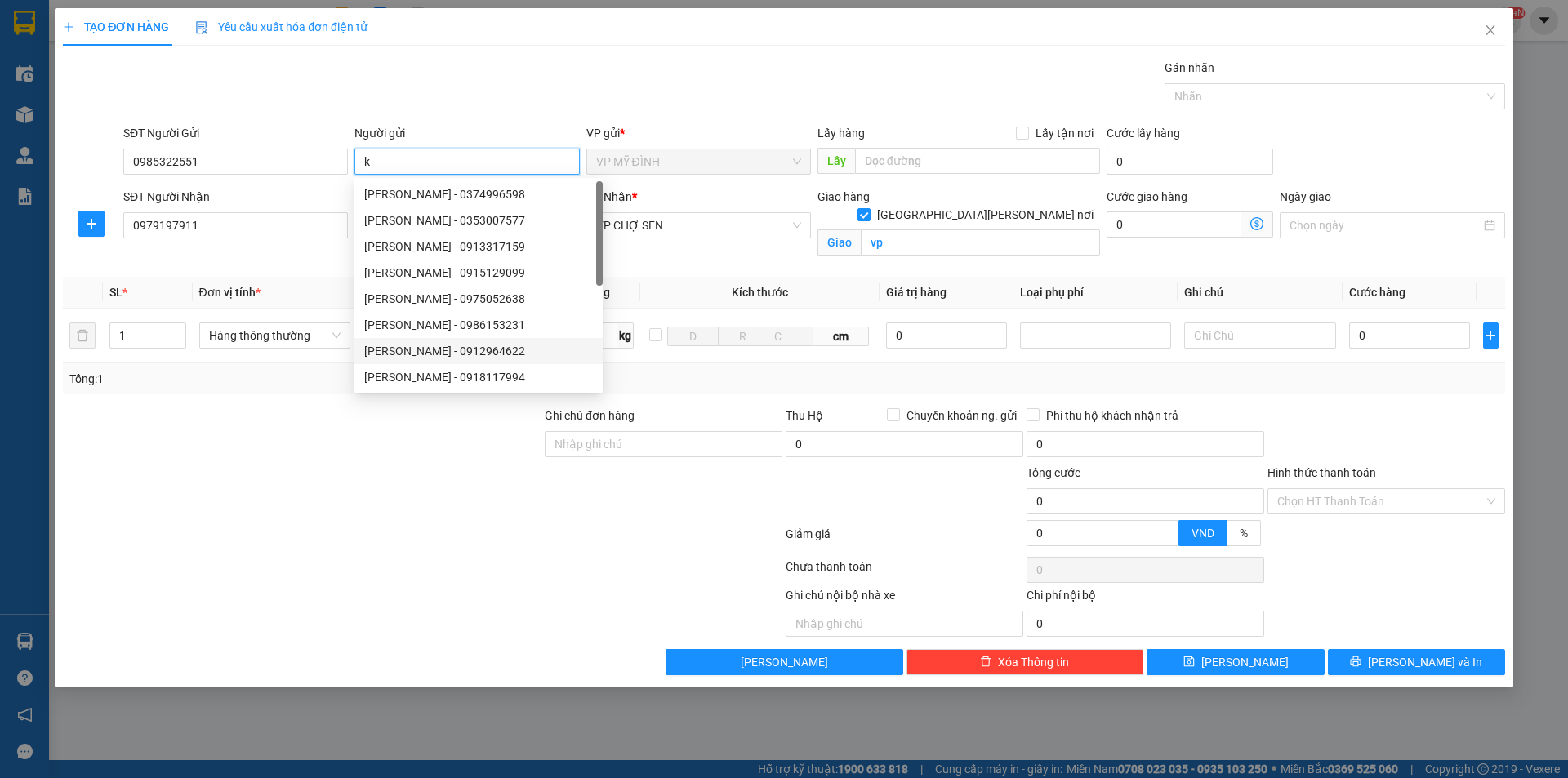
type input "k"
click at [433, 618] on div at bounding box center [271, 612] width 421 height 51
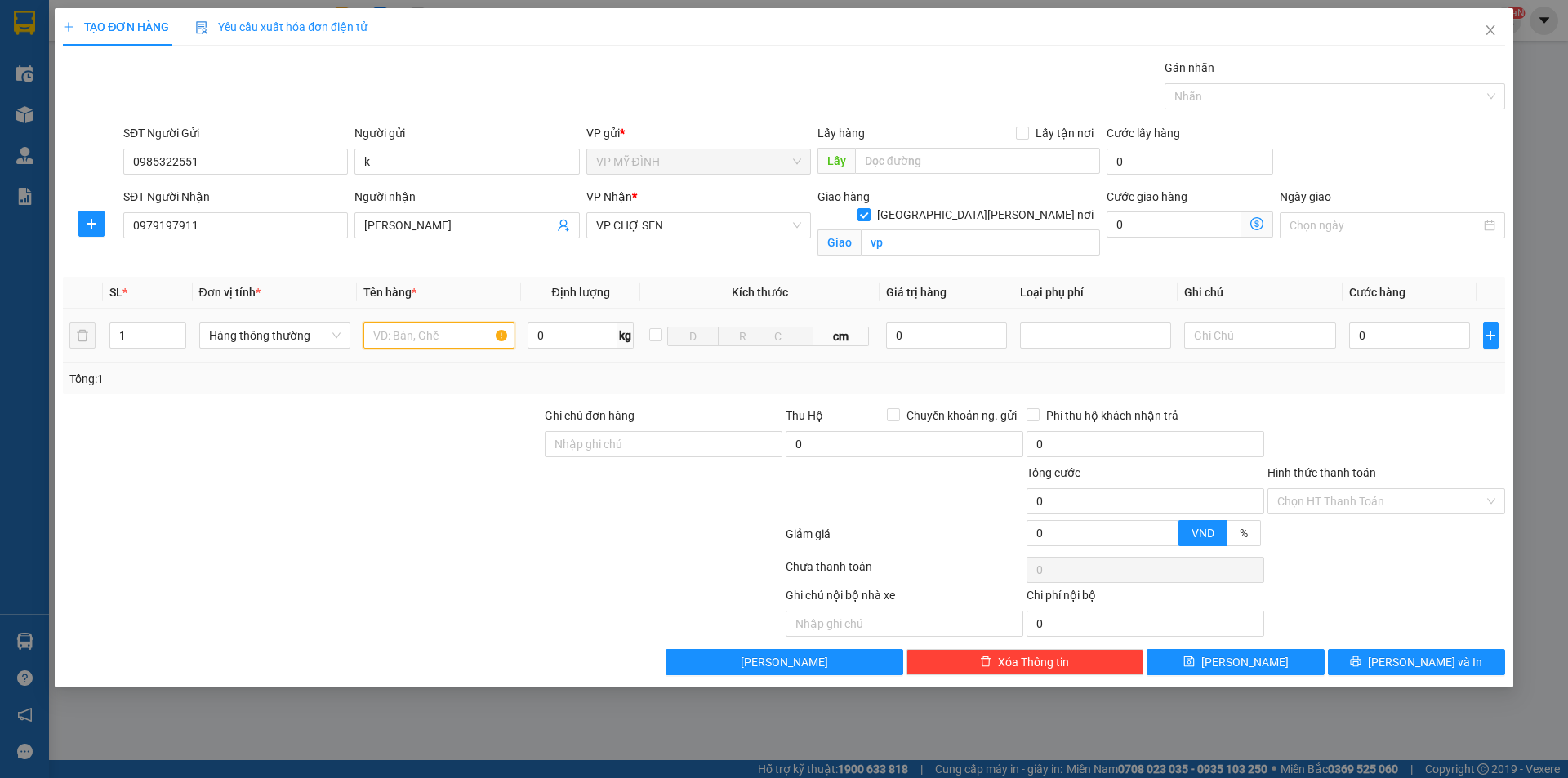
click at [429, 333] on input "text" at bounding box center [438, 336] width 151 height 26
type input "thuốc"
drag, startPoint x: 135, startPoint y: 334, endPoint x: 119, endPoint y: 363, distance: 33.1
click at [103, 362] on td "1" at bounding box center [148, 336] width 90 height 54
type input "2"
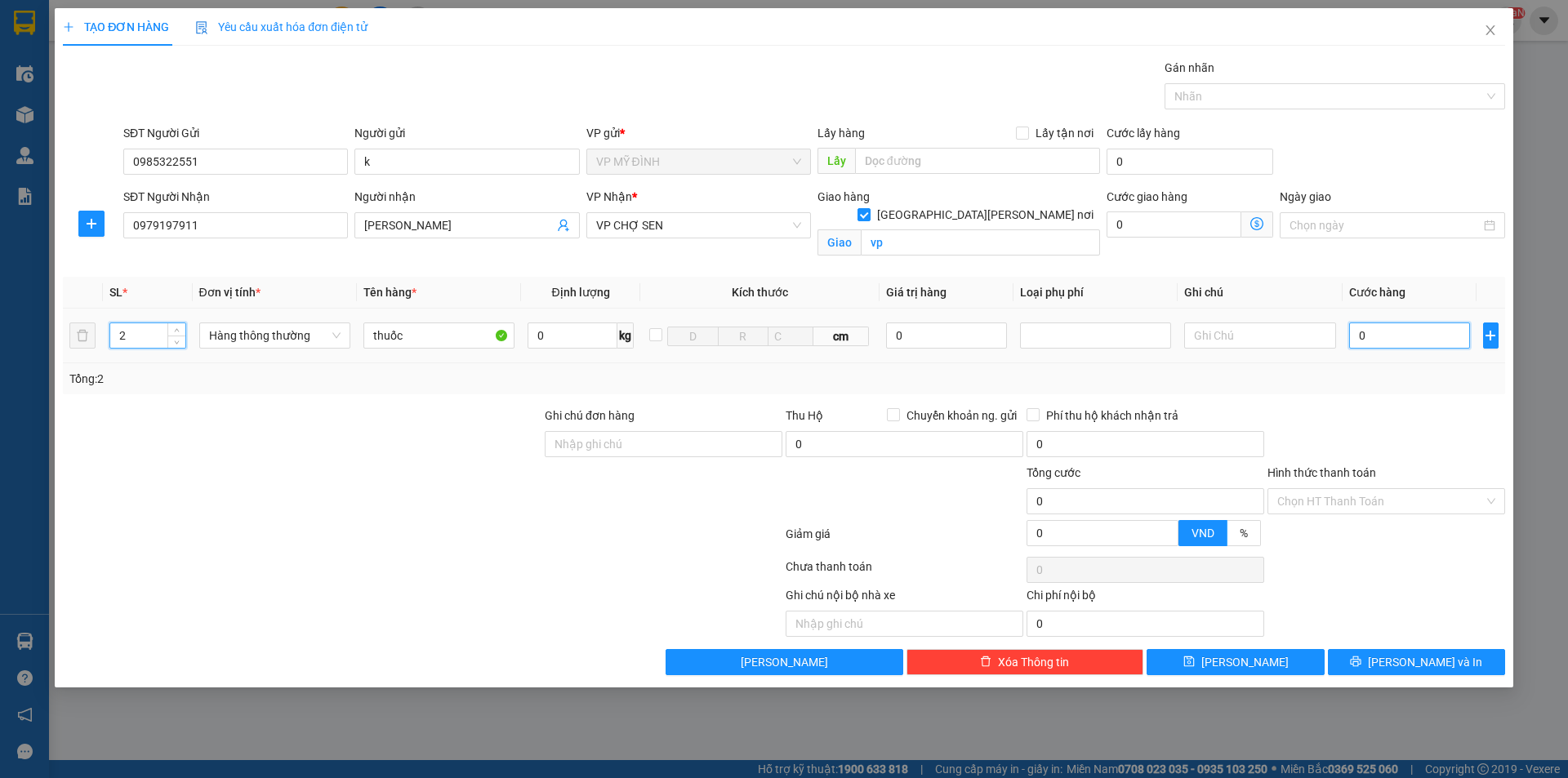
click at [1418, 342] on input "0" at bounding box center [1410, 336] width 122 height 26
type input "8"
type input "80"
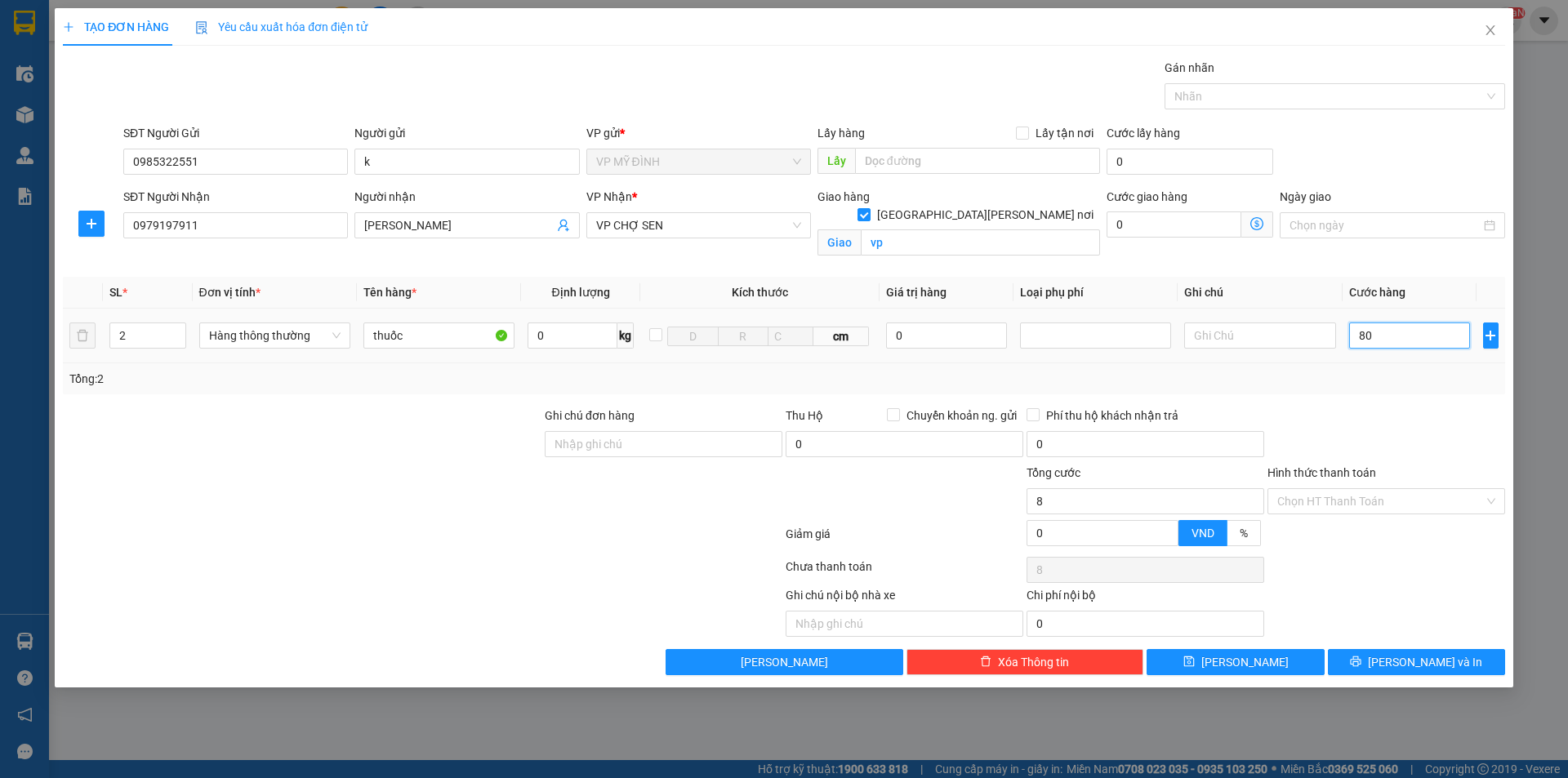
type input "80"
type input "80.000"
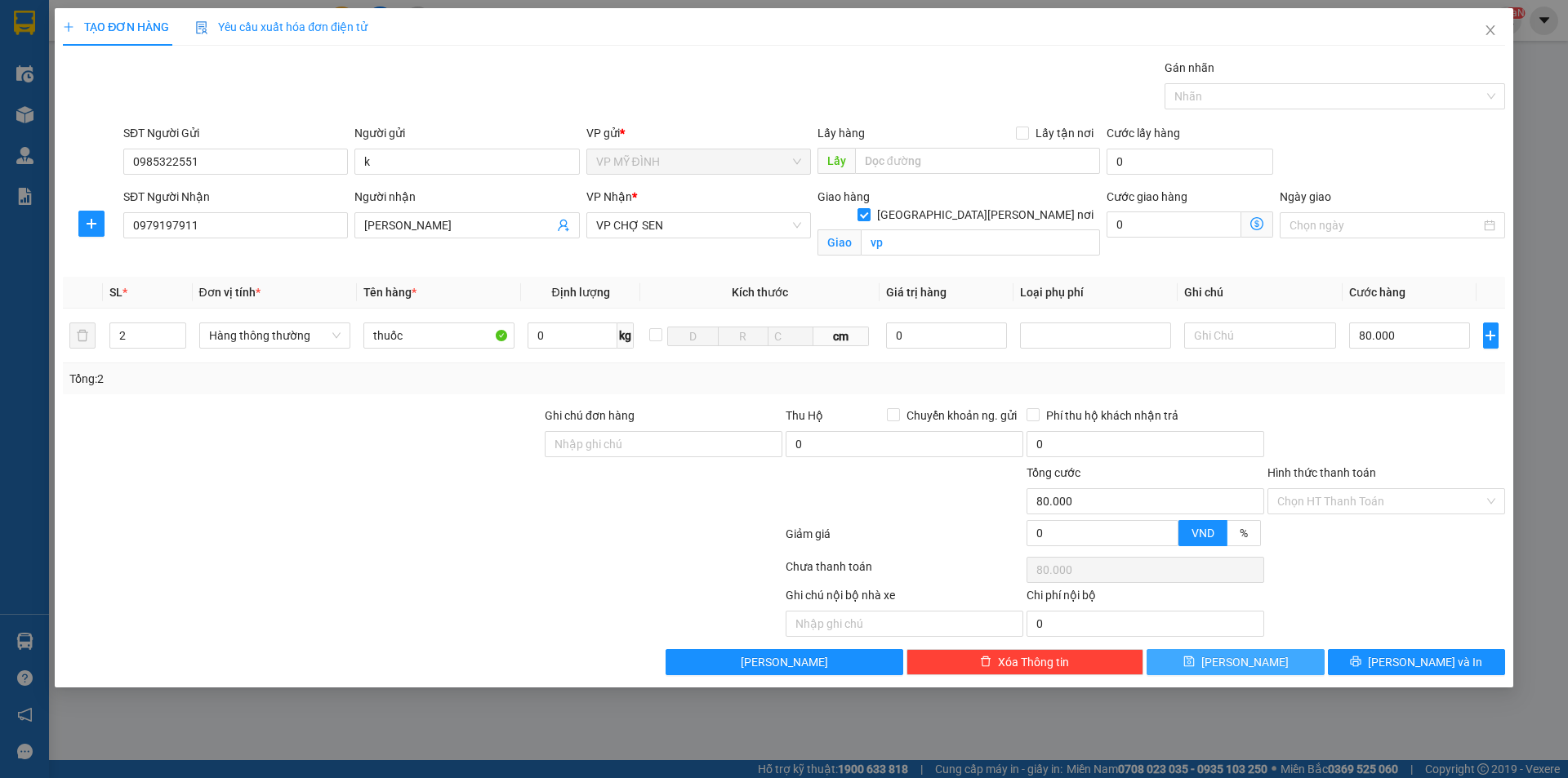
click at [1267, 661] on button "[PERSON_NAME]" at bounding box center [1235, 663] width 177 height 26
checkbox input "false"
type input "1"
type input "0"
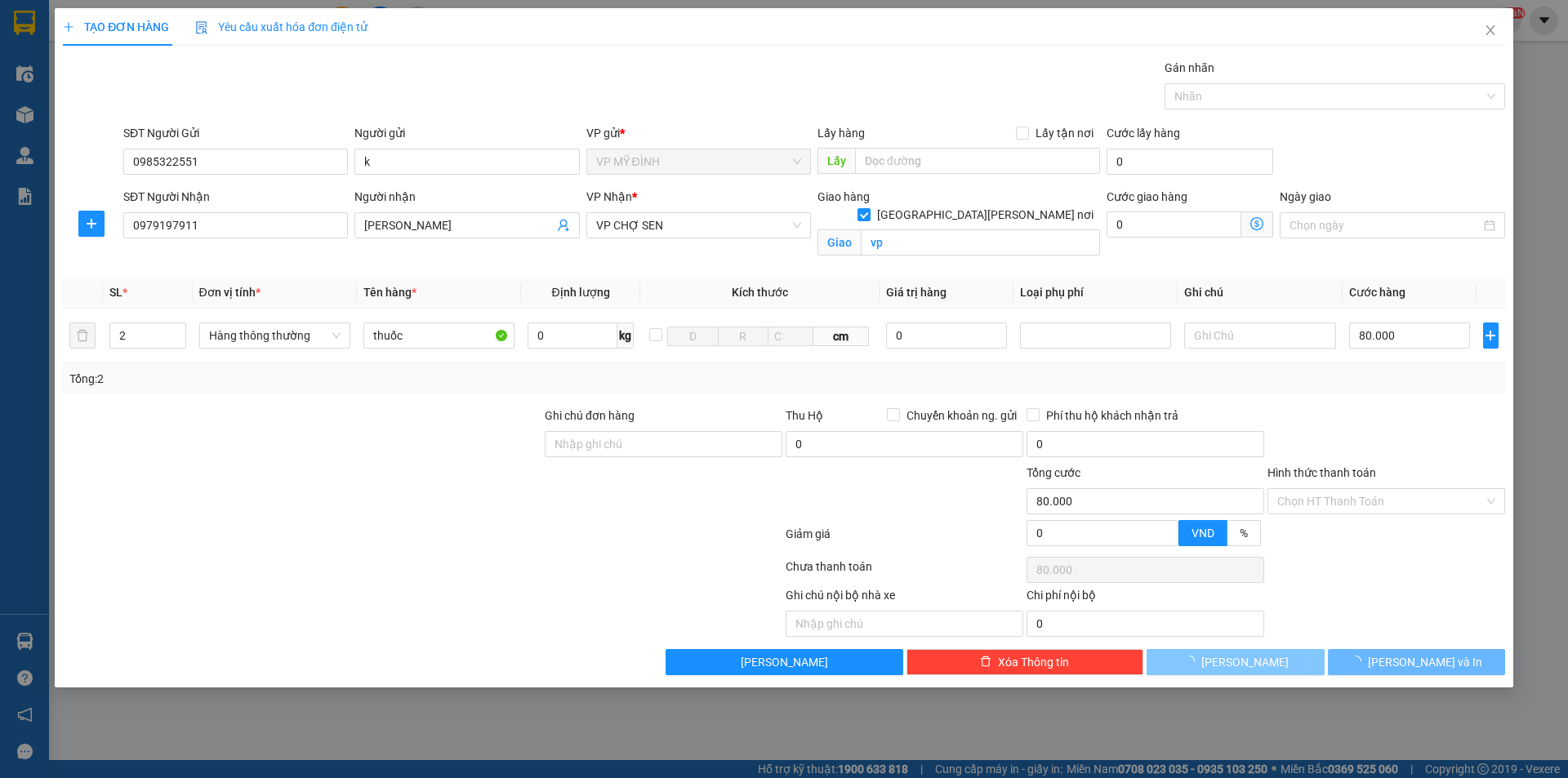
type input "0"
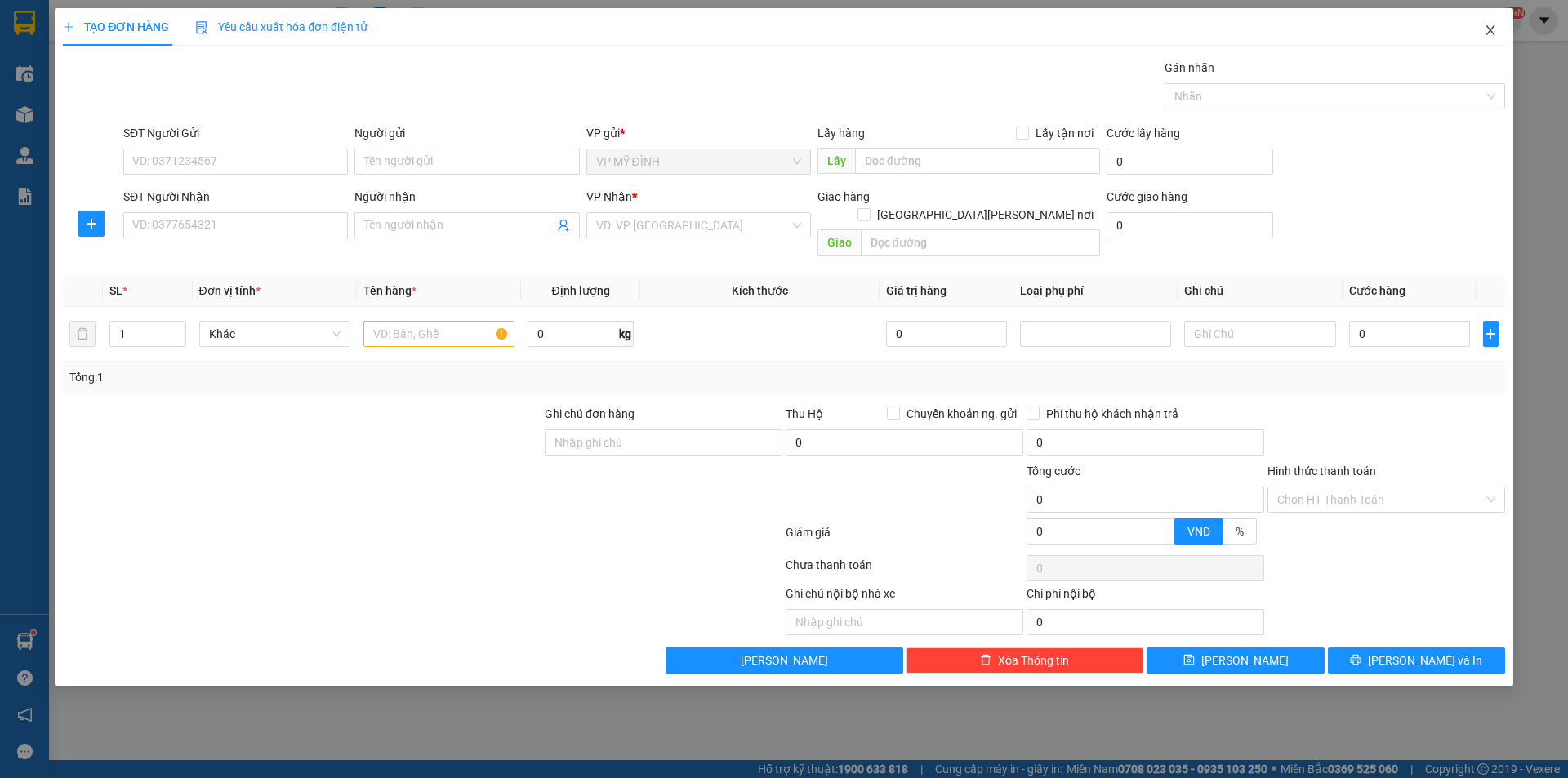
click at [1483, 22] on span "Close" at bounding box center [1490, 31] width 46 height 46
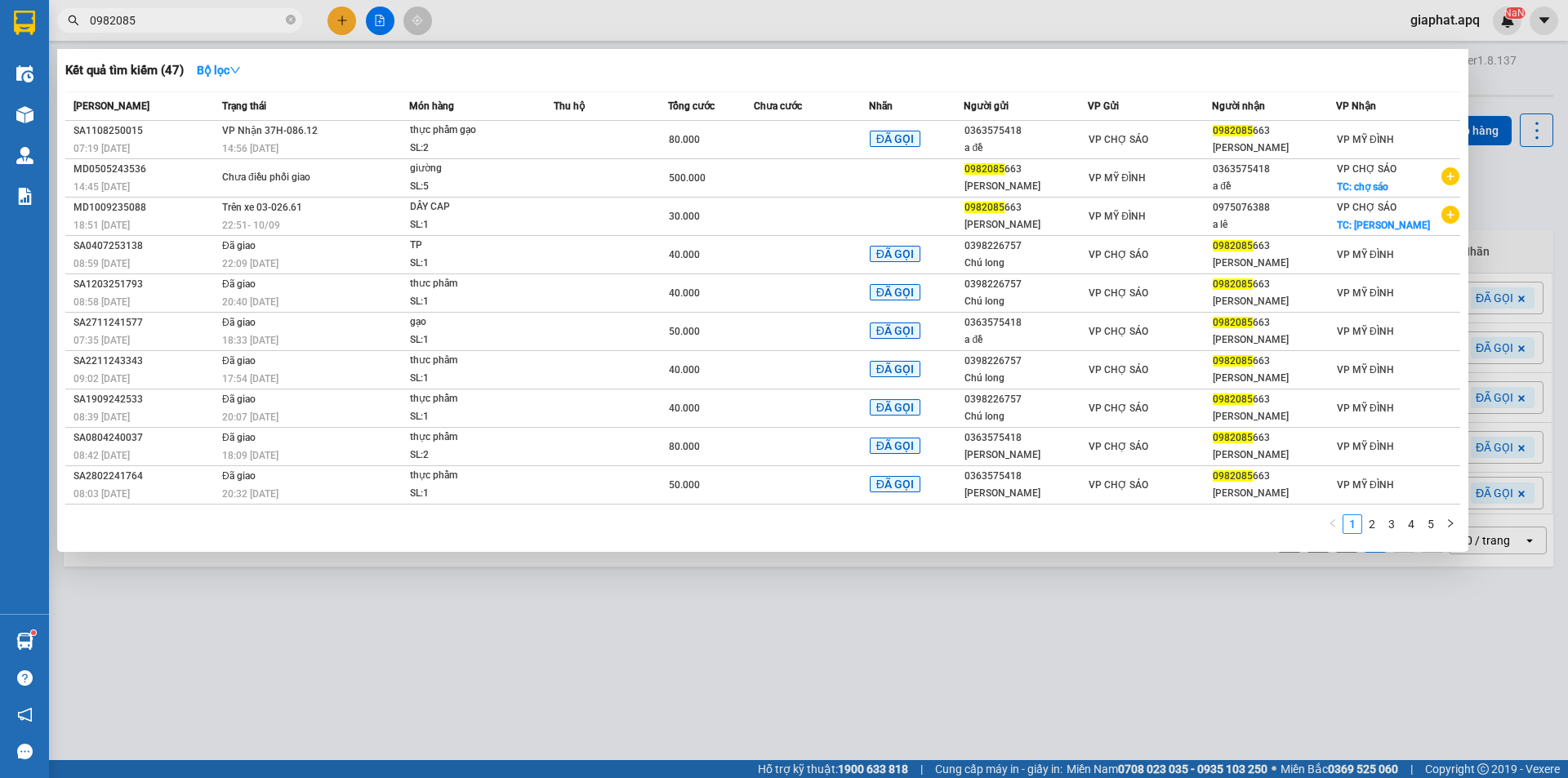
drag, startPoint x: 283, startPoint y: 18, endPoint x: 272, endPoint y: 20, distance: 11.2
click at [283, 17] on span "0982085" at bounding box center [179, 21] width 245 height 24
click at [272, 20] on input "0982085" at bounding box center [186, 20] width 192 height 18
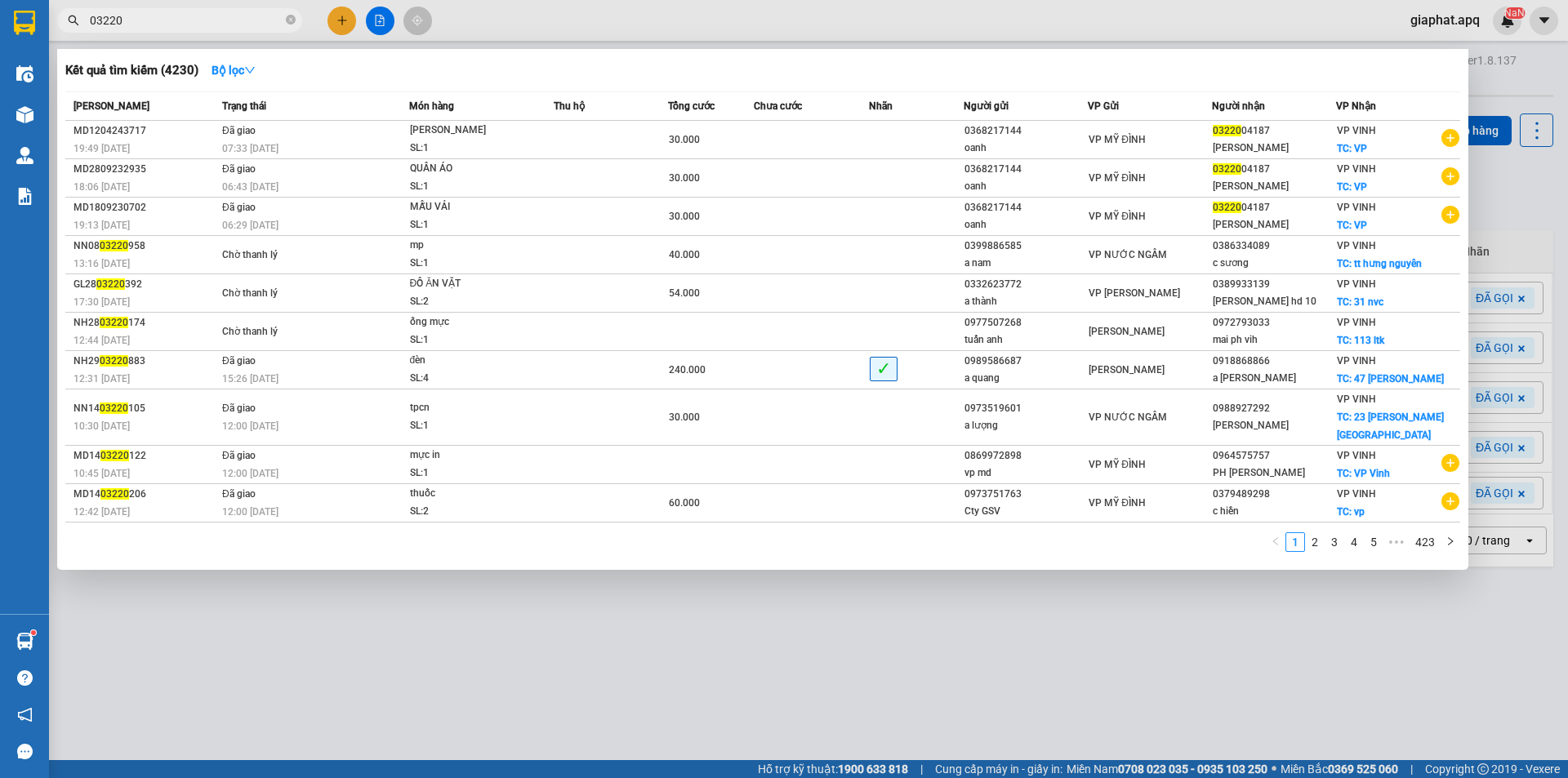
click at [252, 12] on input "03220" at bounding box center [186, 20] width 192 height 18
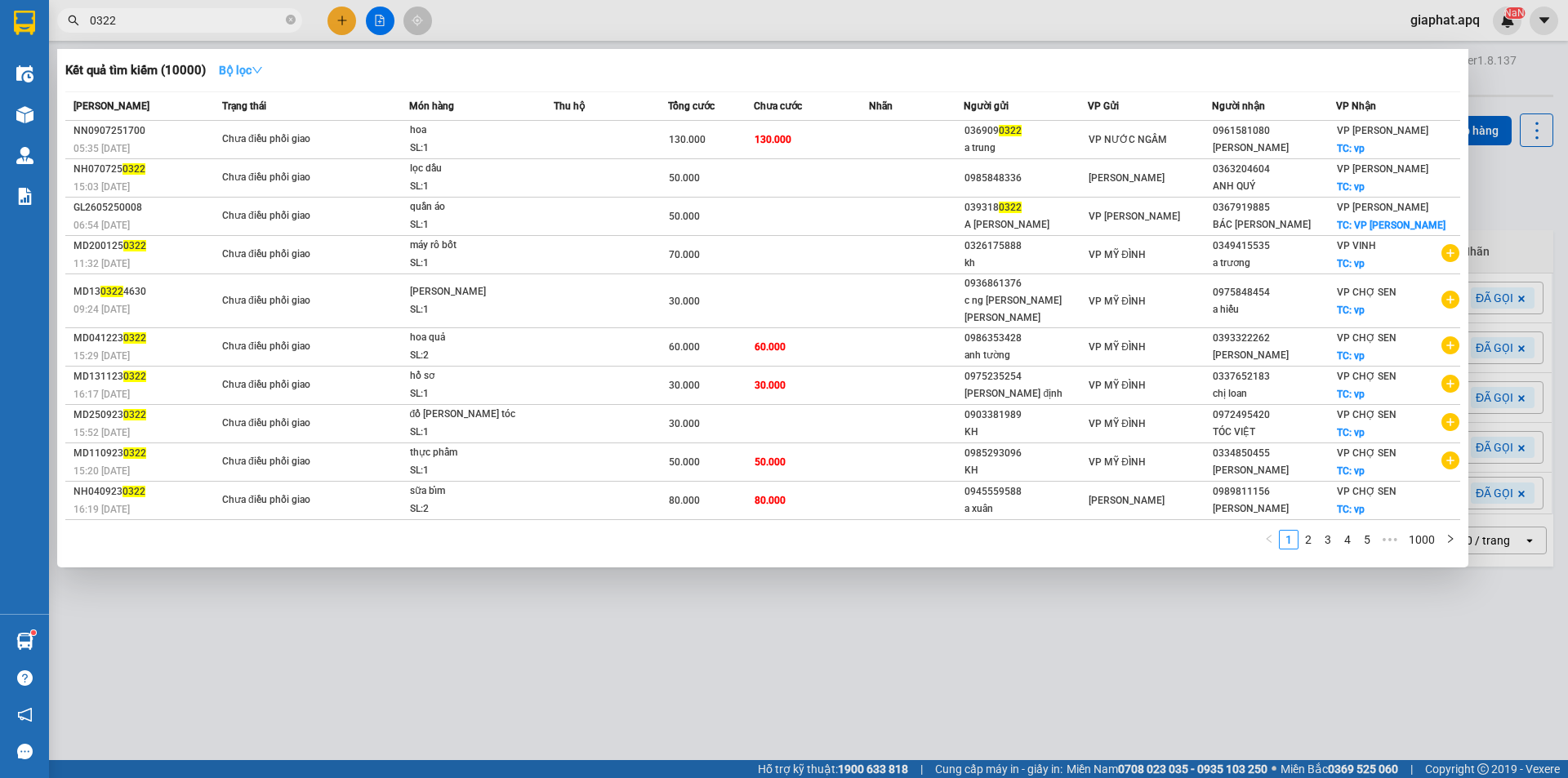
click at [242, 68] on strong "Bộ lọc" at bounding box center [240, 70] width 44 height 13
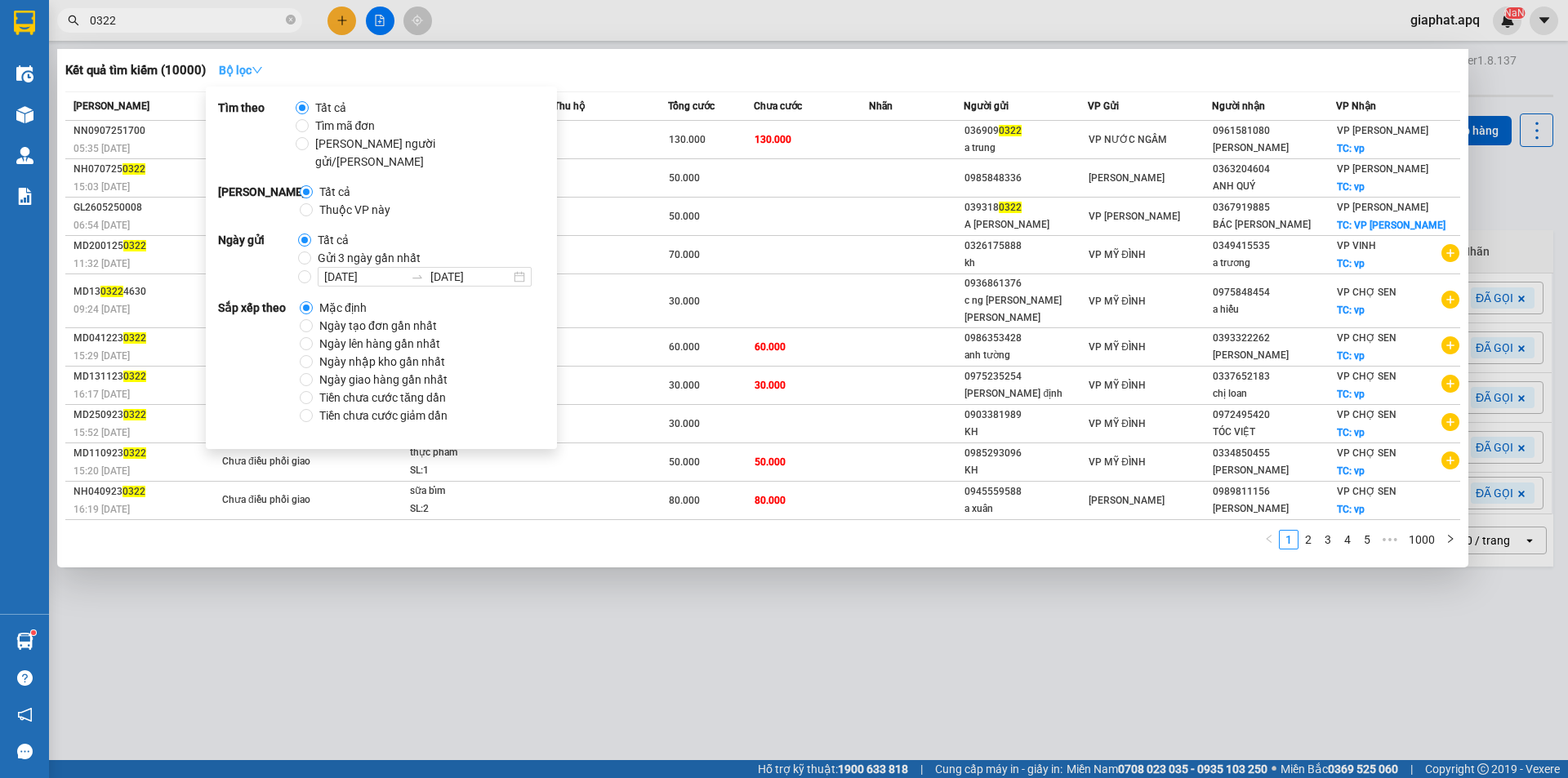
click at [242, 68] on strong "Bộ lọc" at bounding box center [240, 70] width 44 height 13
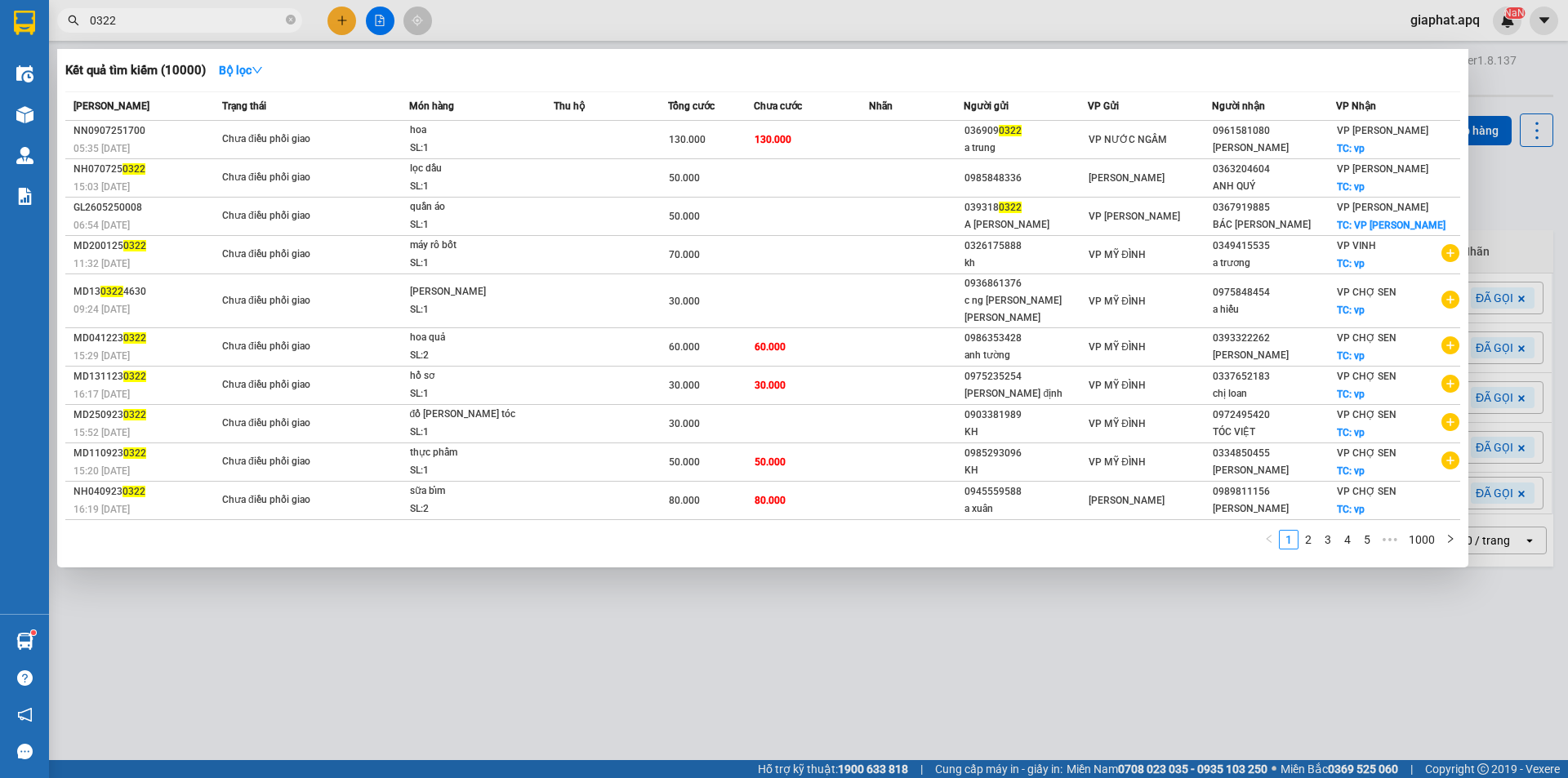
click at [177, 23] on input "0322" at bounding box center [186, 20] width 192 height 18
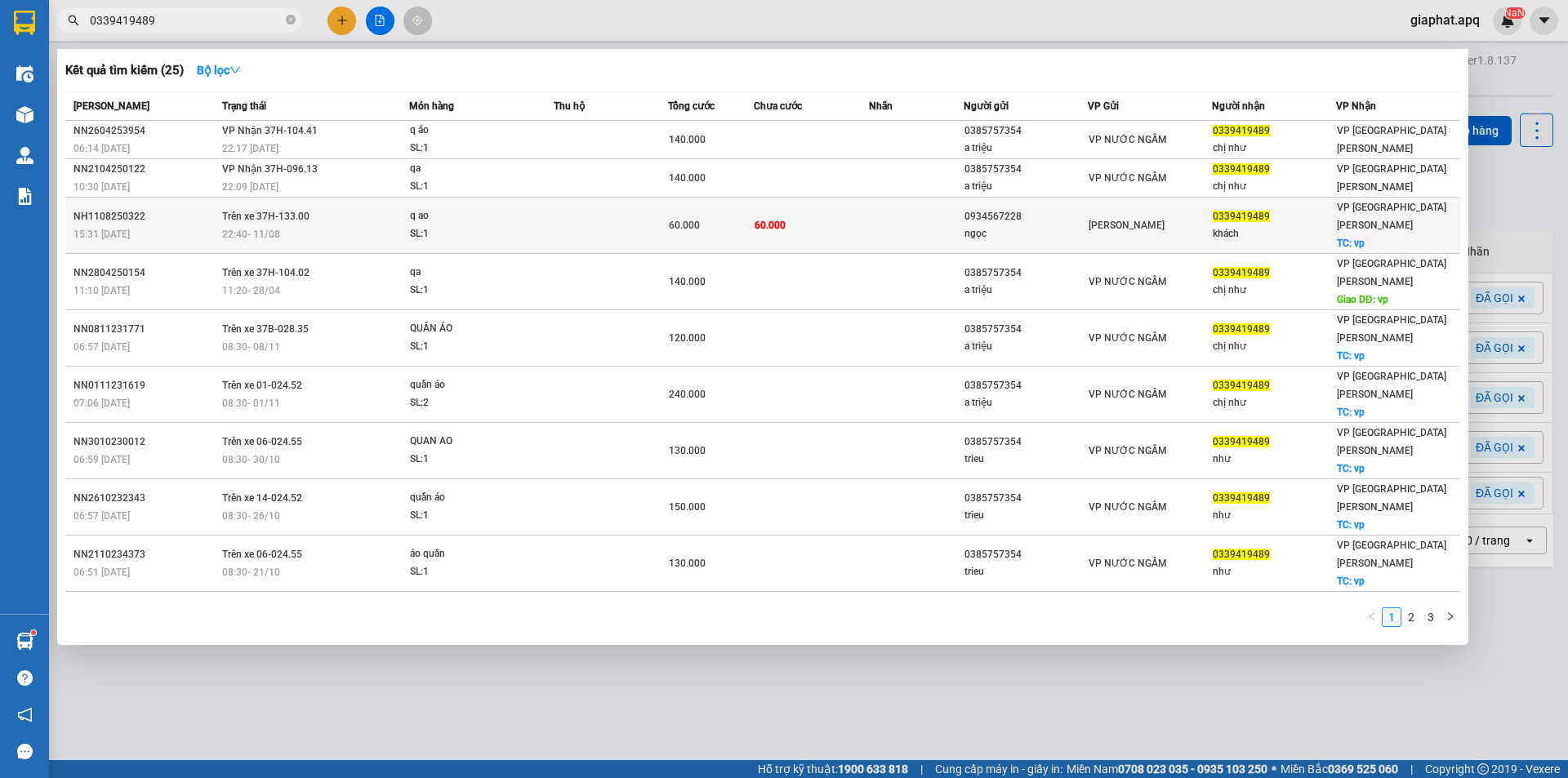
type input "0339419489"
click at [571, 221] on td at bounding box center [611, 226] width 114 height 56
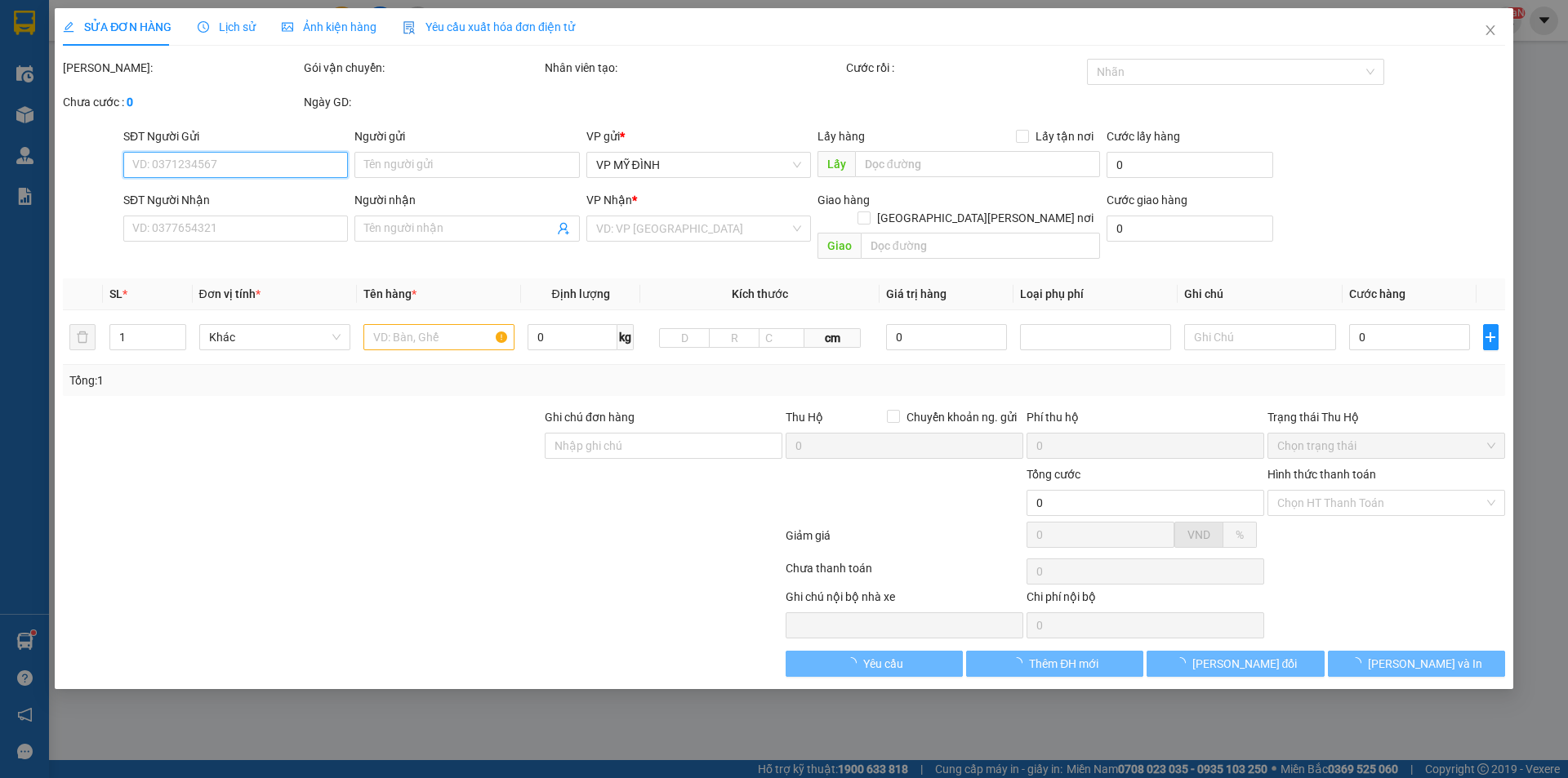
type input "0934567228"
type input "ngọc"
type input "0339419489"
type input "khách"
checkbox input "true"
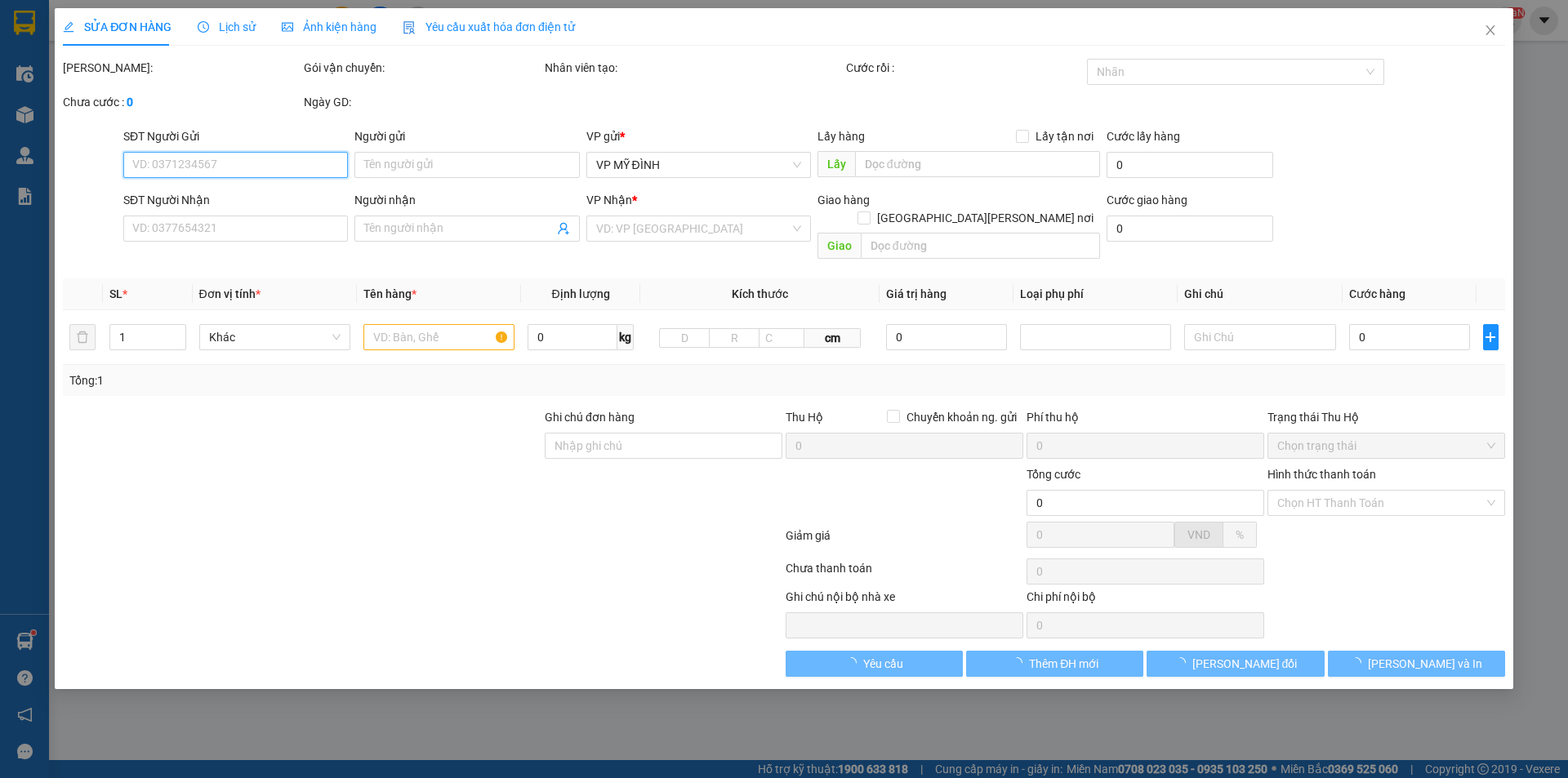
type input "vp"
type input "60.000"
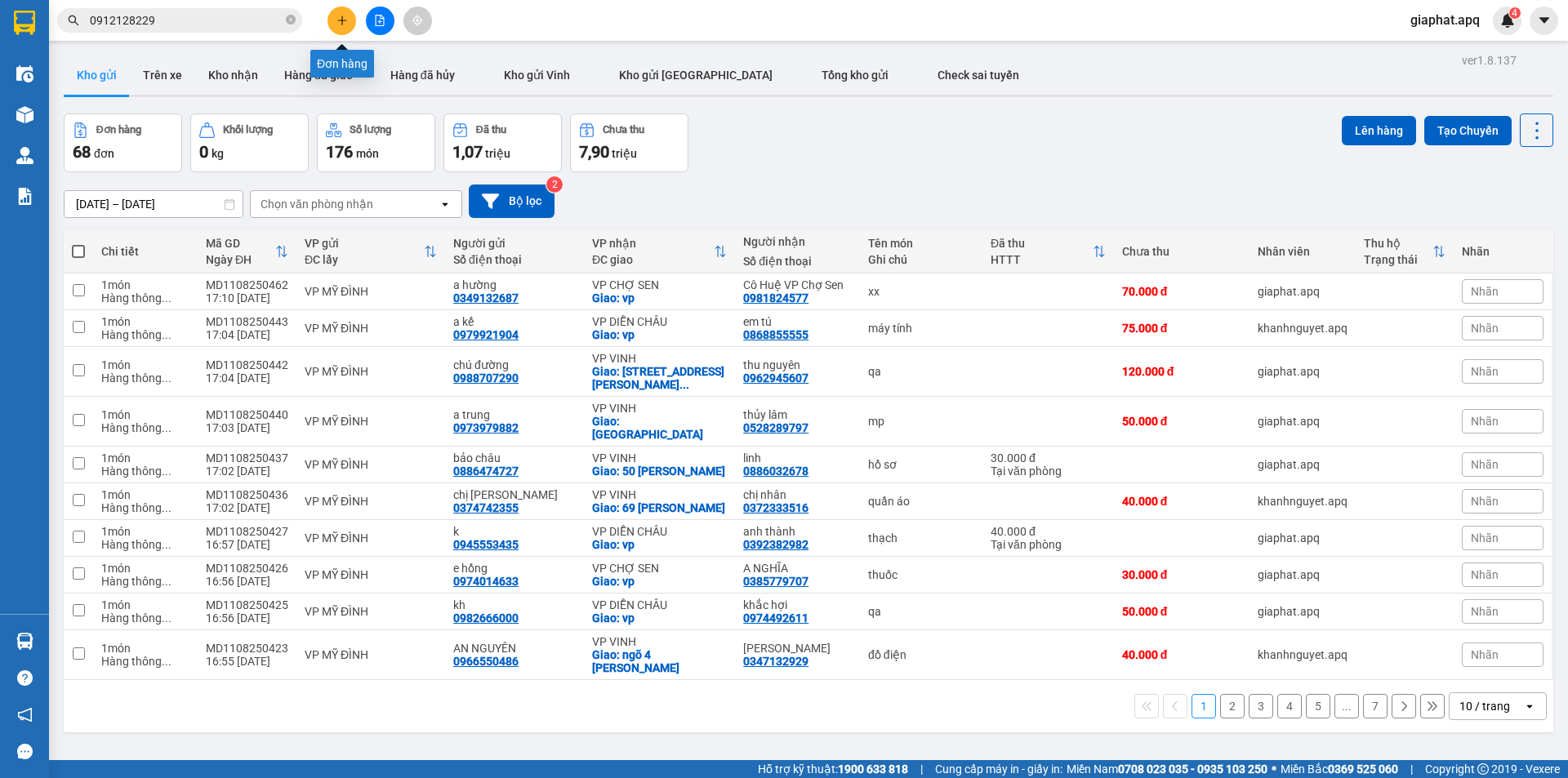
click at [346, 25] on icon "plus" at bounding box center [343, 21] width 11 height 11
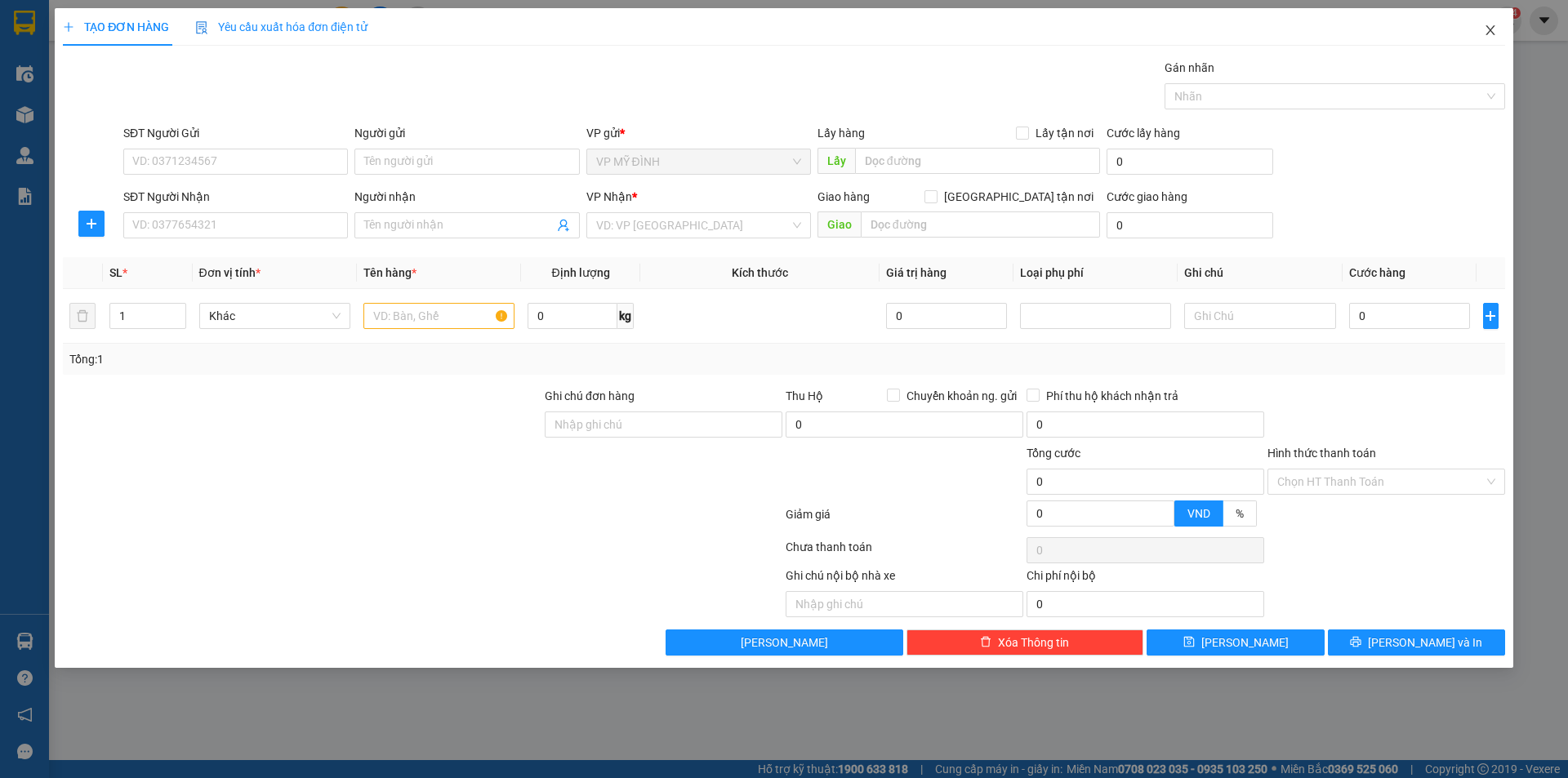
click at [1484, 27] on icon "close" at bounding box center [1490, 30] width 13 height 13
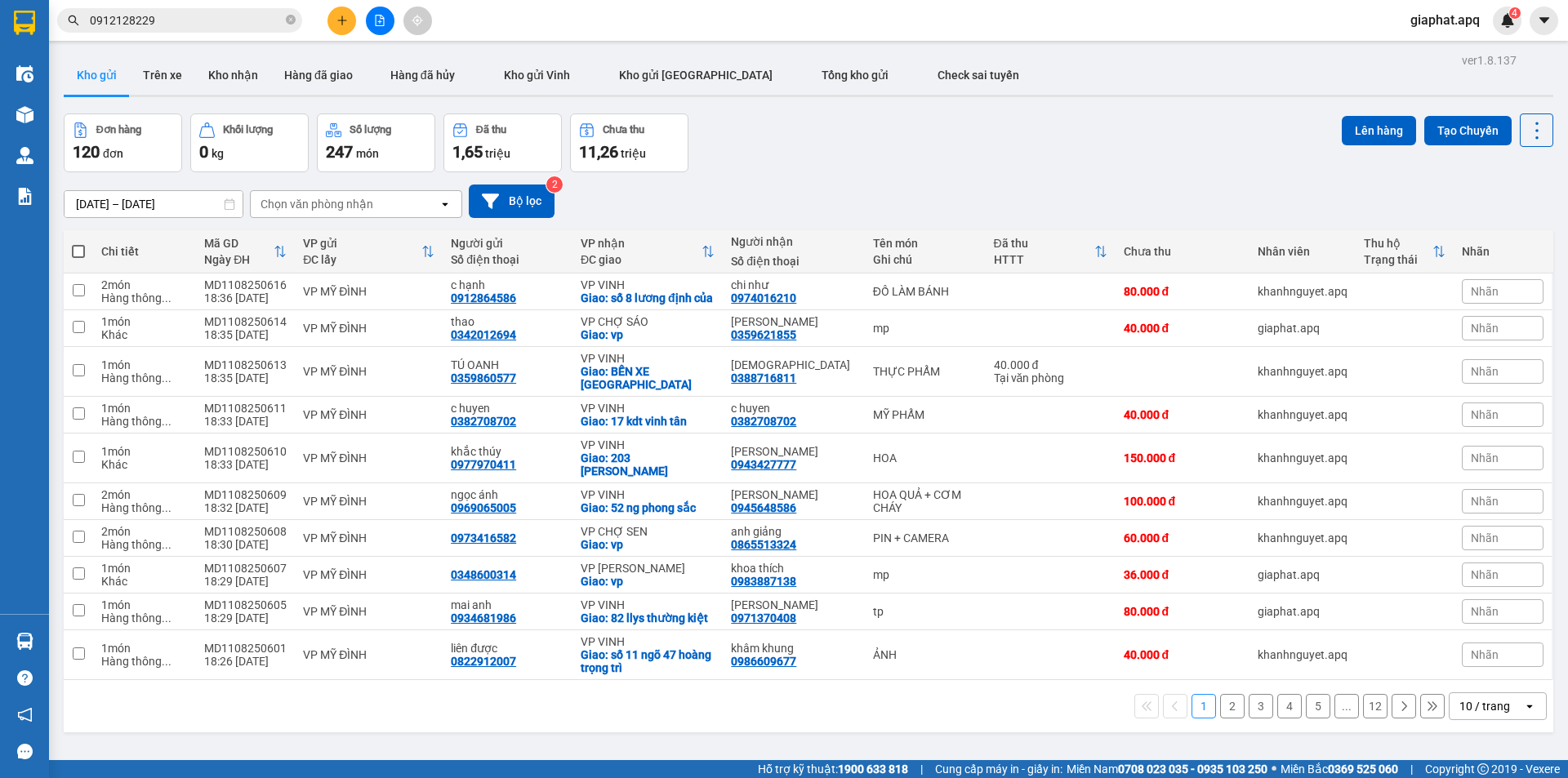
click at [333, 18] on button at bounding box center [342, 21] width 28 height 28
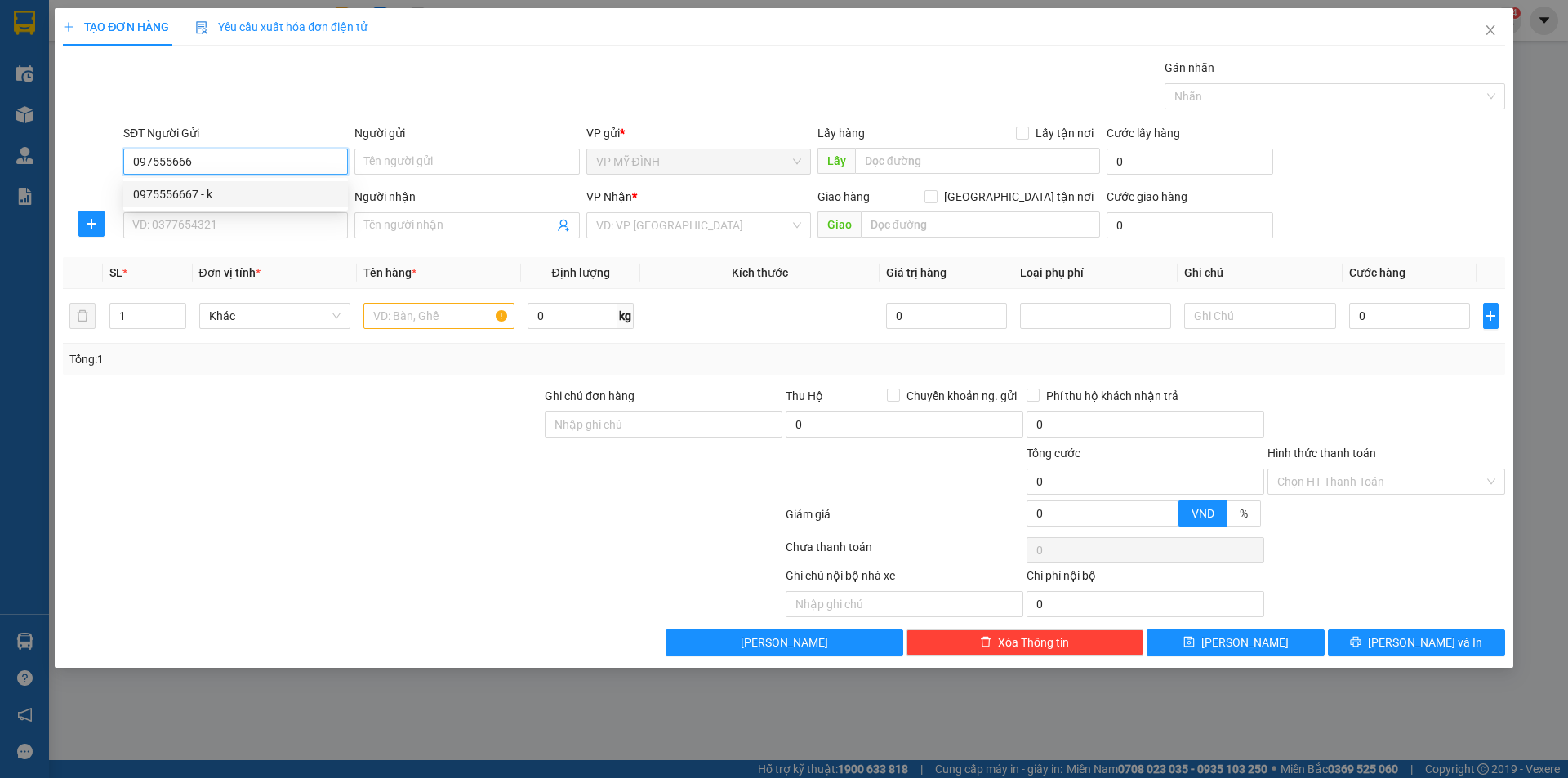
click at [253, 195] on div "0975556667 - k" at bounding box center [236, 194] width 205 height 18
type input "0975556667"
type input "k"
type input "0975556667"
click at [262, 228] on input "SĐT Người Nhận" at bounding box center [235, 225] width 224 height 26
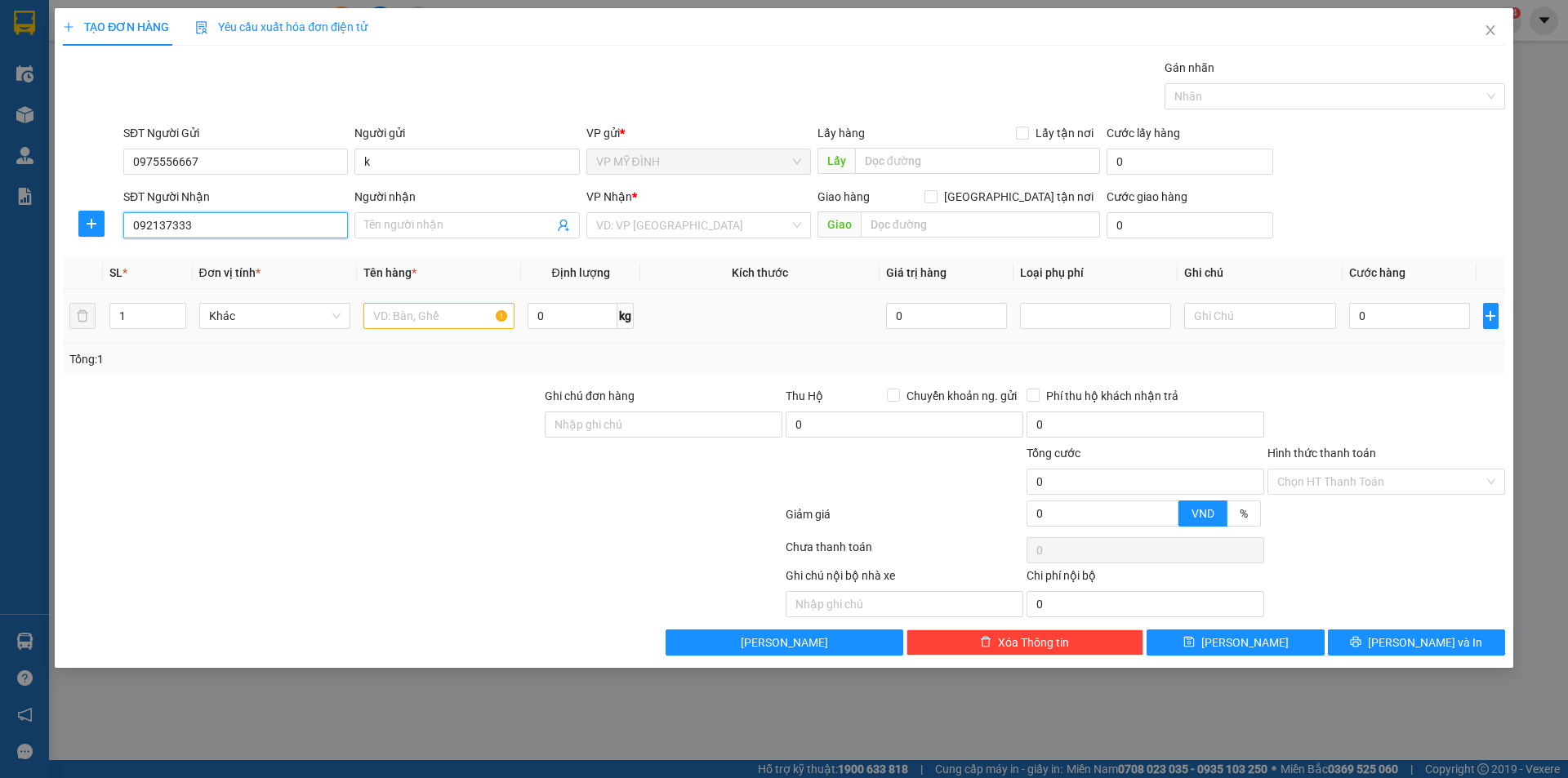
type input "0921373333"
click at [158, 225] on input "0921373333" at bounding box center [235, 225] width 224 height 26
click at [158, 221] on input "0921373333" at bounding box center [235, 225] width 224 height 26
click at [205, 260] on div "0921373333 - khách" at bounding box center [236, 257] width 205 height 18
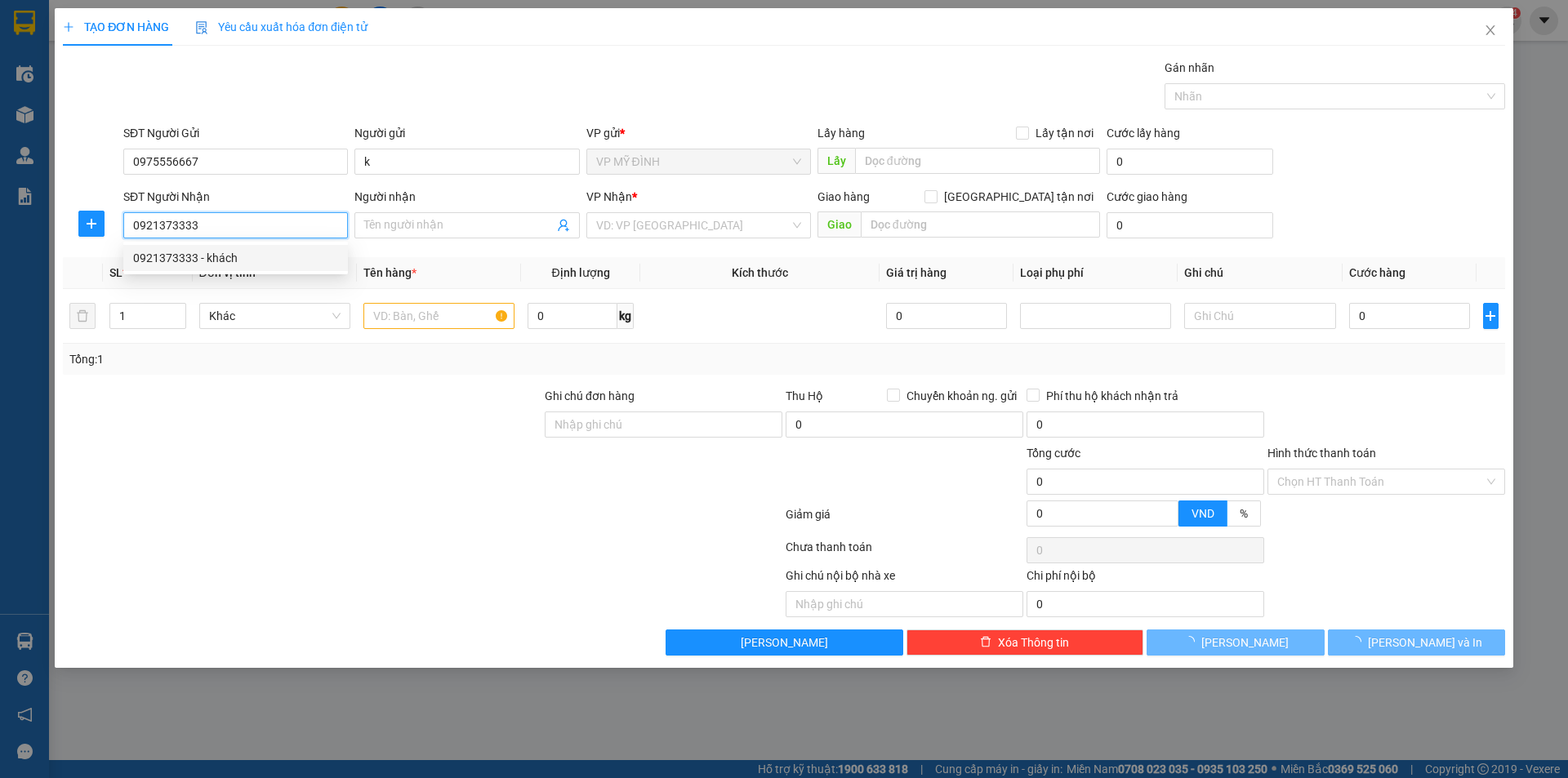
type input "khách"
type input "VP Vinh"
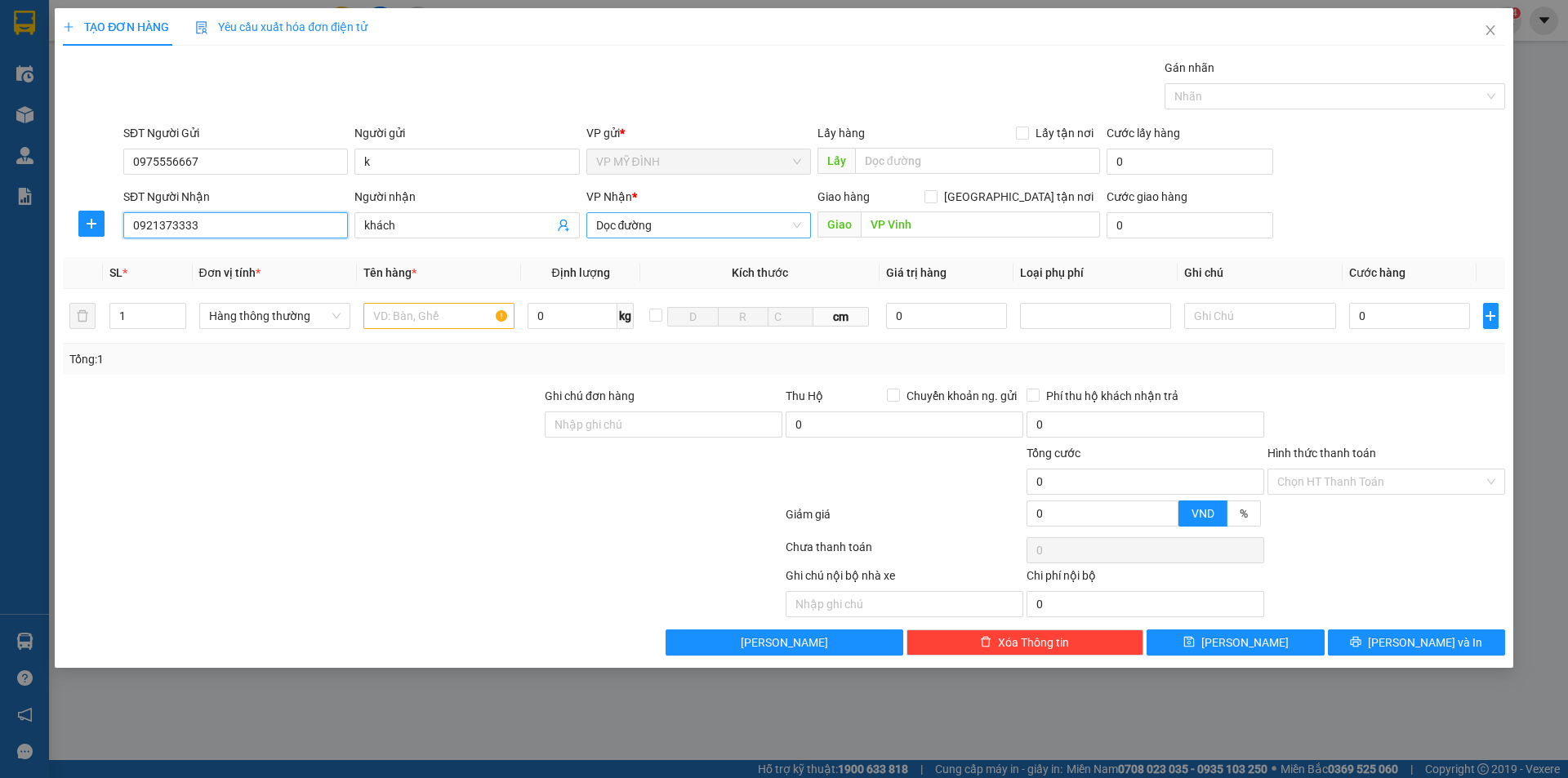
click at [631, 223] on span "Dọc đường" at bounding box center [698, 225] width 205 height 24
type input "0921373333"
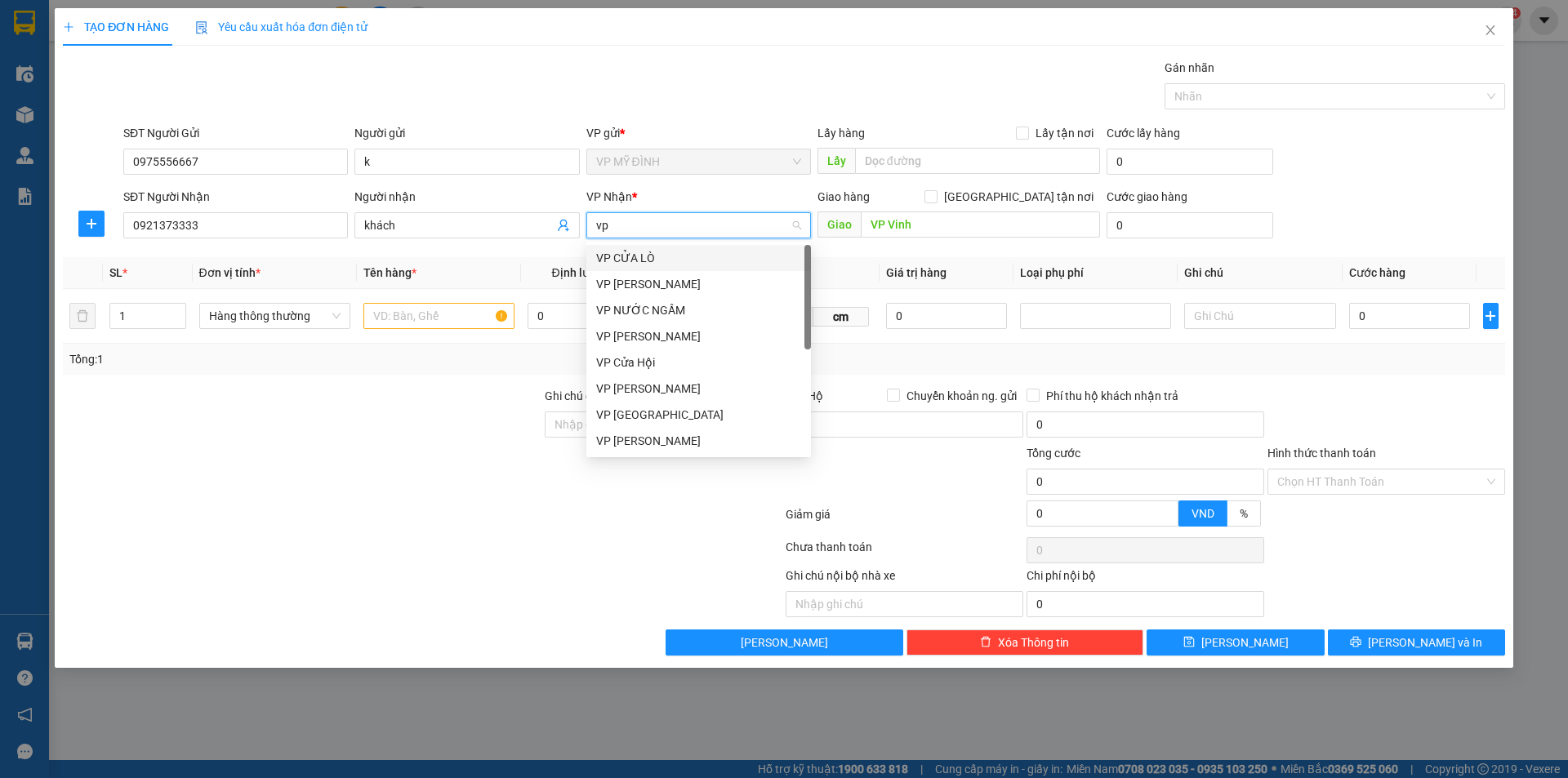
type input "vp v"
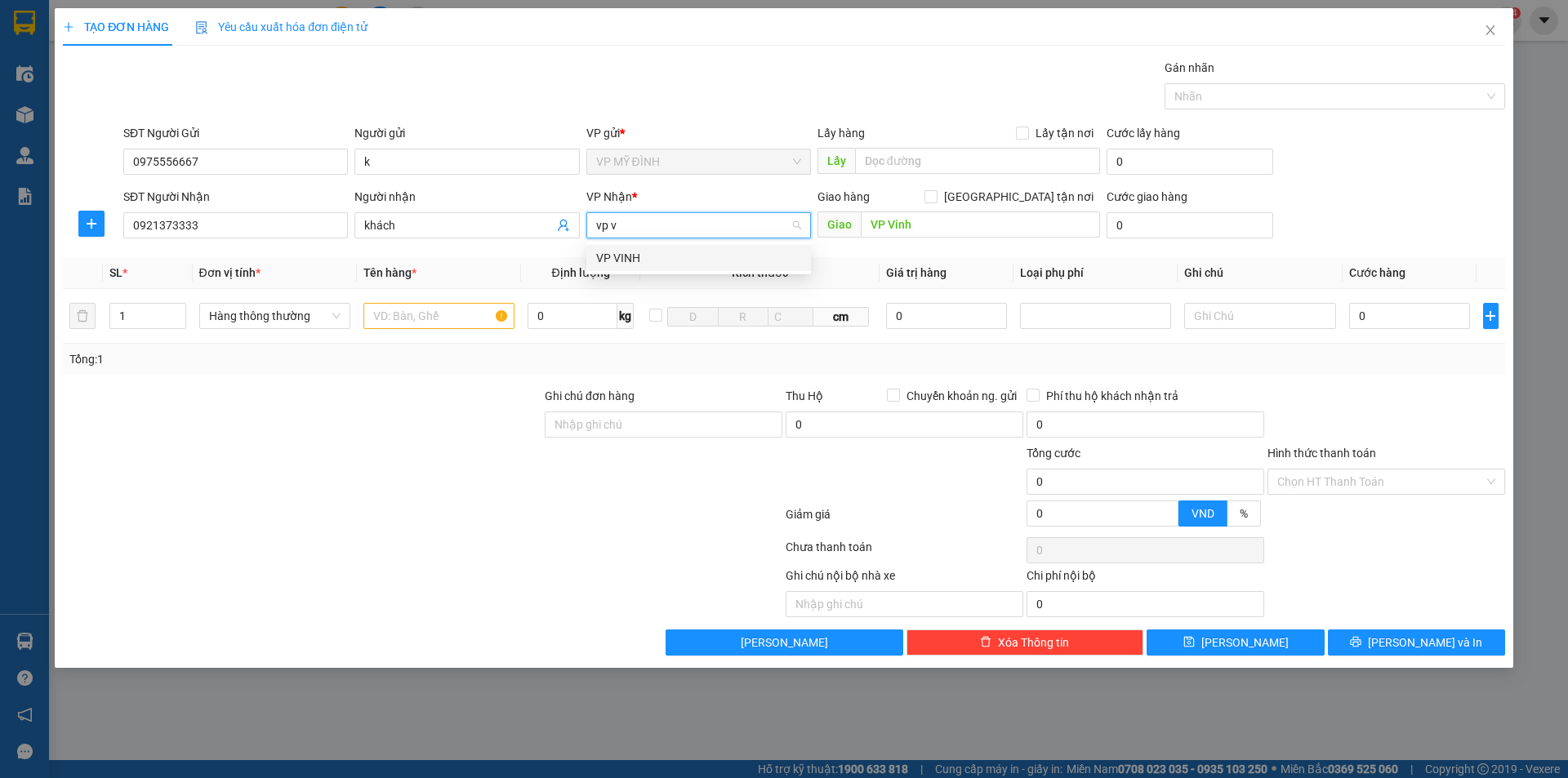
click at [639, 261] on div "VP VINH" at bounding box center [698, 257] width 205 height 18
drag, startPoint x: 402, startPoint y: 328, endPoint x: 436, endPoint y: 328, distance: 34.0
click at [403, 328] on input "text" at bounding box center [438, 316] width 151 height 26
type input "d"
type input "đồ điện tử"
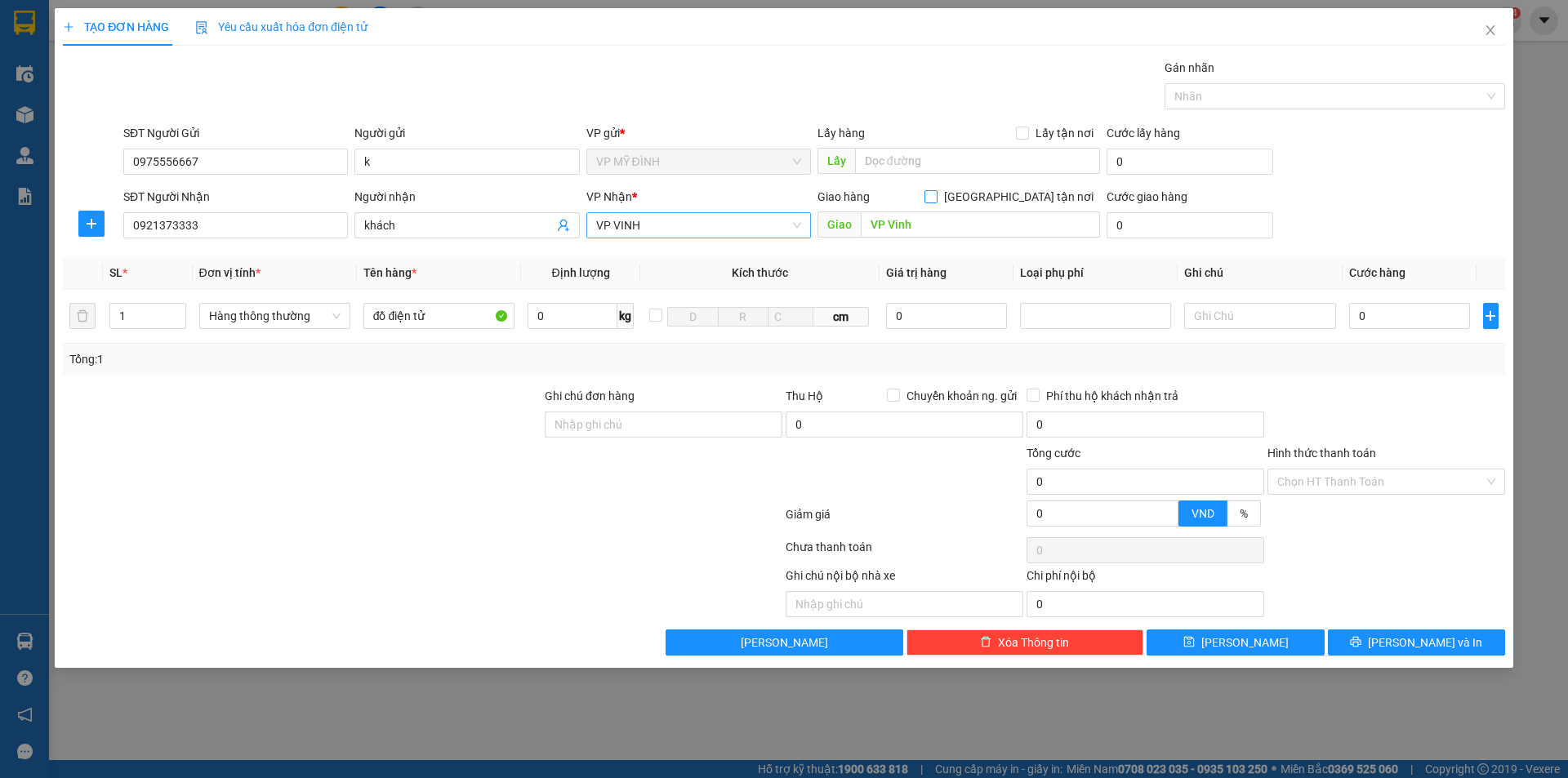
click at [936, 193] on input "[GEOGRAPHIC_DATA][PERSON_NAME] nơi" at bounding box center [930, 196] width 11 height 11
checkbox input "true"
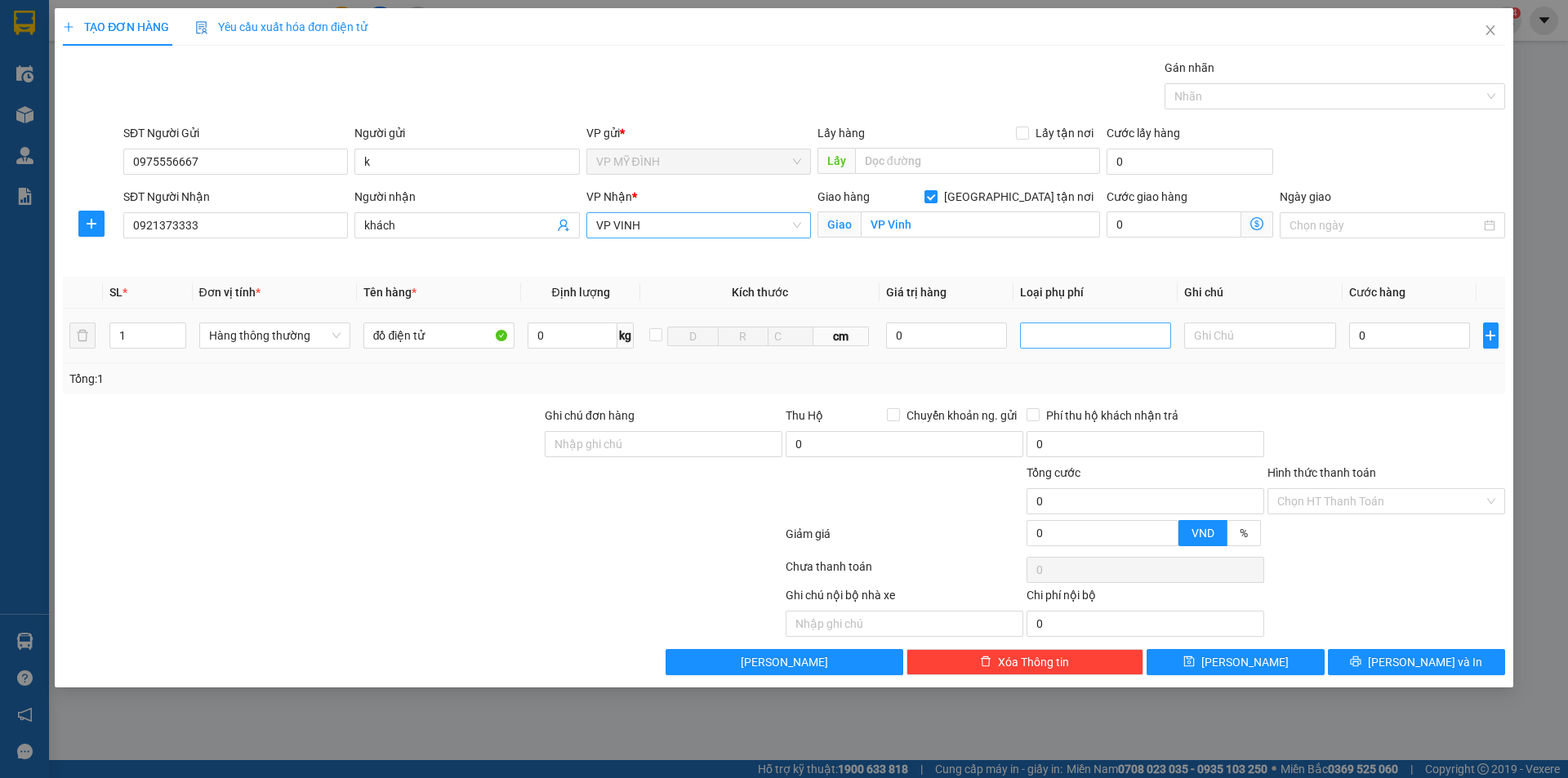
click at [1140, 328] on div at bounding box center [1095, 335] width 143 height 20
click at [922, 344] on input "0" at bounding box center [947, 336] width 122 height 26
click at [1072, 333] on div at bounding box center [1095, 335] width 143 height 20
type input "2.000.000"
click at [1075, 368] on div "Hàng giá trị cao" at bounding box center [1095, 368] width 131 height 18
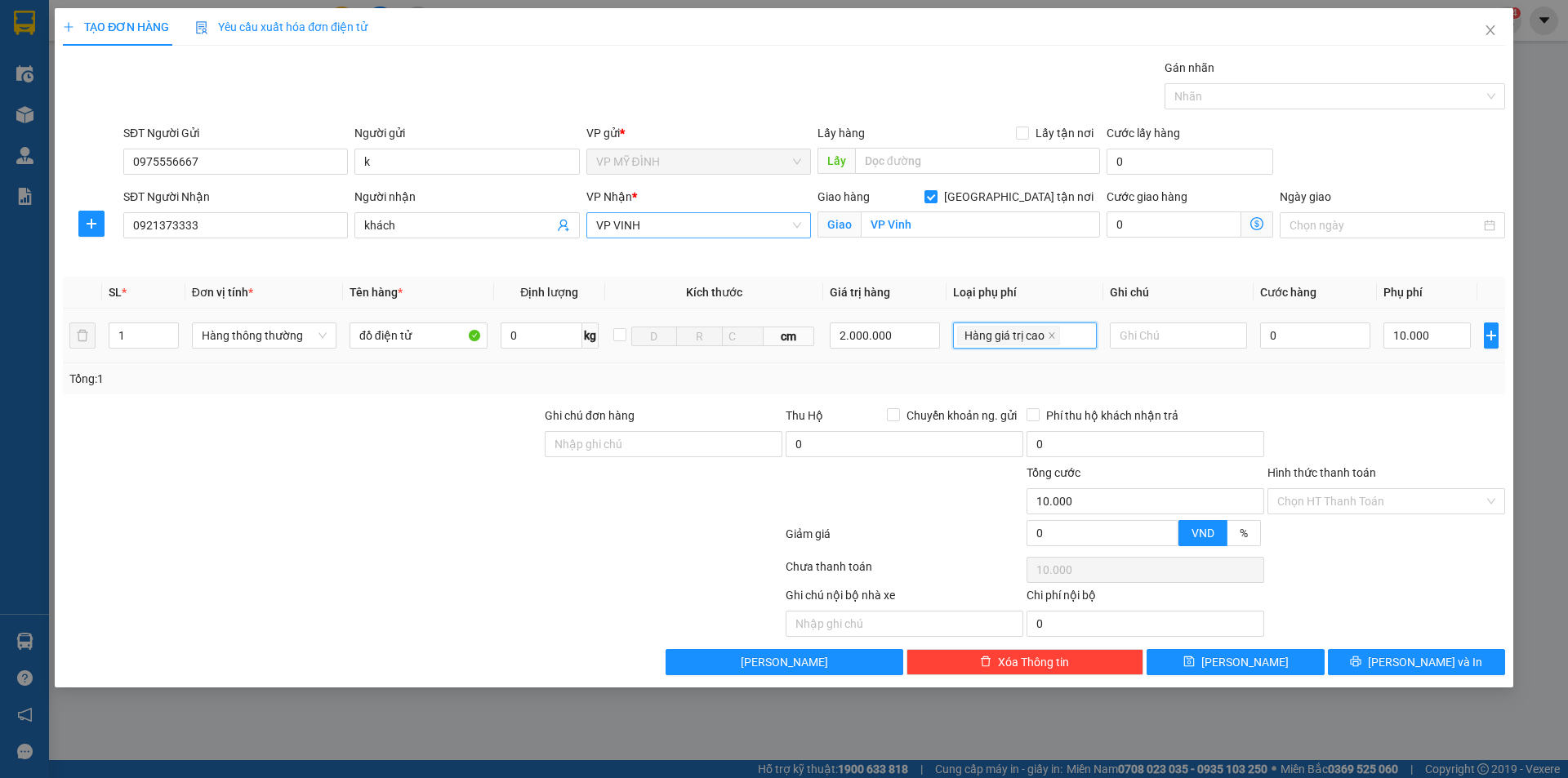
type input "10.000"
click at [1332, 337] on input "0" at bounding box center [1316, 336] width 111 height 26
type input "4"
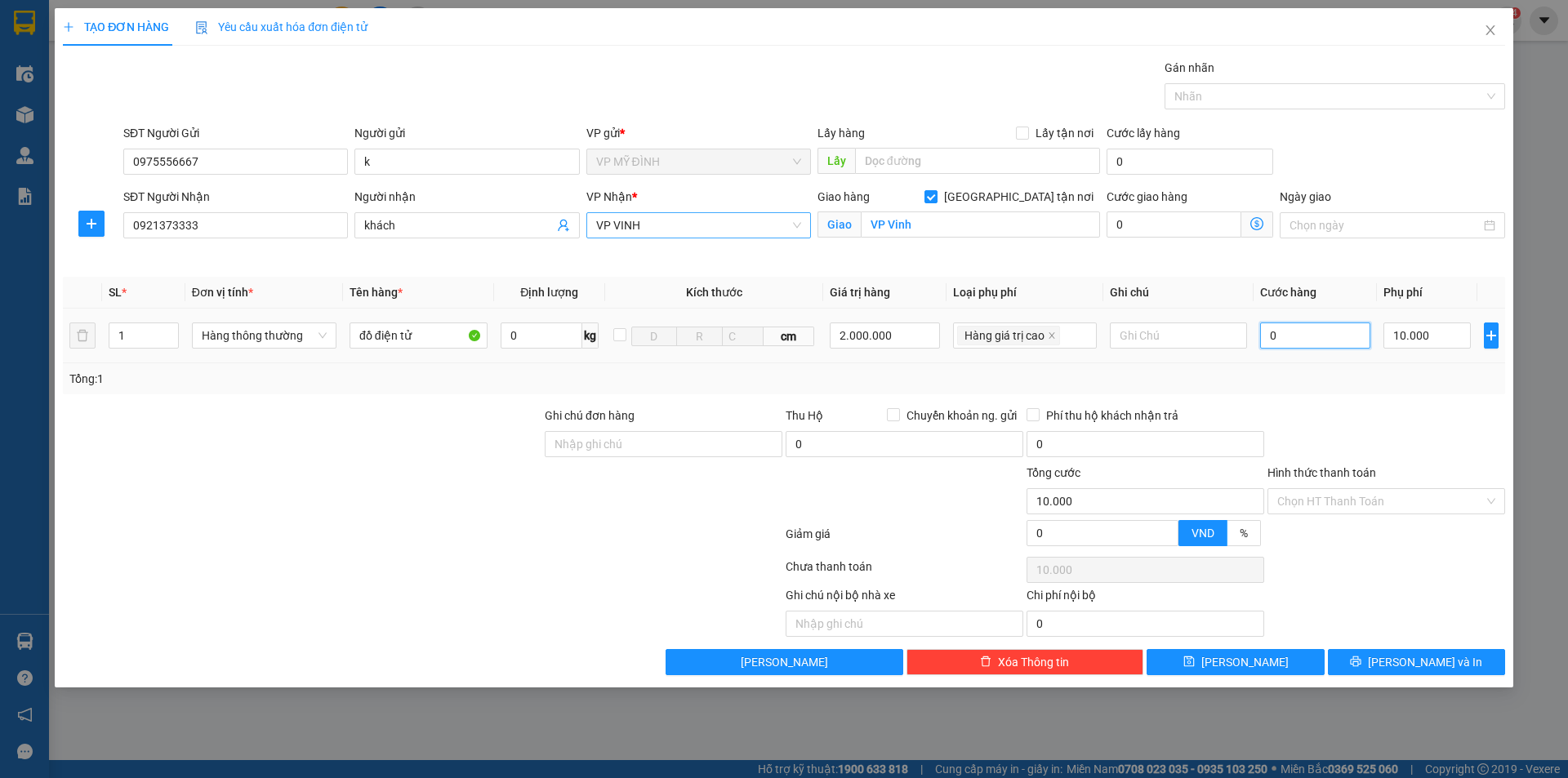
type input "10.004"
type input "40"
type input "10.040"
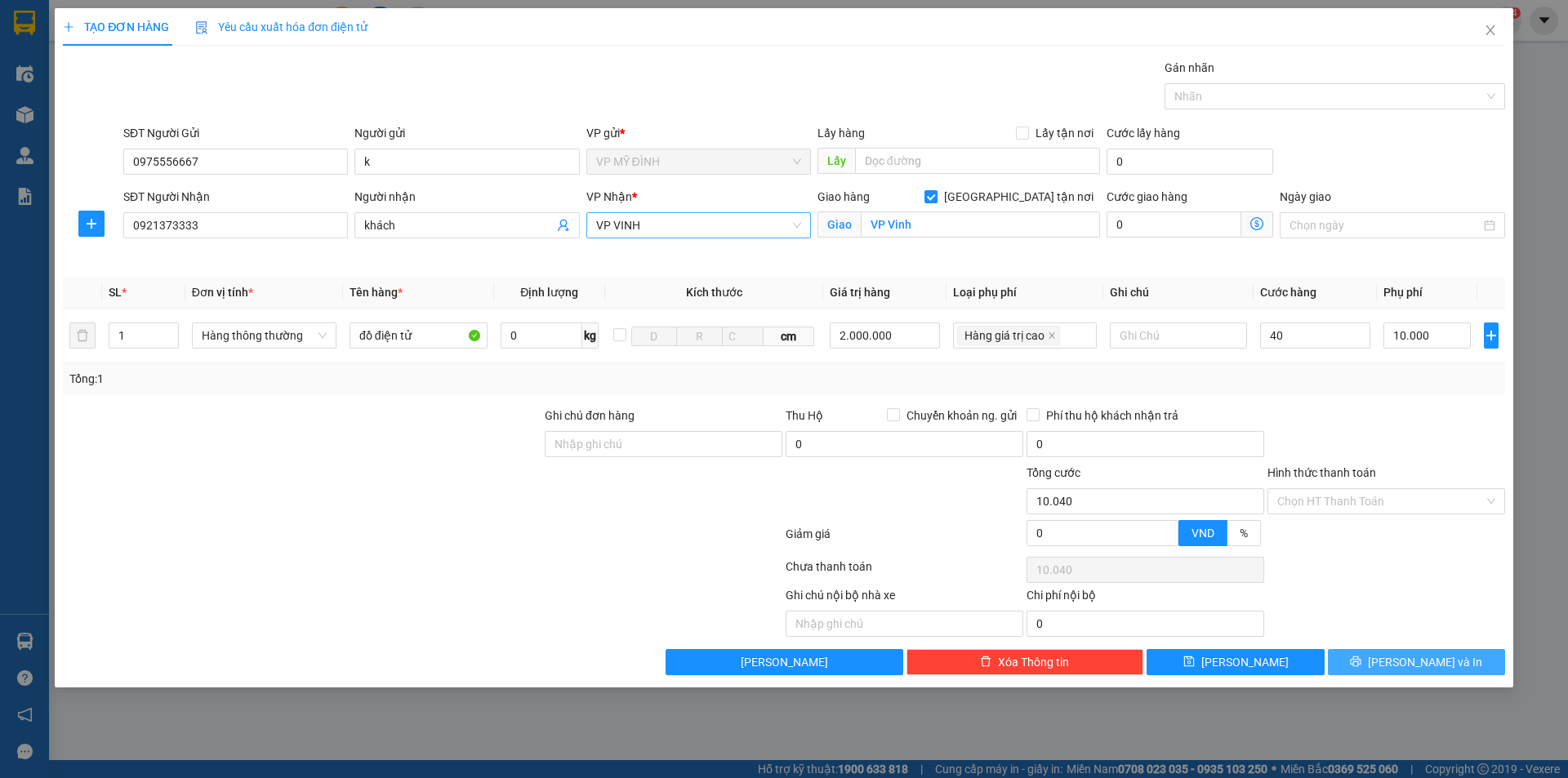
type input "40.000"
type input "50.000"
click at [1400, 667] on button "[PERSON_NAME] và In" at bounding box center [1416, 663] width 177 height 26
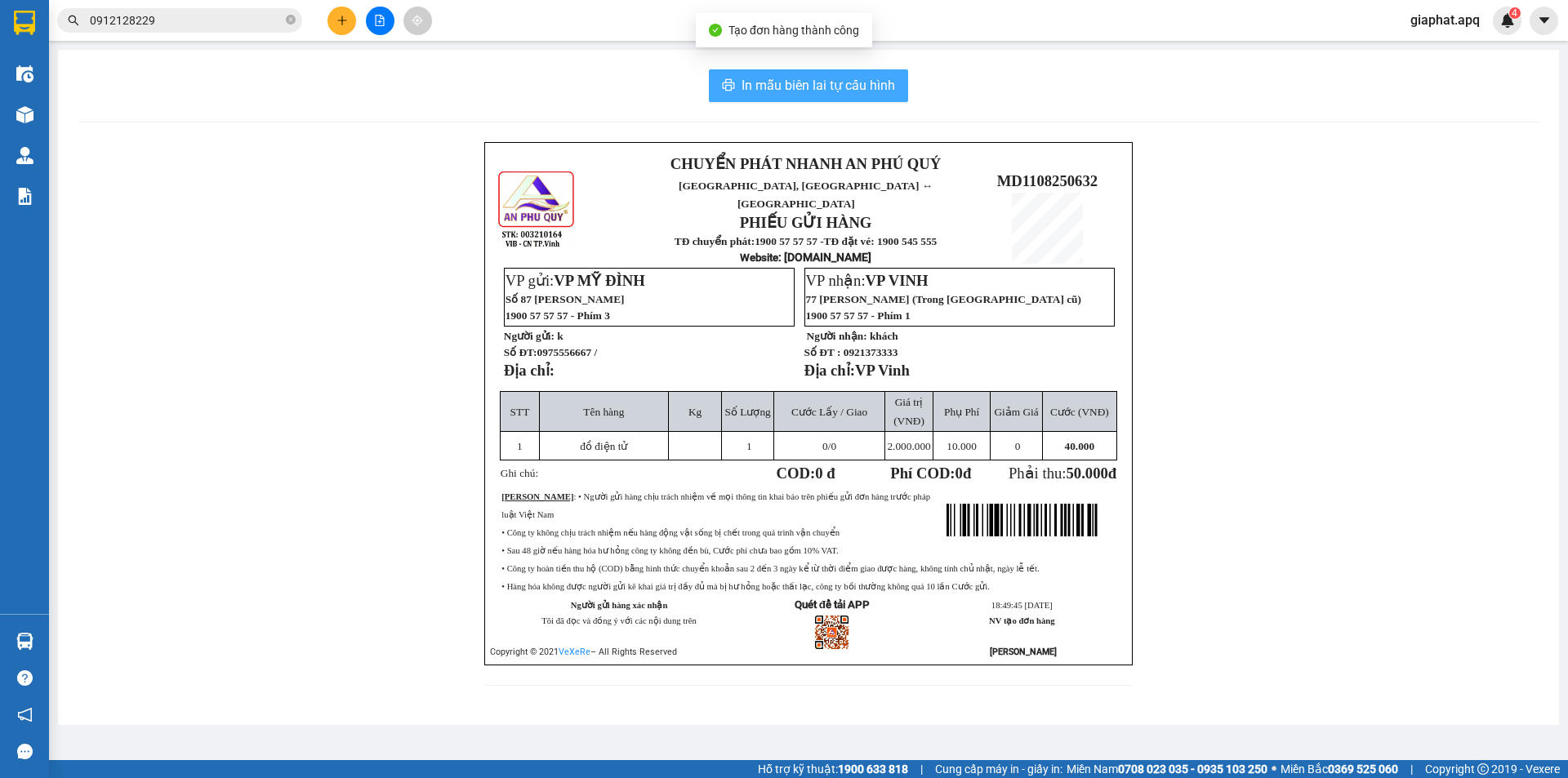
drag, startPoint x: 775, startPoint y: 75, endPoint x: 1179, endPoint y: 257, distance: 443.1
click at [777, 75] on span "In mẫu biên lai tự cấu hình" at bounding box center [818, 85] width 154 height 21
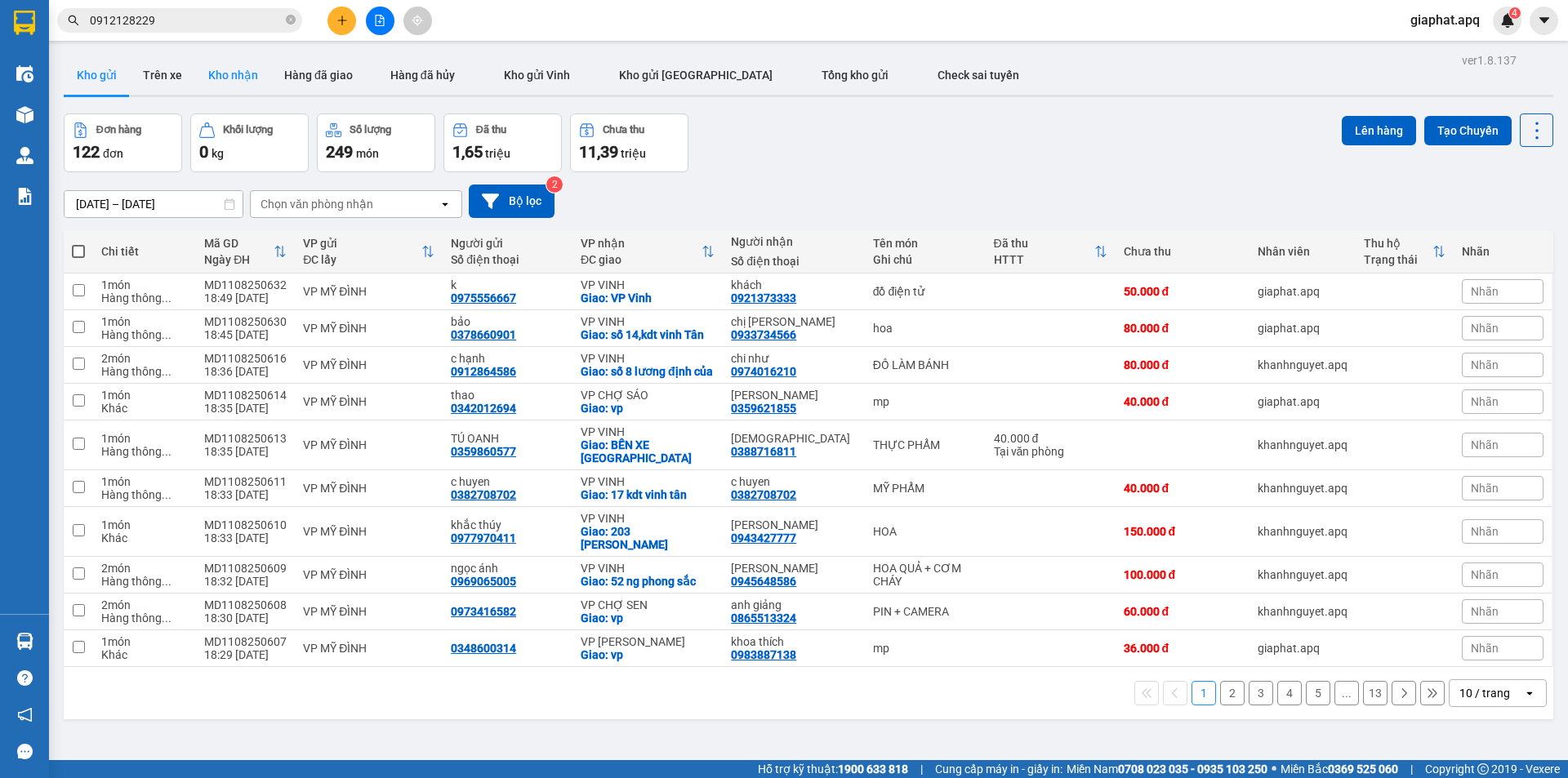
drag, startPoint x: 220, startPoint y: 68, endPoint x: 177, endPoint y: 75, distance: 43.6
click at [218, 68] on button "Kho nhận" at bounding box center [233, 75] width 76 height 39
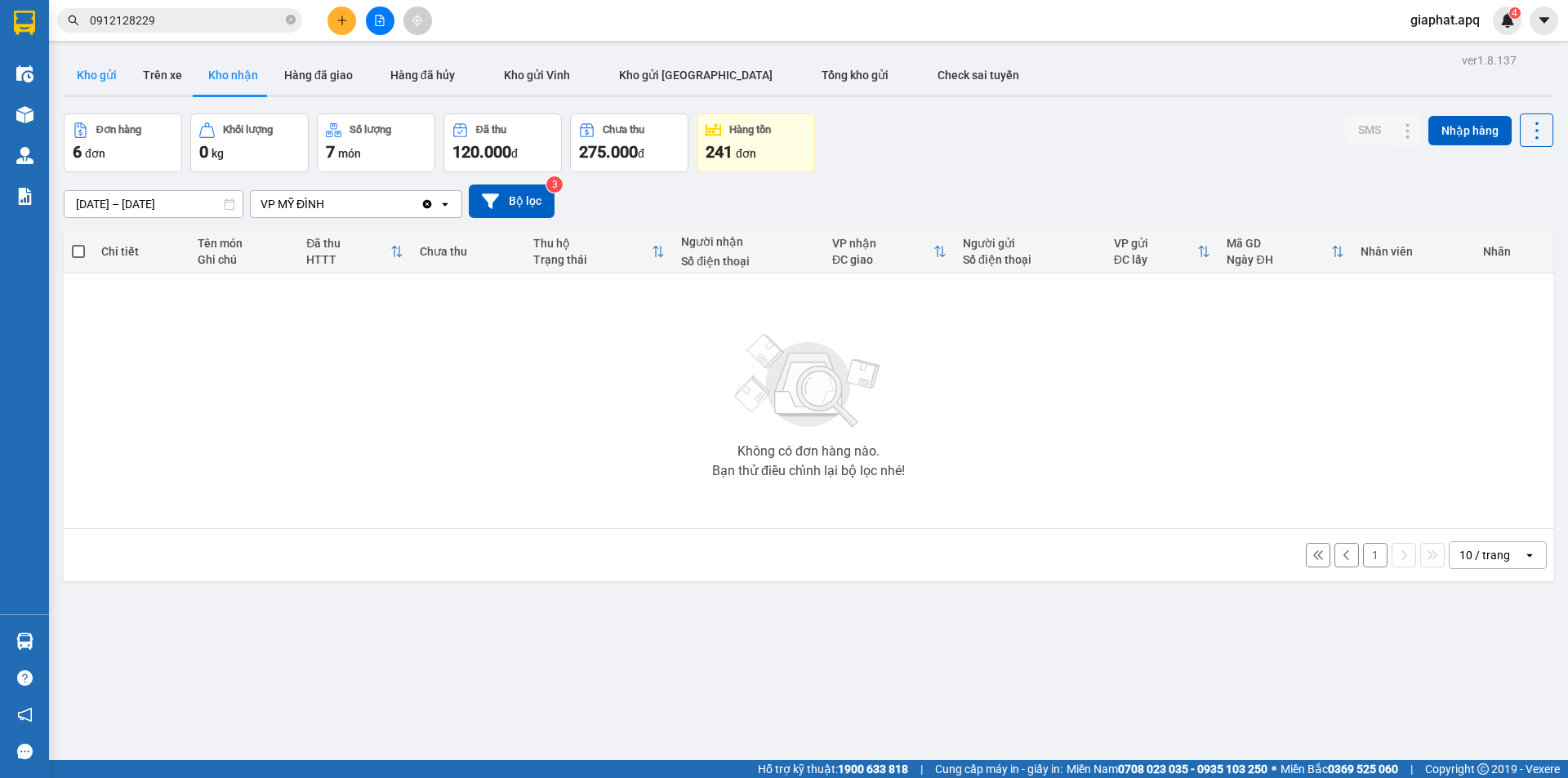
click at [84, 83] on button "Kho gửi" at bounding box center [97, 75] width 66 height 39
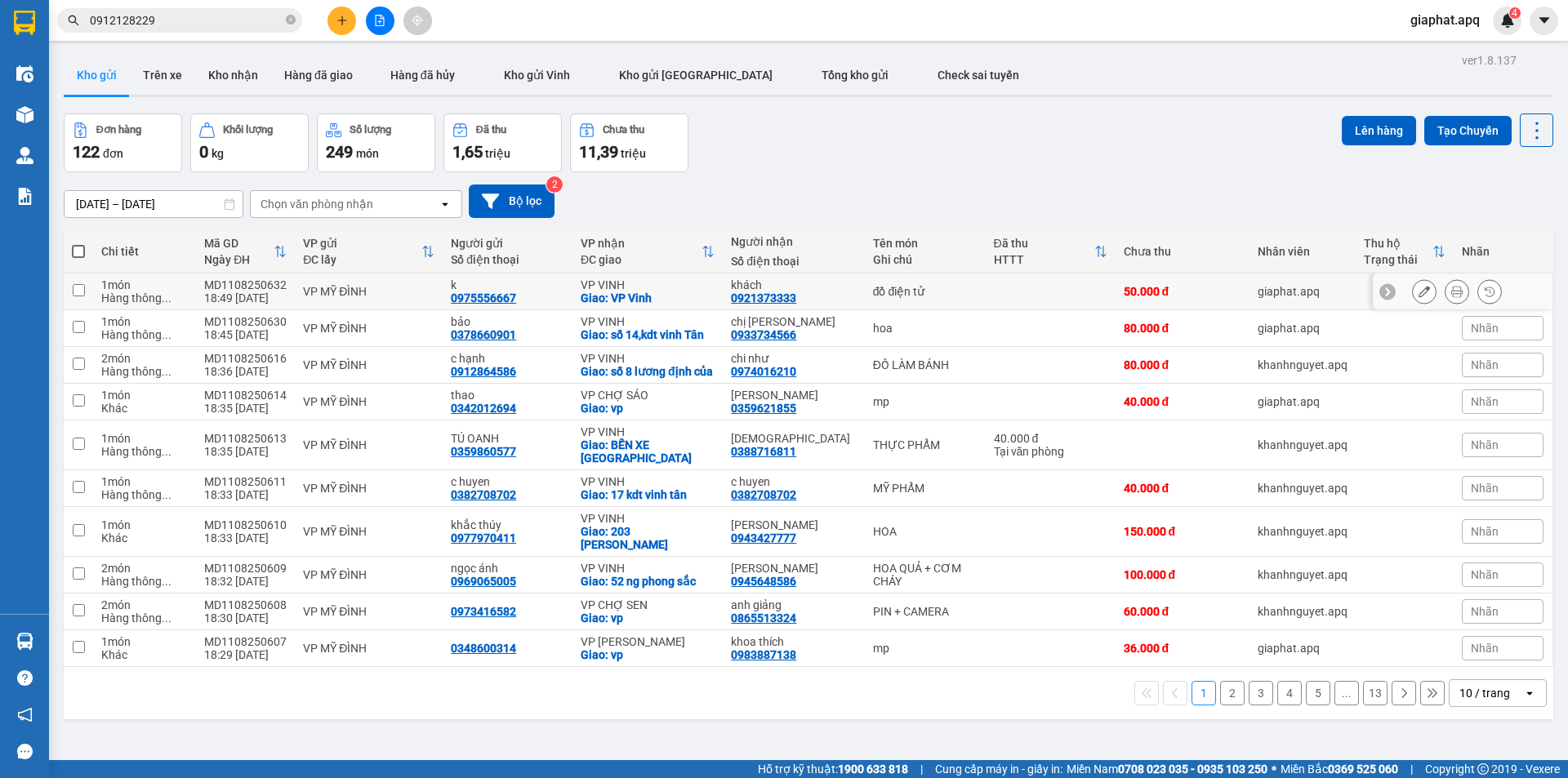
click at [1419, 290] on icon at bounding box center [1424, 292] width 11 height 11
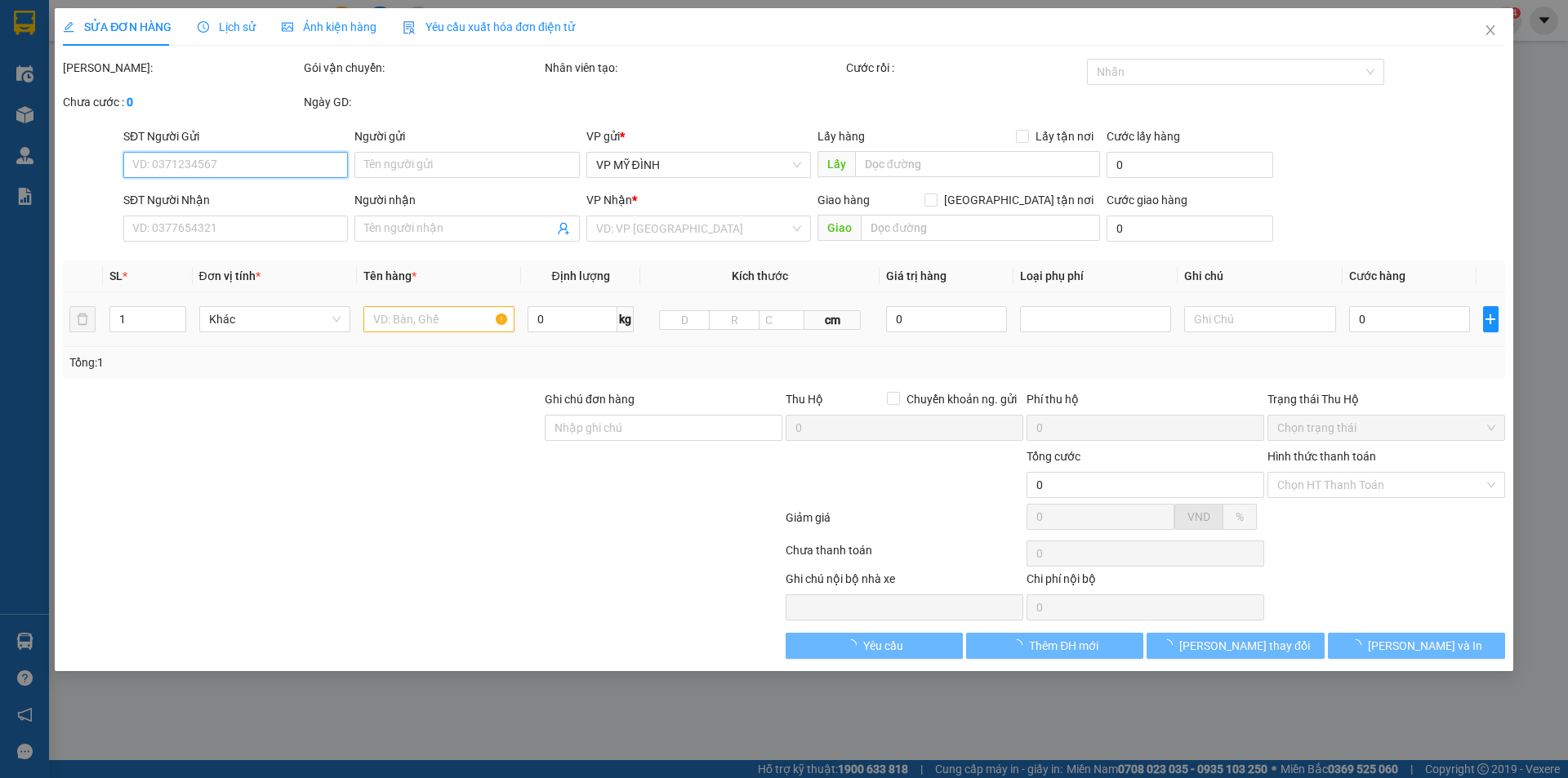
type input "0975556667"
type input "k"
type input "0921373333"
type input "khách"
checkbox input "true"
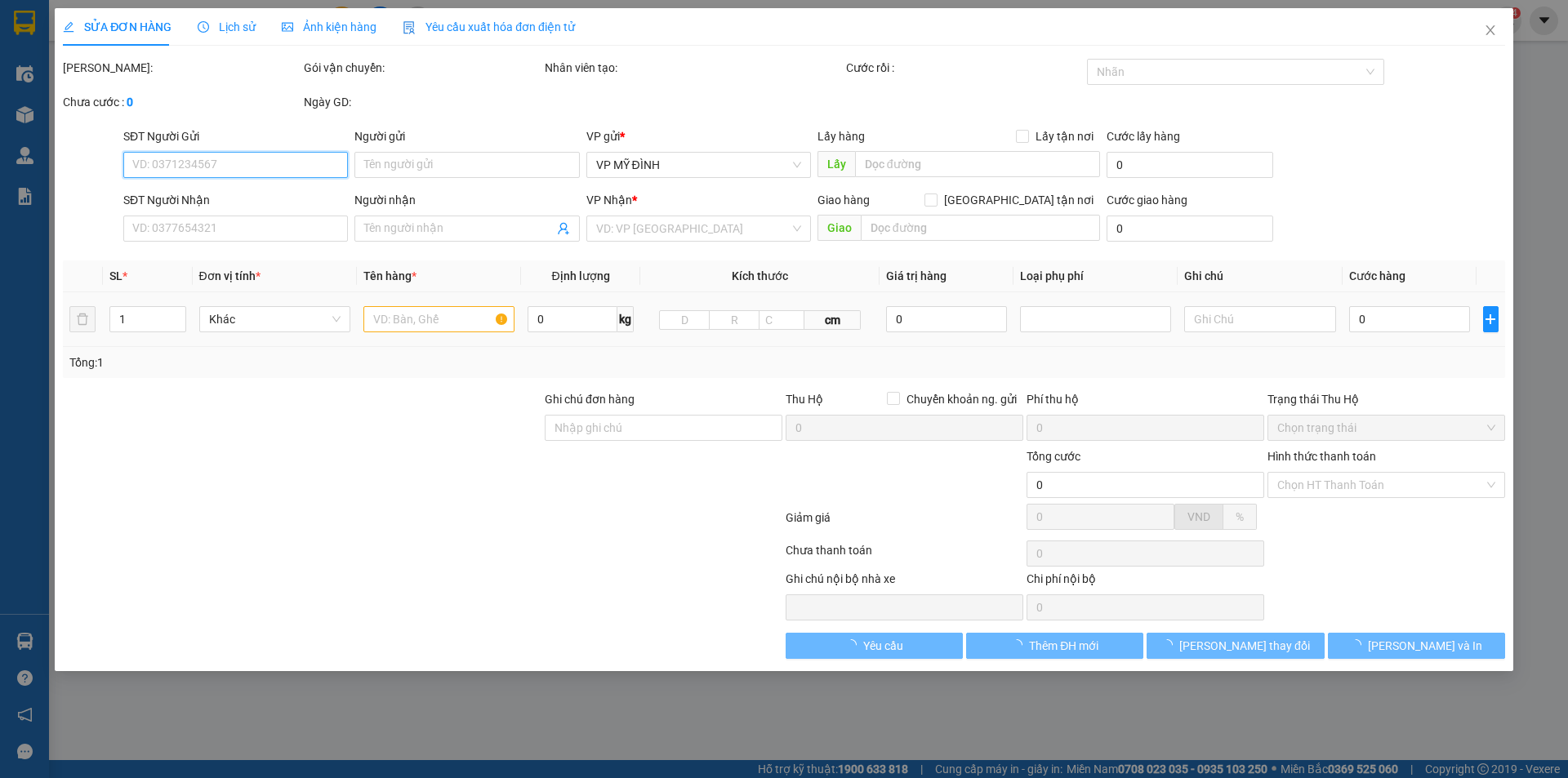
type input "VP Vinh"
type input "50.000"
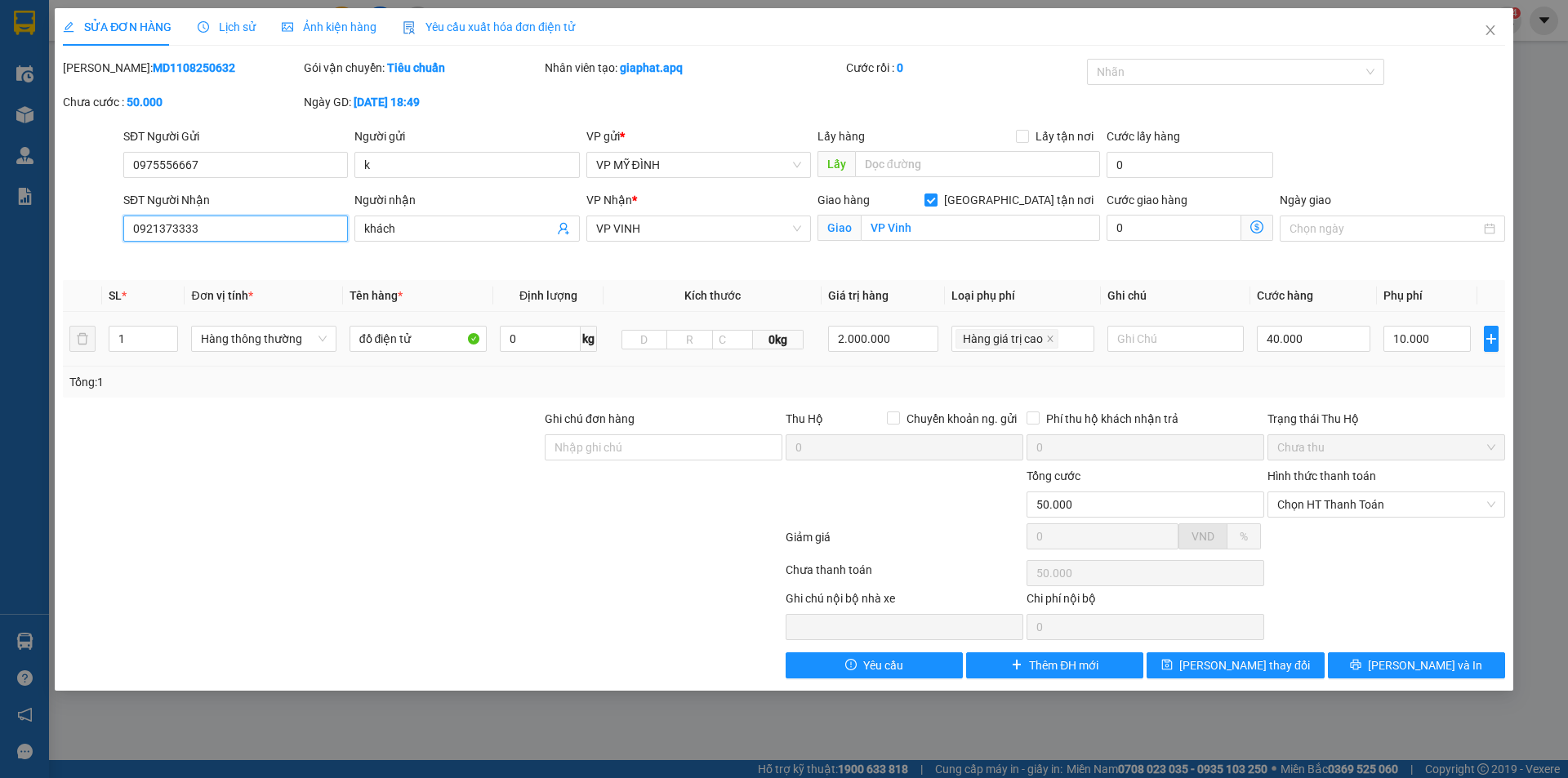
click at [159, 232] on input "0921373333" at bounding box center [235, 229] width 224 height 26
type input "0924373333"
drag, startPoint x: 790, startPoint y: 261, endPoint x: 856, endPoint y: 43, distance: 227.8
click at [856, 43] on div "SỬA ĐƠN HÀNG Lịch sử Ảnh kiện hàng Yêu cầu xuất hóa đơn điện tử Total Paid Fee …" at bounding box center [784, 343] width 1442 height 670
click at [460, 489] on div at bounding box center [301, 496] width 481 height 57
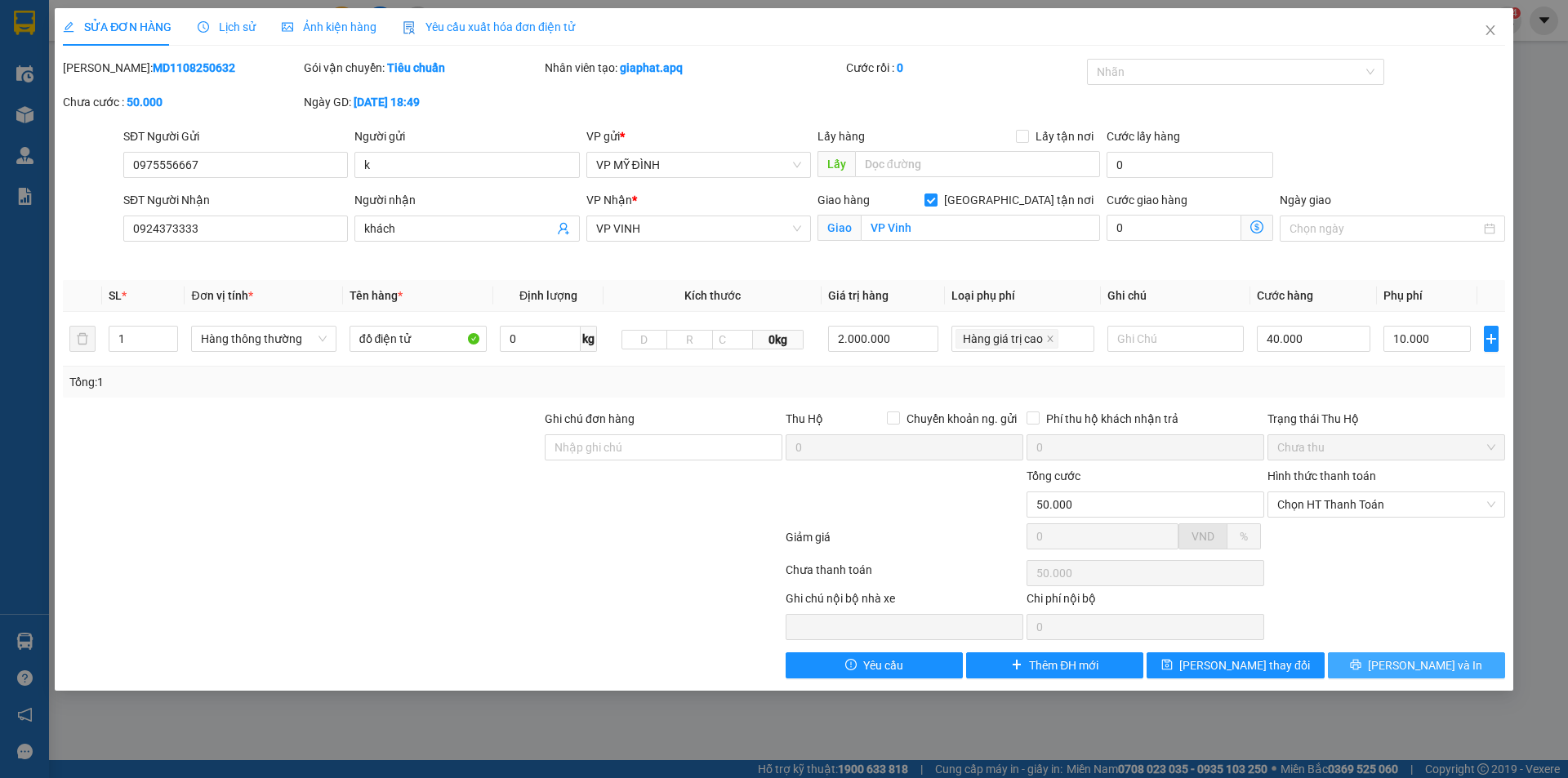
click at [1404, 674] on span "[PERSON_NAME] và In" at bounding box center [1425, 665] width 114 height 18
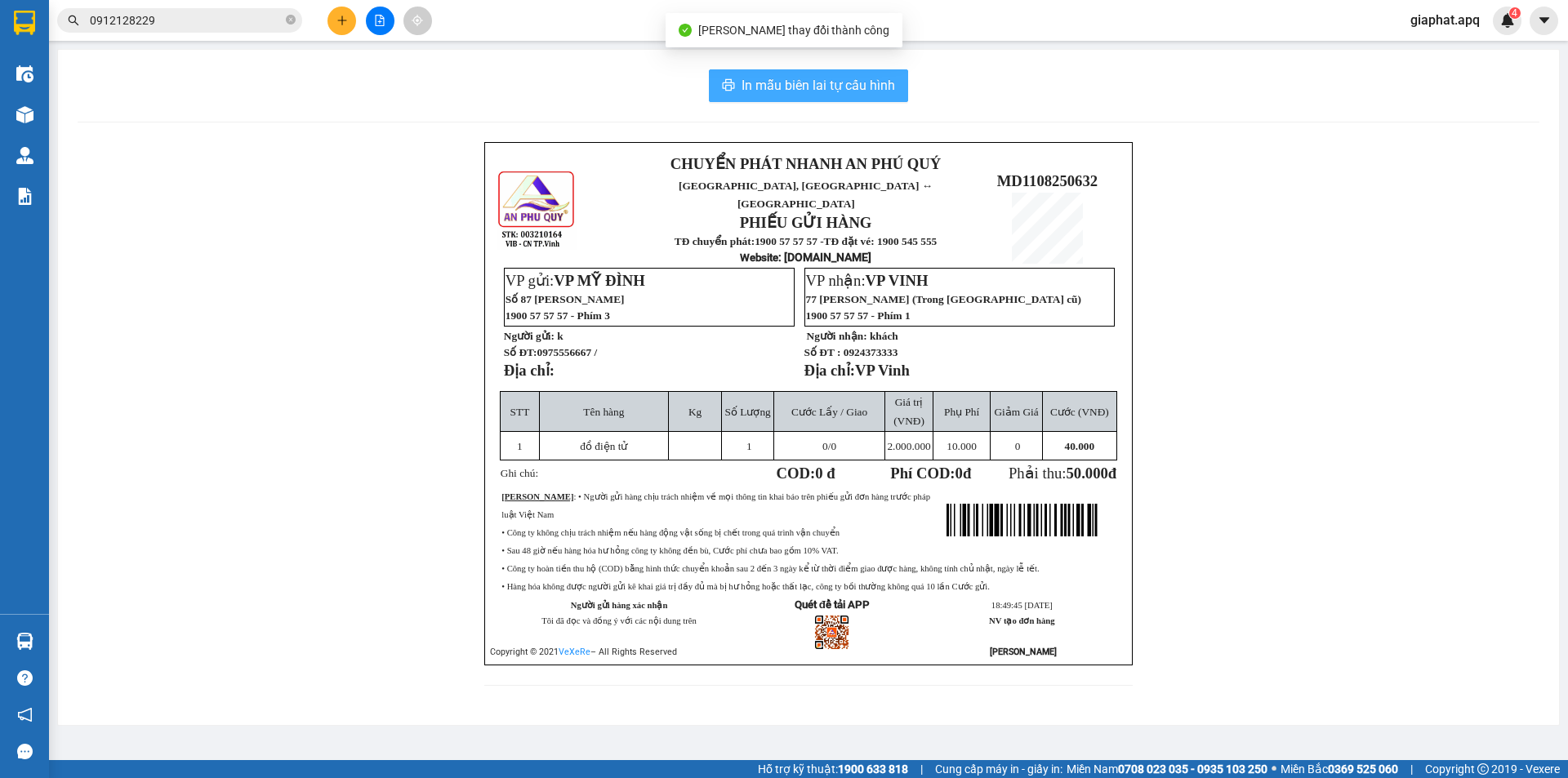
drag, startPoint x: 837, startPoint y: 81, endPoint x: 895, endPoint y: 97, distance: 60.2
click at [836, 81] on span "In mẫu biên lai tự cấu hình" at bounding box center [818, 85] width 154 height 21
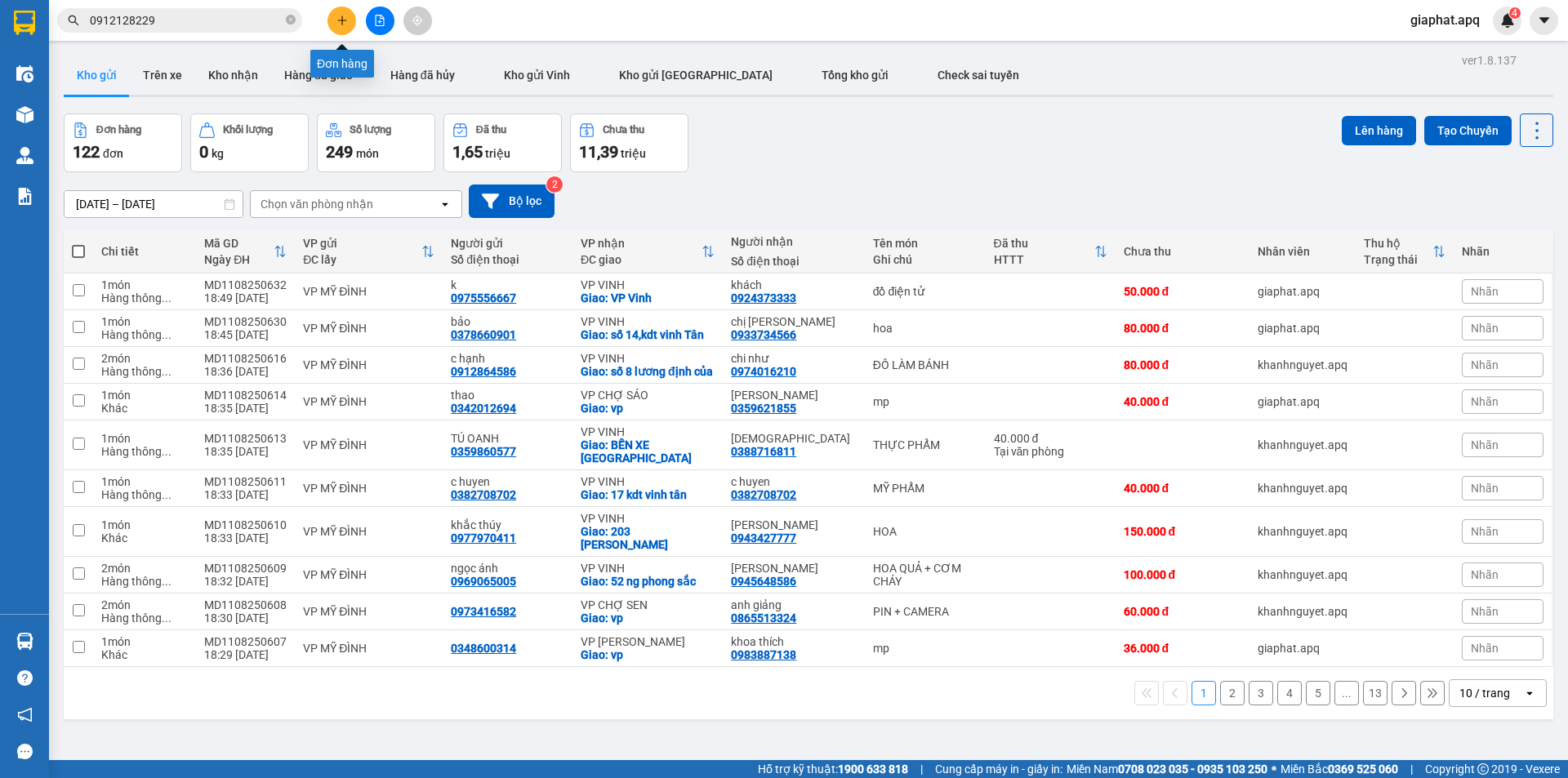
click at [343, 21] on icon "plus" at bounding box center [342, 20] width 9 height 1
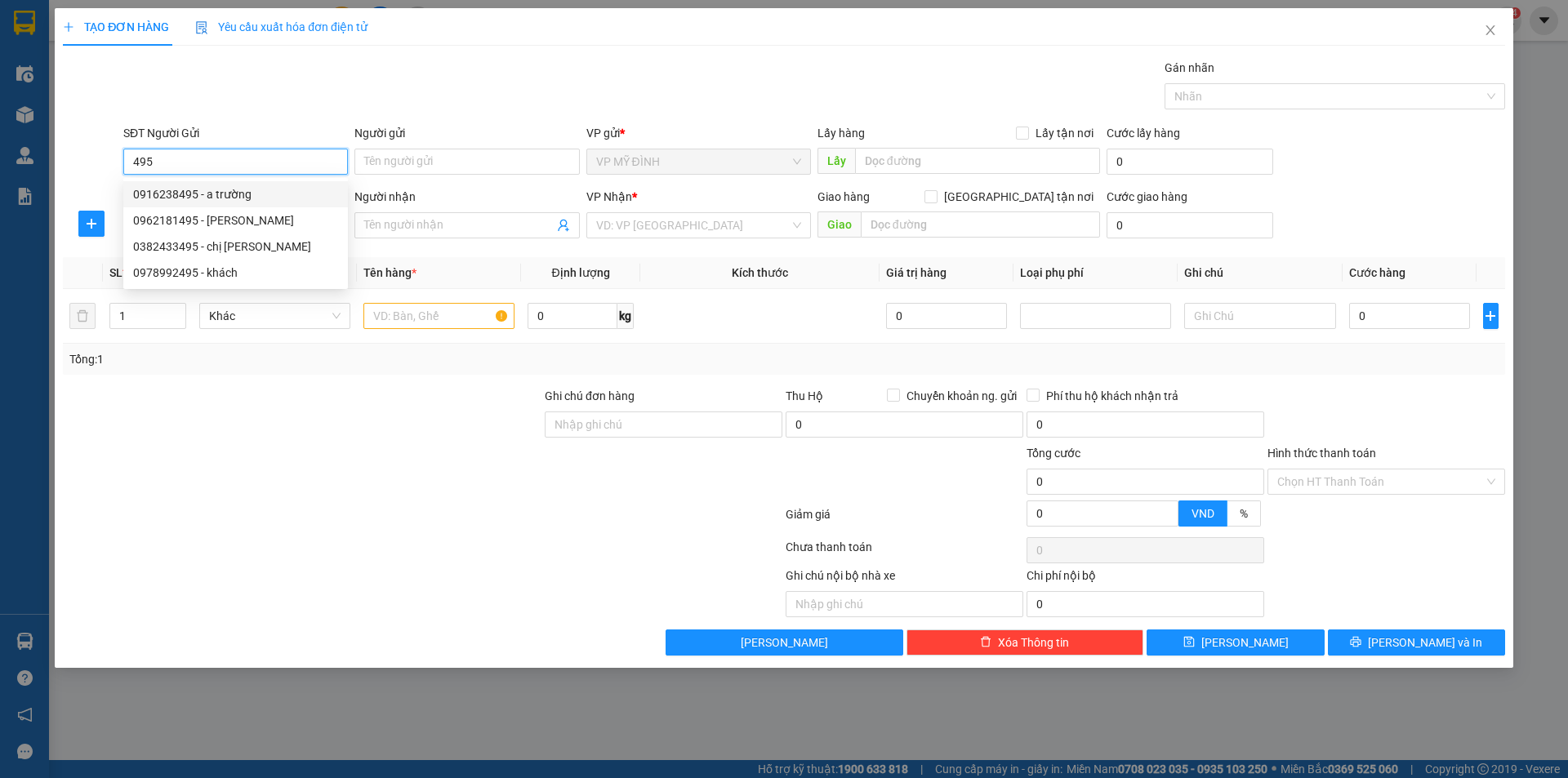
click at [270, 201] on div "0916238495 - a trường" at bounding box center [236, 194] width 205 height 18
type input "0916238495"
type input "a trường"
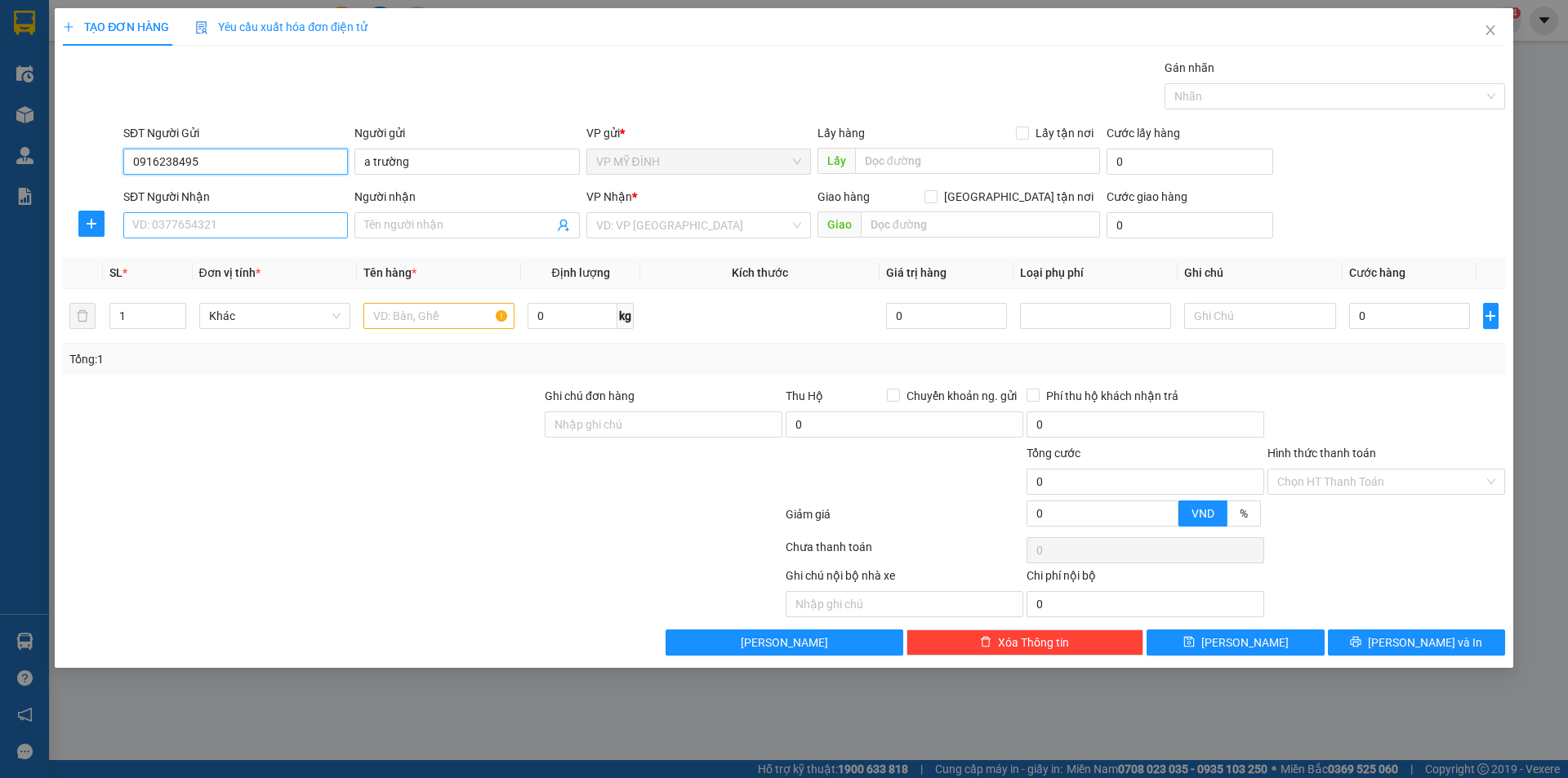
type input "0916238495"
click at [312, 236] on input "SĐT Người Nhận" at bounding box center [235, 225] width 224 height 26
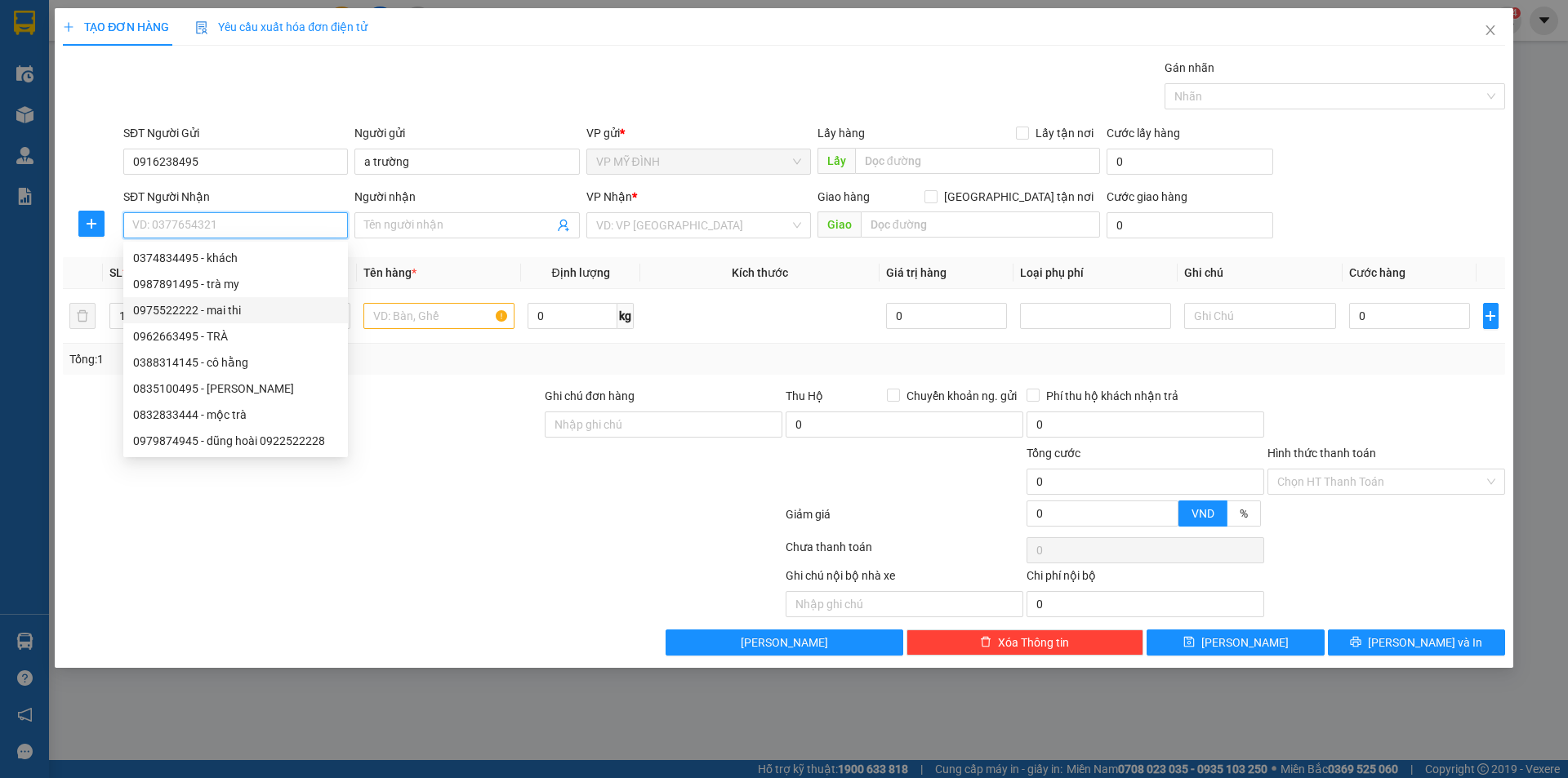
click at [281, 318] on div "0975522222 - mai thi" at bounding box center [236, 310] width 205 height 18
type input "0975522222"
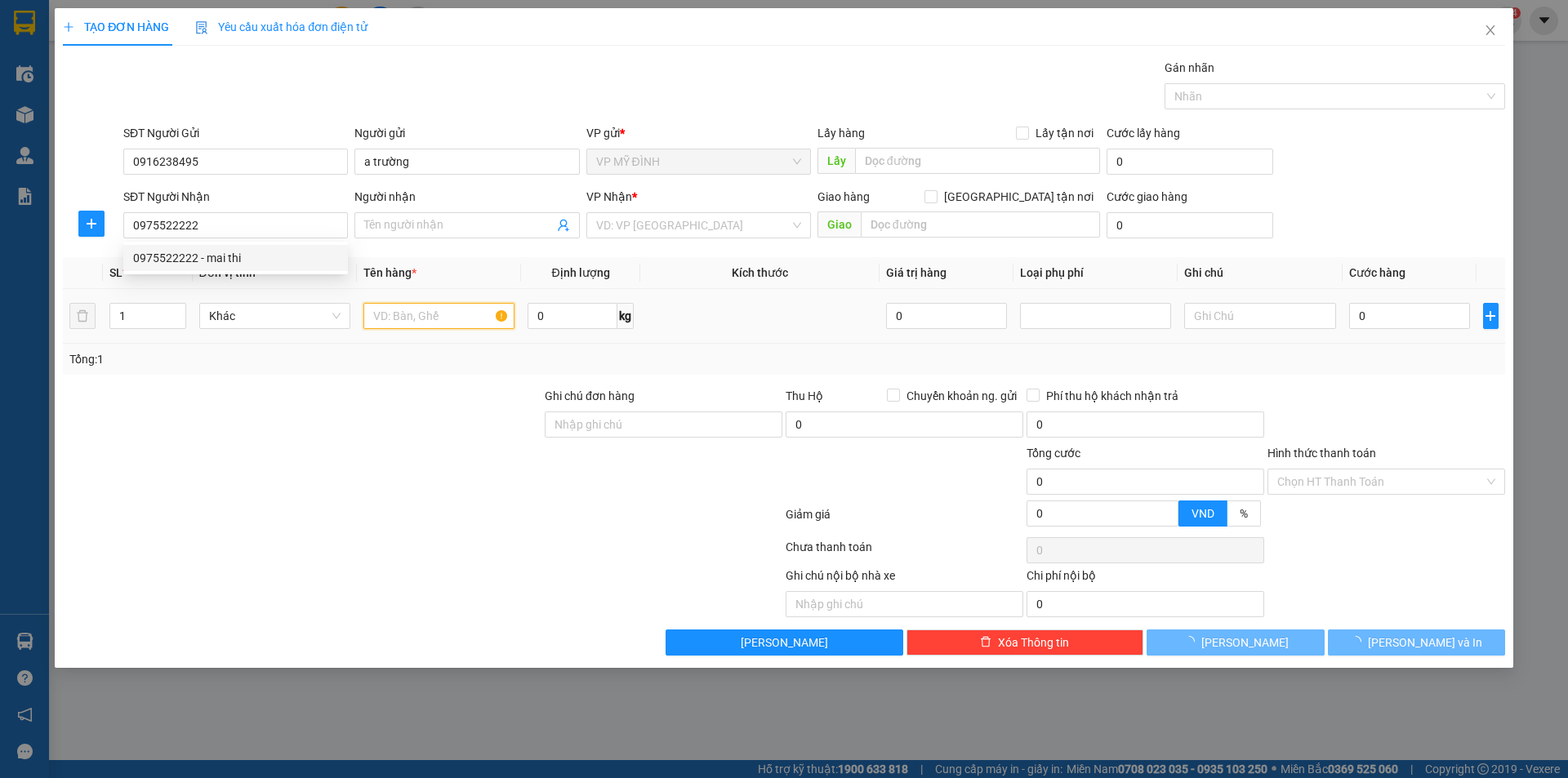
click at [381, 323] on input "text" at bounding box center [438, 316] width 151 height 26
type input "mai thi"
checkbox input "true"
type input "cố định 67 trần thủ độ (không tự ý thay đổi cúa kh)"
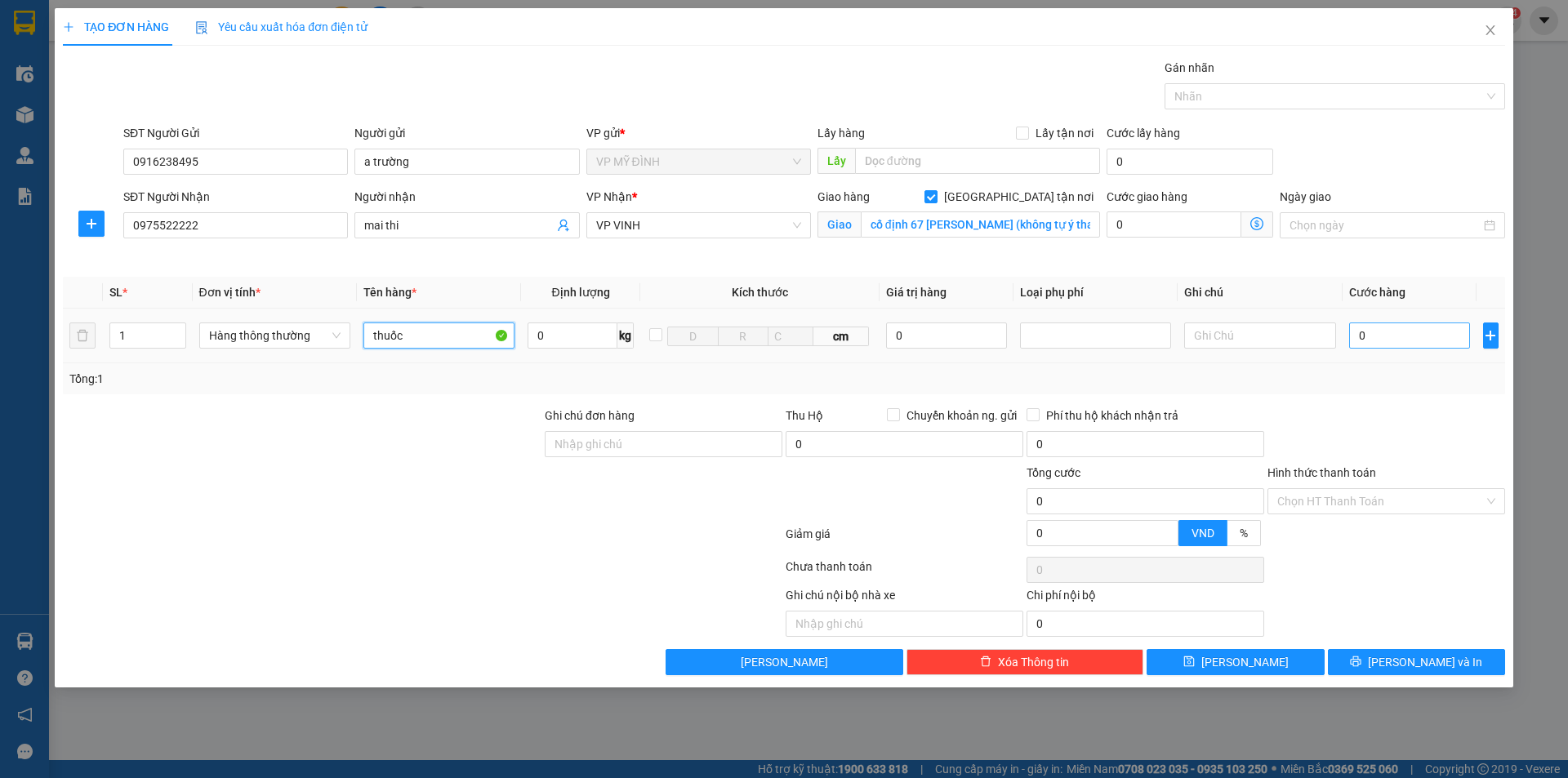
type input "thuốc"
type input "4"
type input "40"
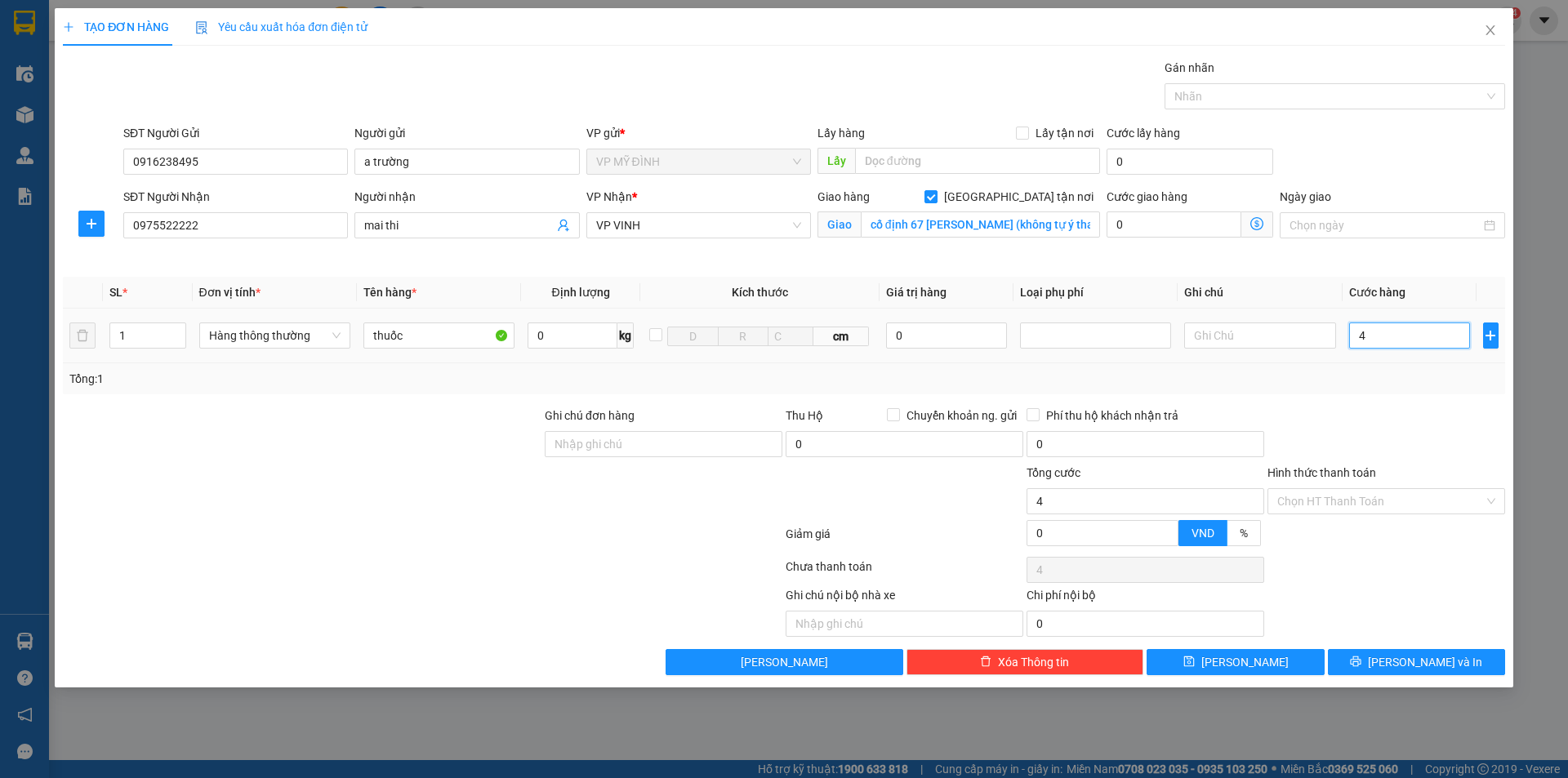
type input "40"
type input "40.000"
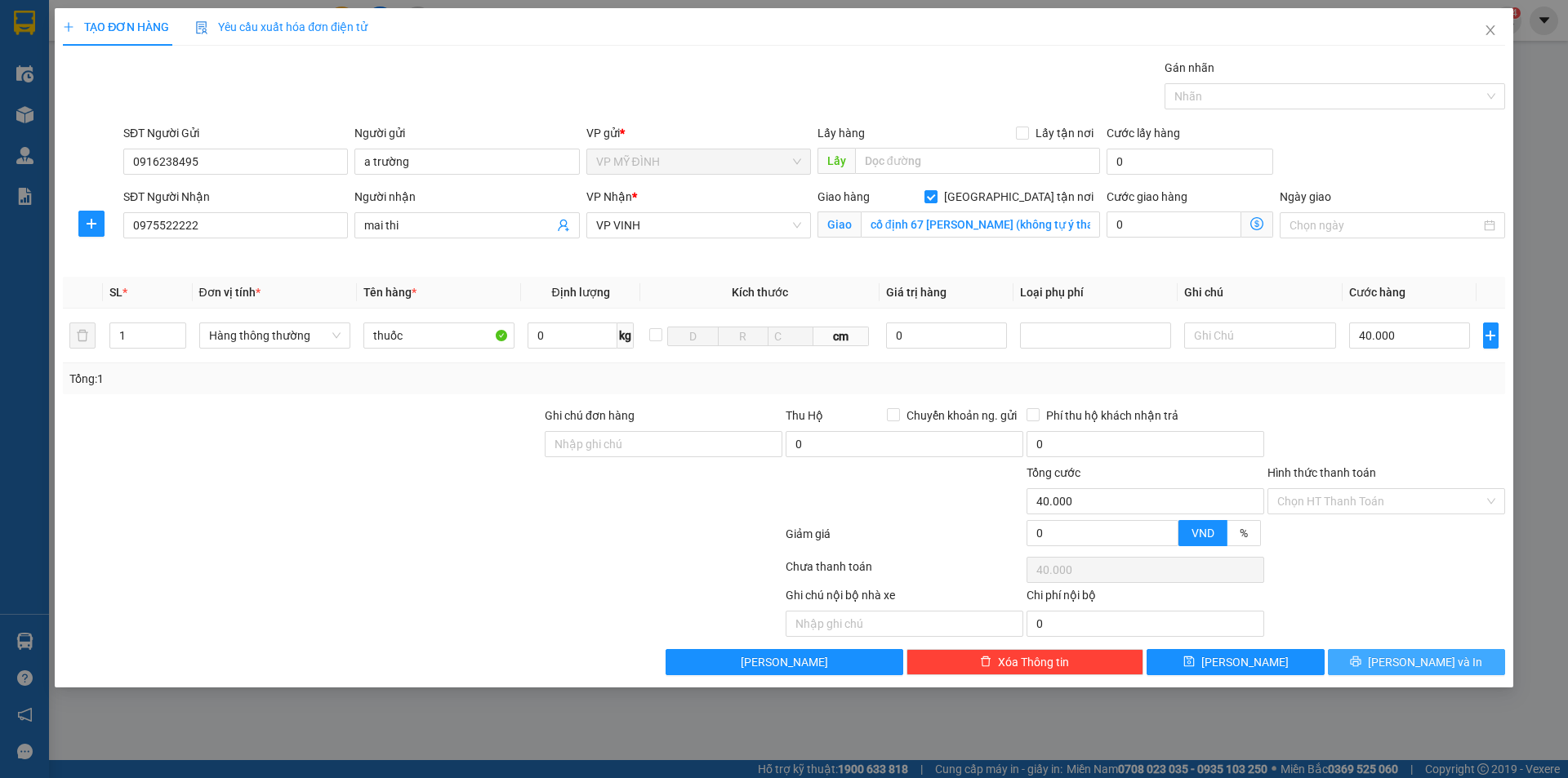
click at [1414, 664] on span "[PERSON_NAME] và In" at bounding box center [1425, 662] width 114 height 18
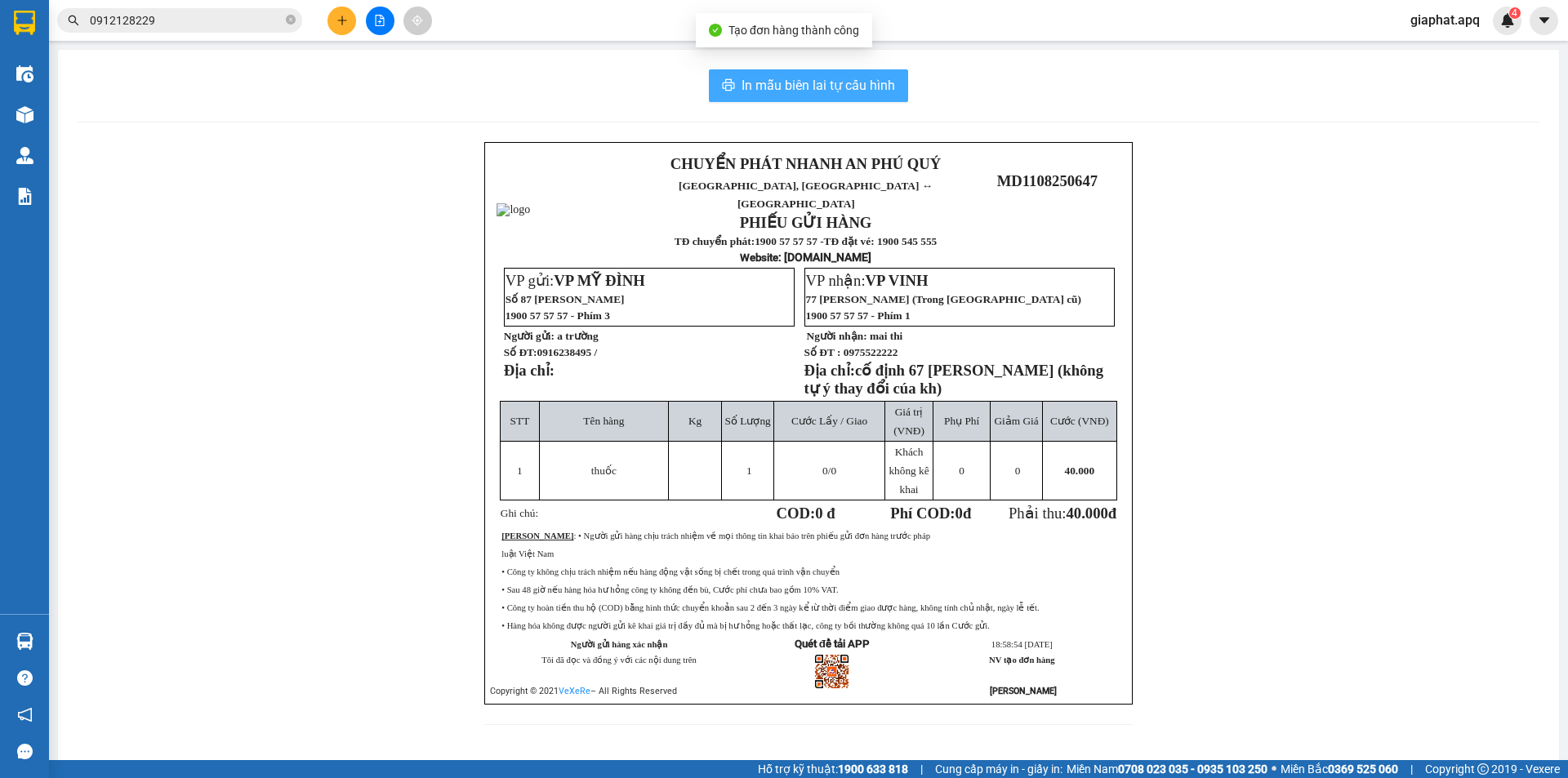
drag, startPoint x: 846, startPoint y: 90, endPoint x: 1145, endPoint y: 172, distance: 310.0
click at [847, 90] on span "In mẫu biên lai tự cấu hình" at bounding box center [818, 85] width 154 height 21
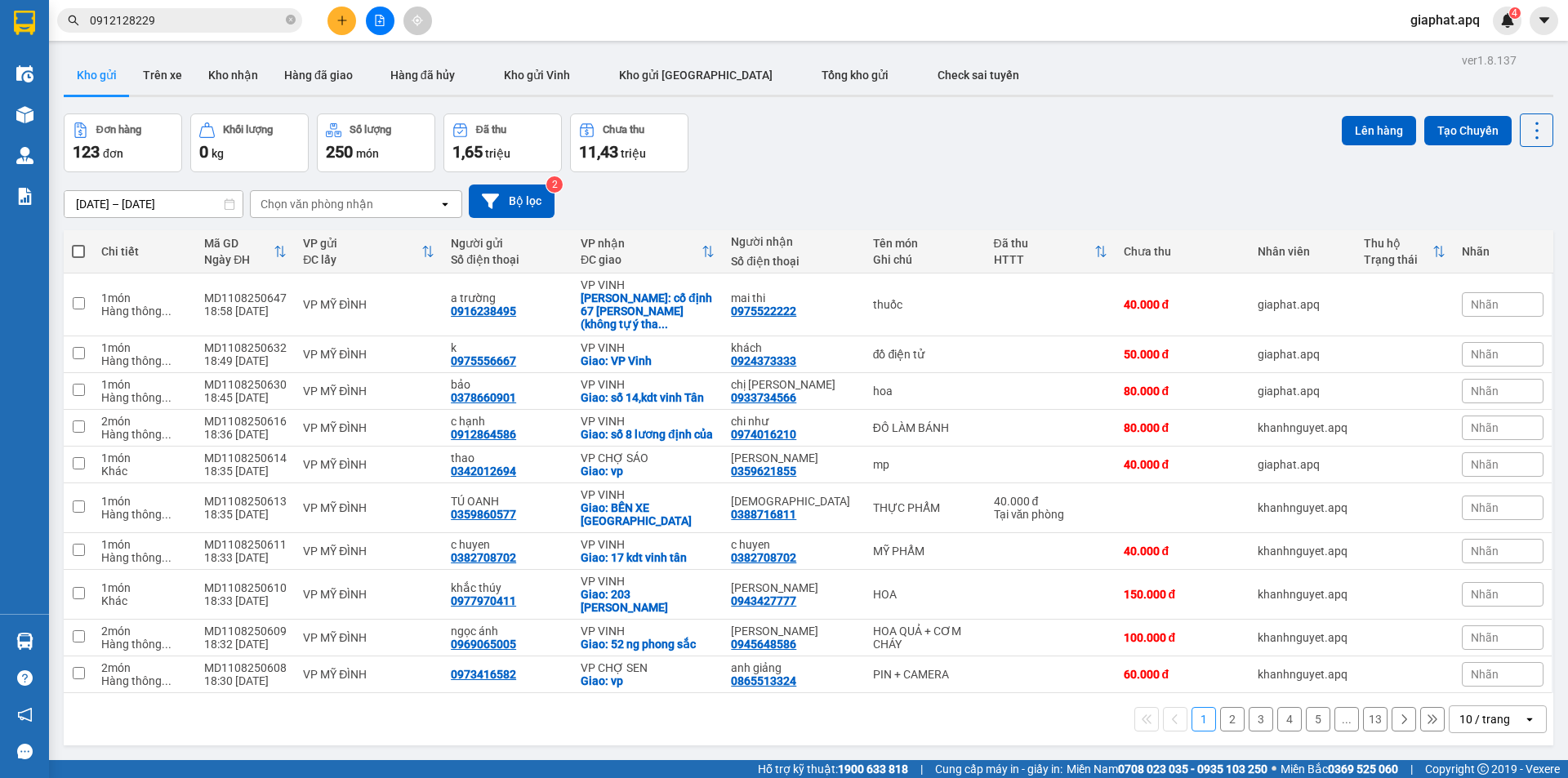
click at [286, 22] on icon "close-circle" at bounding box center [291, 20] width 9 height 9
click at [223, 18] on input "text" at bounding box center [186, 20] width 192 height 18
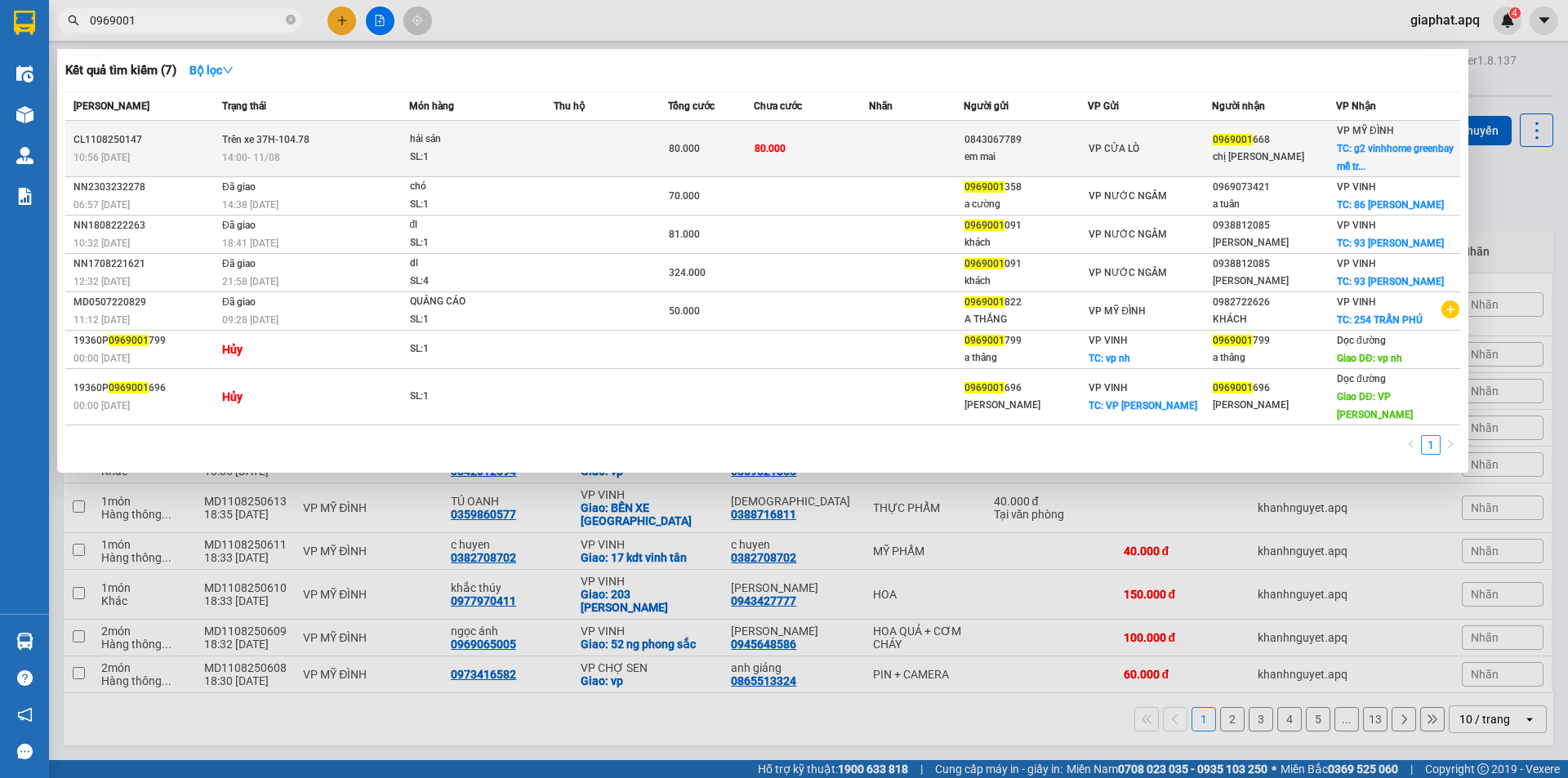
type input "0969001"
click at [646, 158] on td at bounding box center [611, 149] width 114 height 56
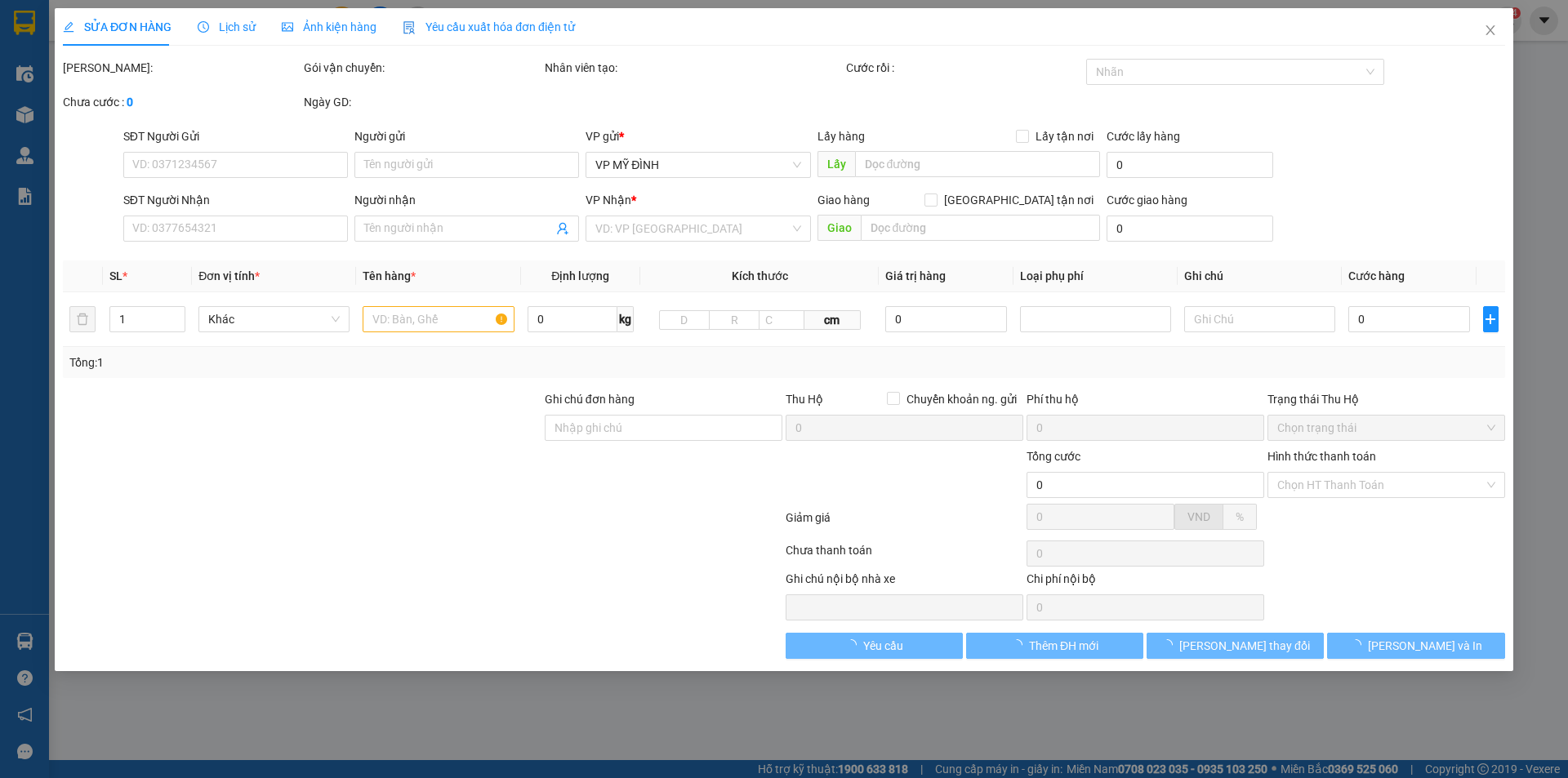
type input "0843067789"
type input "em mai"
type input "0969001668"
type input "chị thảo"
checkbox input "true"
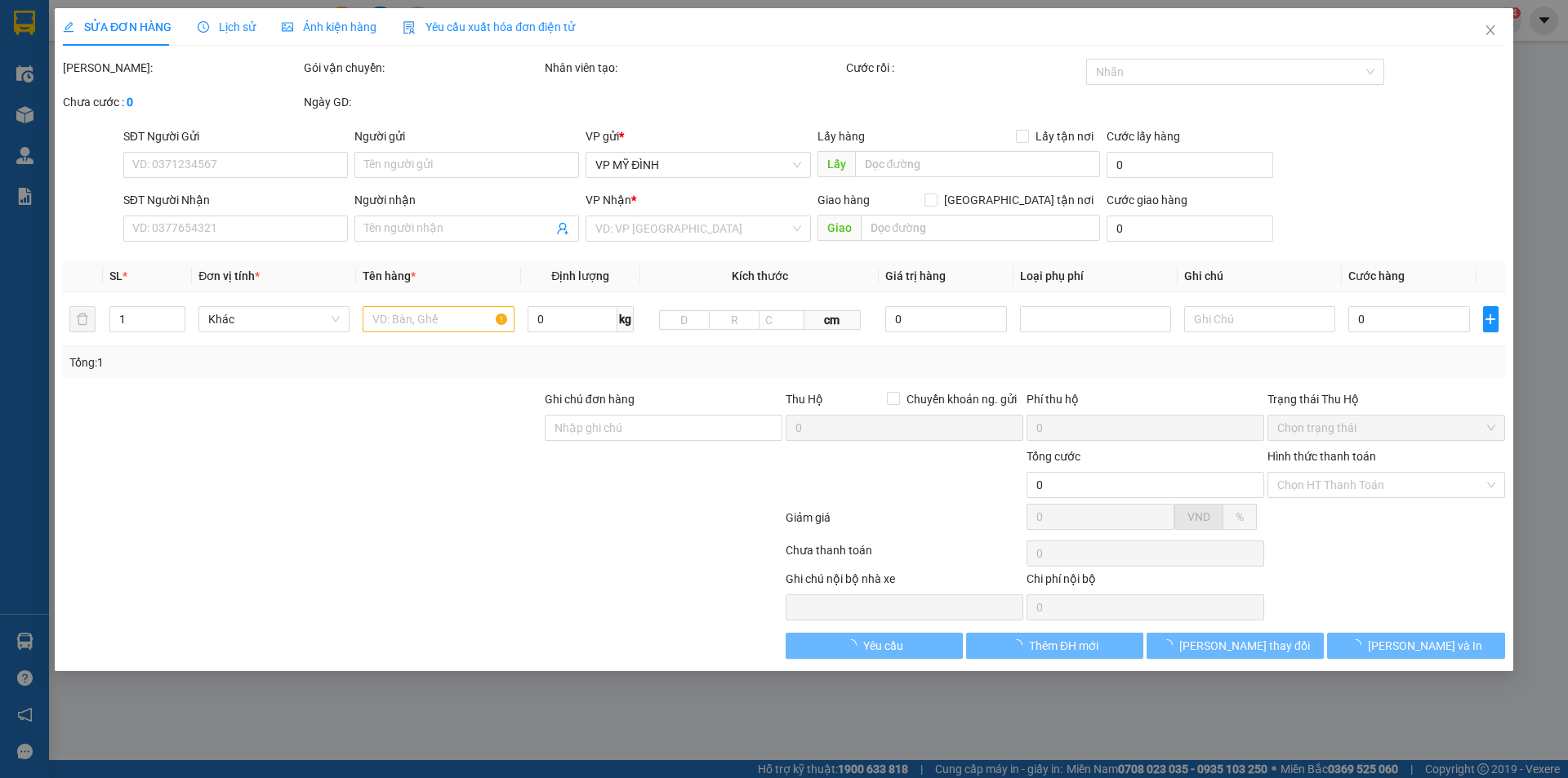
type input "g2 vinhhome greenbay mễ trì,nam từ liêm,hà nội"
type input "80.000"
